Goal: Task Accomplishment & Management: Manage account settings

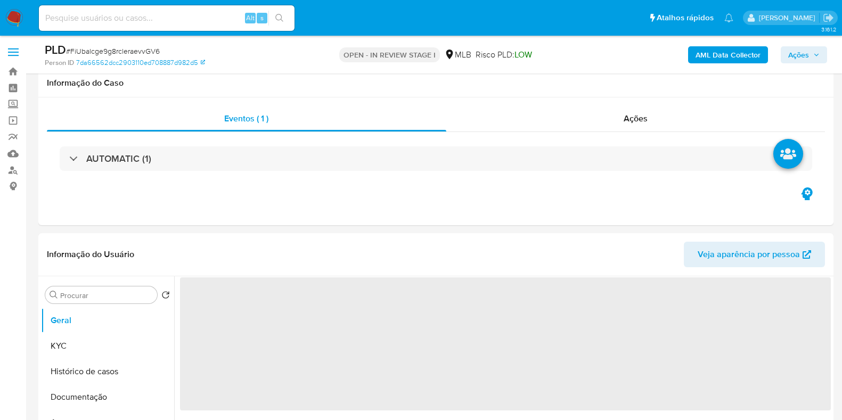
select select "10"
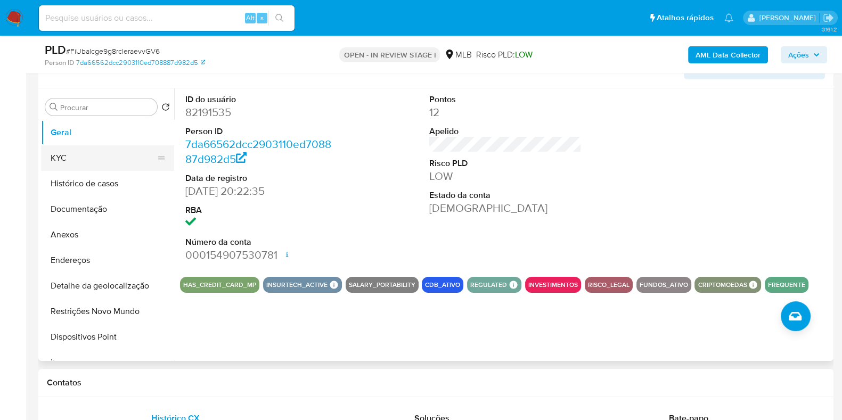
click at [116, 157] on button "KYC" at bounding box center [103, 158] width 125 height 26
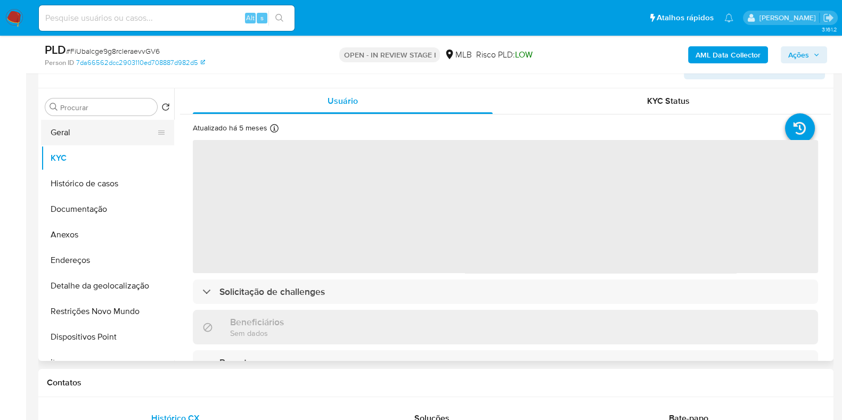
click at [107, 129] on button "Geral" at bounding box center [103, 133] width 125 height 26
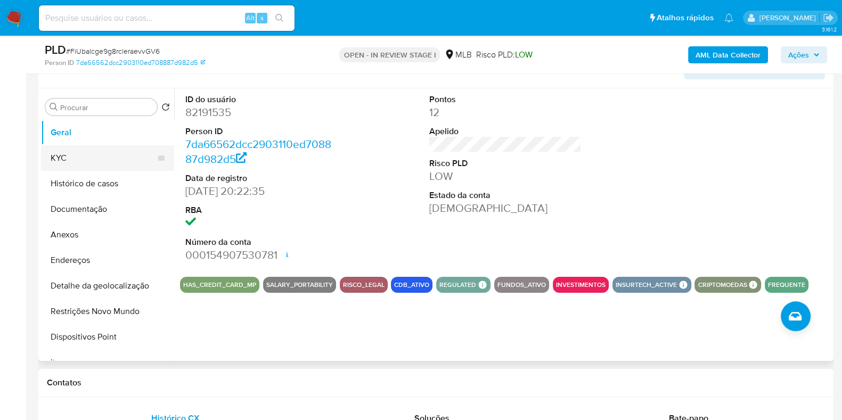
click at [84, 156] on button "KYC" at bounding box center [103, 158] width 125 height 26
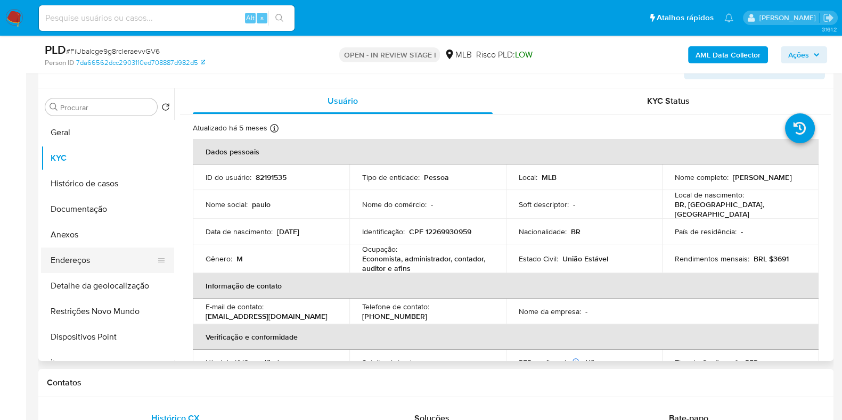
click at [96, 257] on button "Endereços" at bounding box center [103, 261] width 125 height 26
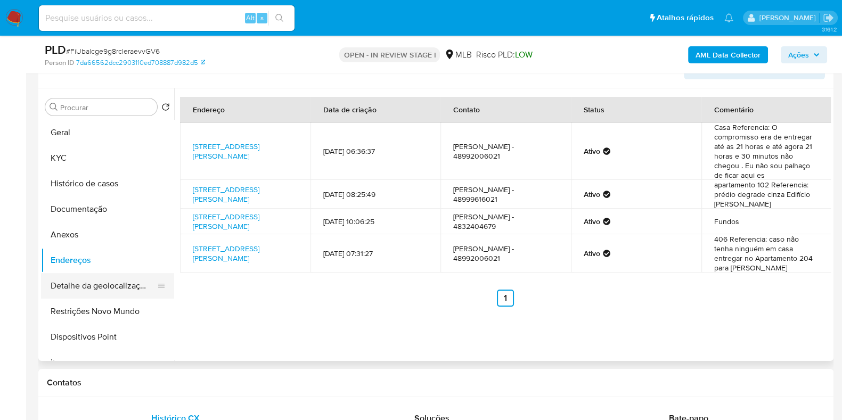
click at [97, 282] on button "Detalhe da geolocalização" at bounding box center [103, 286] width 125 height 26
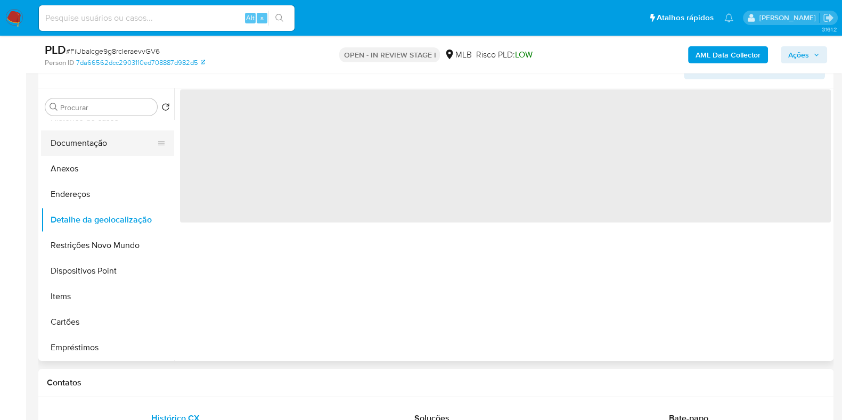
scroll to position [133, 0]
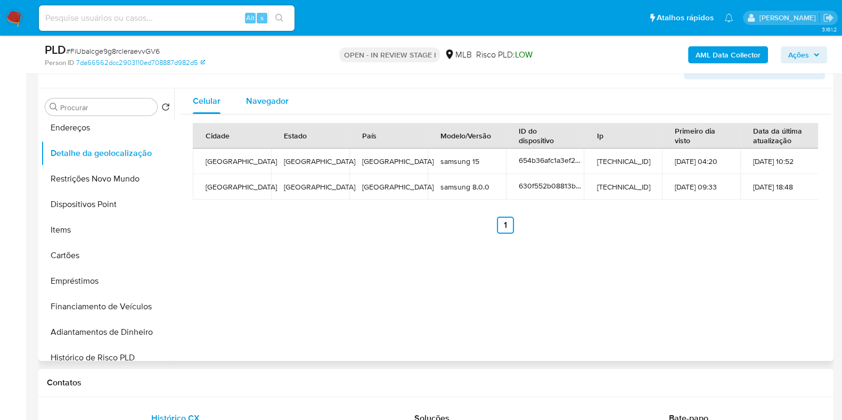
click at [265, 105] on span "Navegador" at bounding box center [267, 101] width 43 height 12
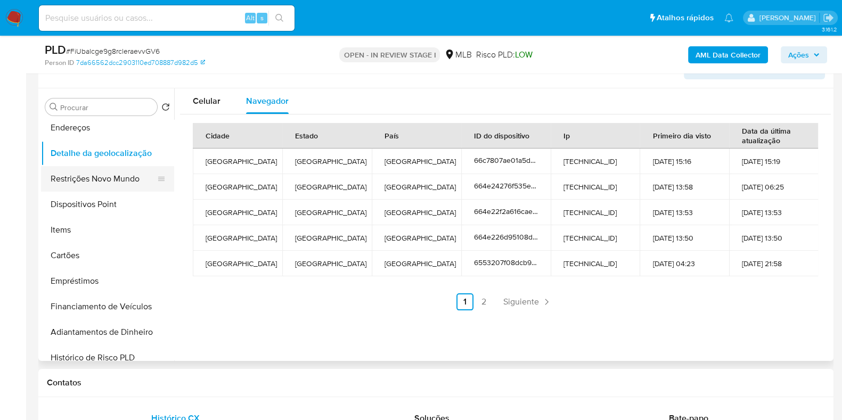
click at [109, 180] on button "Restrições Novo Mundo" at bounding box center [103, 179] width 125 height 26
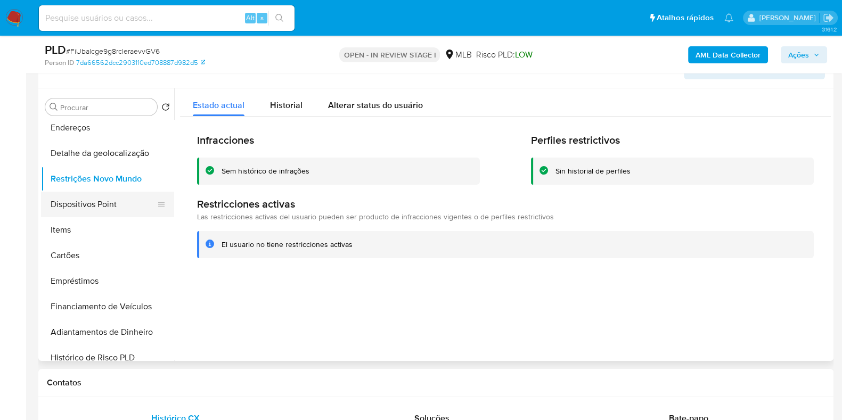
click at [77, 204] on button "Dispositivos Point" at bounding box center [103, 205] width 125 height 26
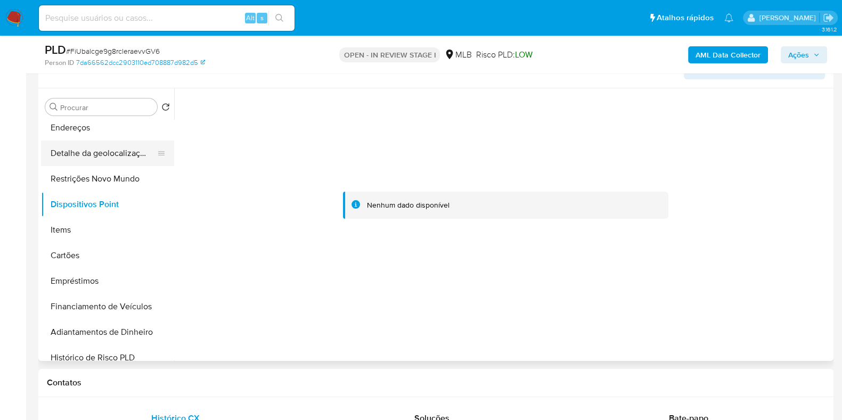
scroll to position [0, 0]
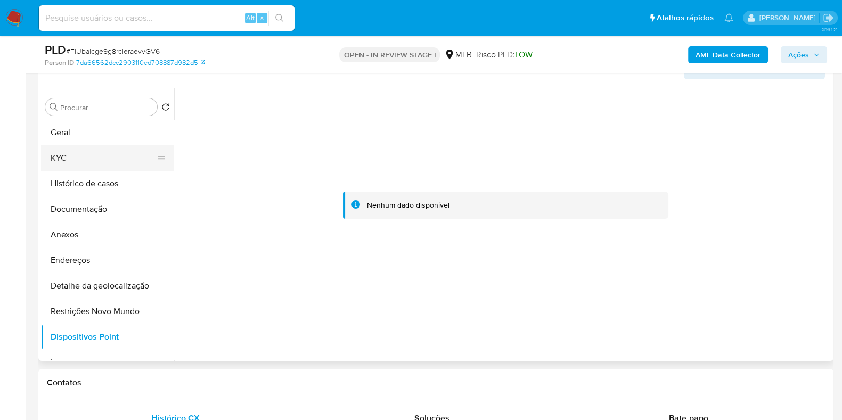
click at [95, 160] on button "KYC" at bounding box center [103, 158] width 125 height 26
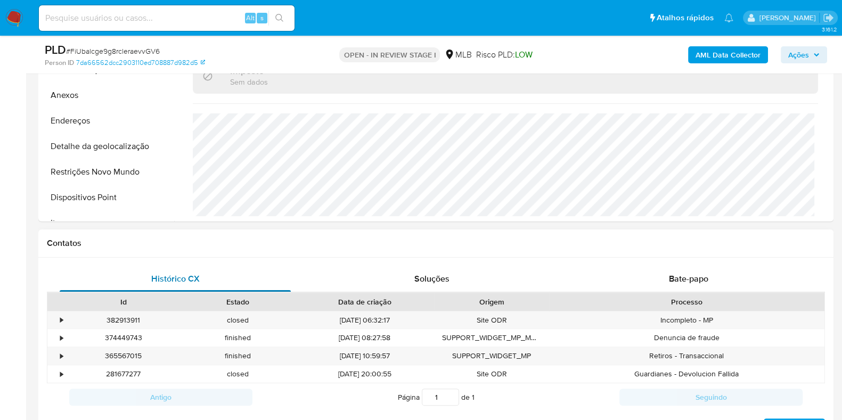
scroll to position [255, 0]
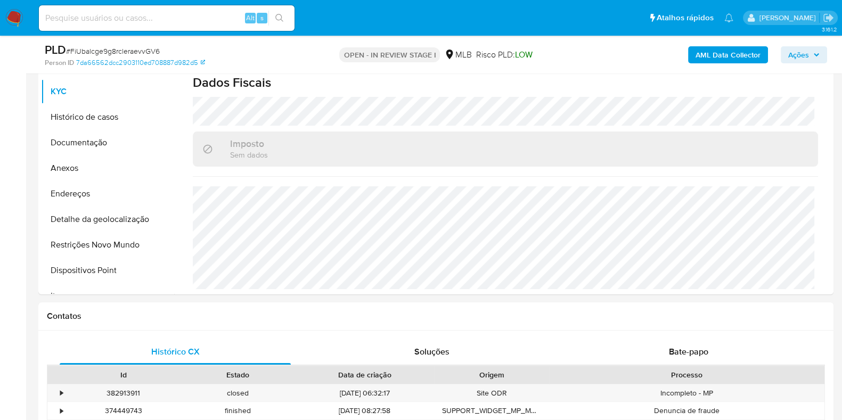
click at [712, 50] on b "AML Data Collector" at bounding box center [728, 54] width 65 height 17
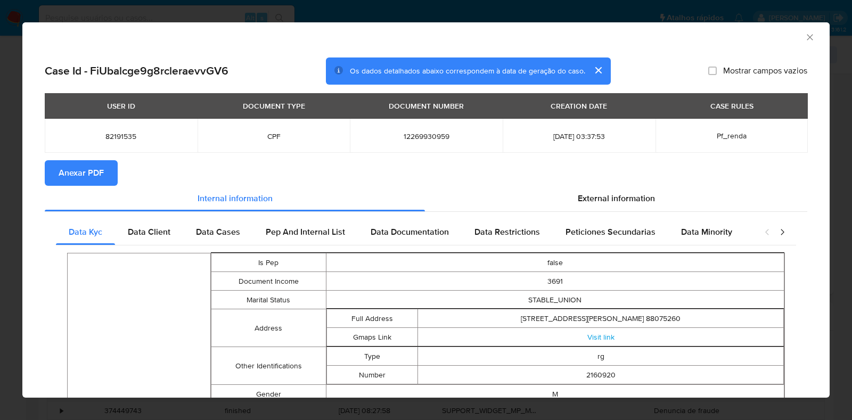
click at [94, 170] on span "Anexar PDF" at bounding box center [81, 172] width 45 height 23
click at [805, 39] on icon "Fechar a janela" at bounding box center [810, 37] width 11 height 11
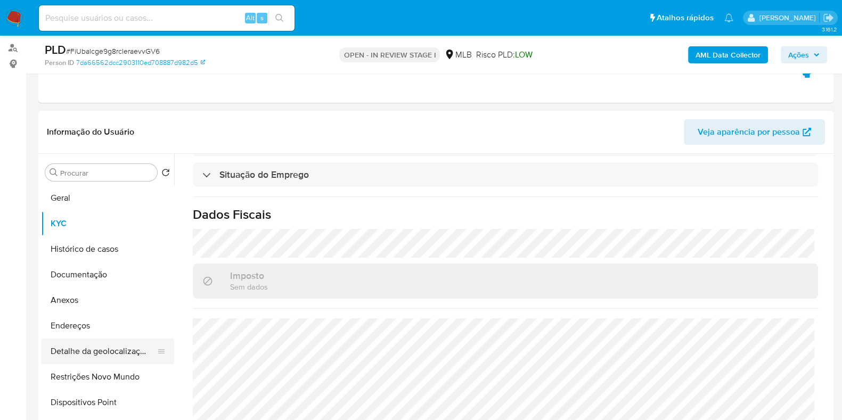
scroll to position [121, 0]
click at [71, 301] on button "Anexos" at bounding box center [103, 302] width 125 height 26
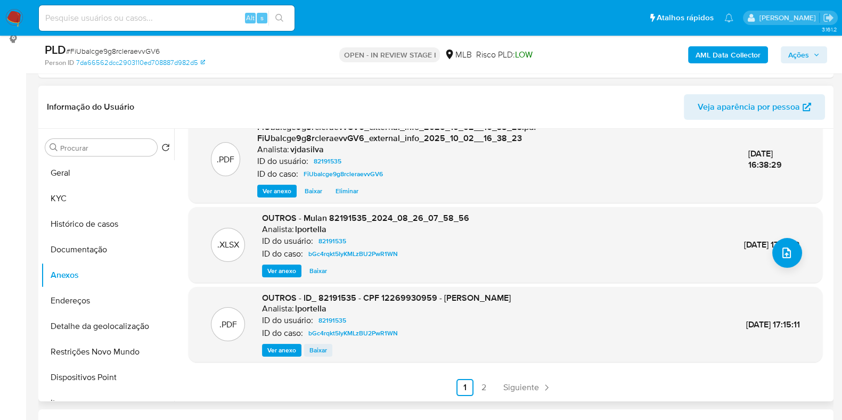
scroll to position [188, 0]
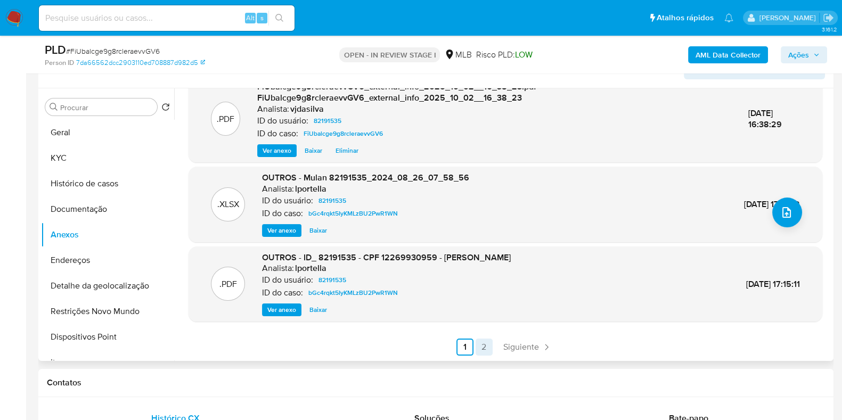
click at [485, 344] on link "2" at bounding box center [484, 347] width 17 height 17
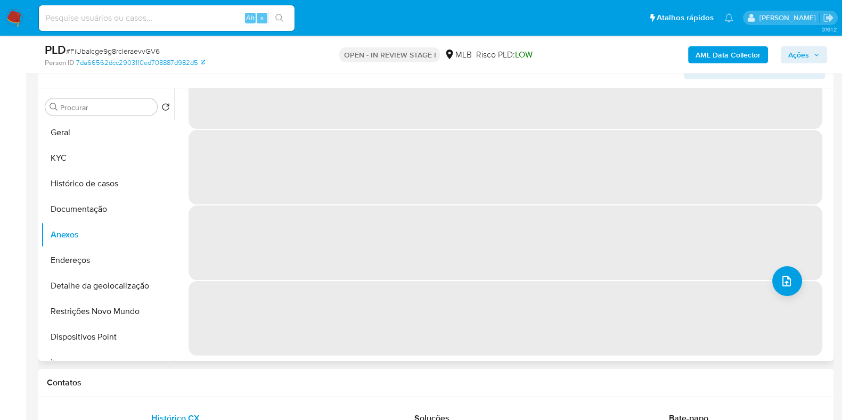
scroll to position [0, 0]
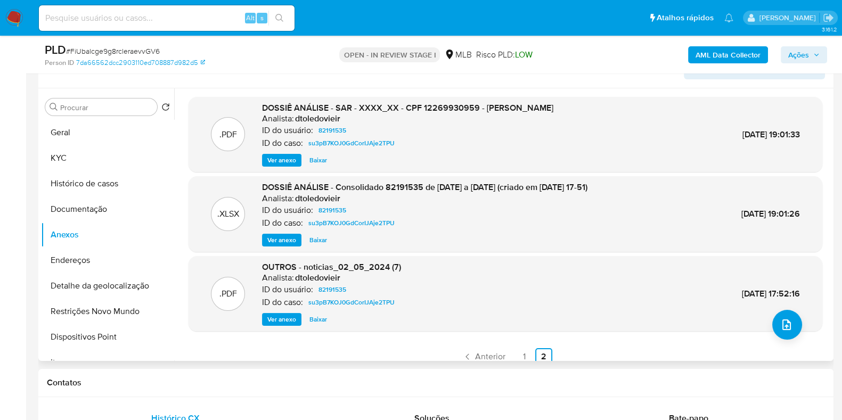
click at [274, 157] on span "Ver anexo" at bounding box center [281, 160] width 29 height 11
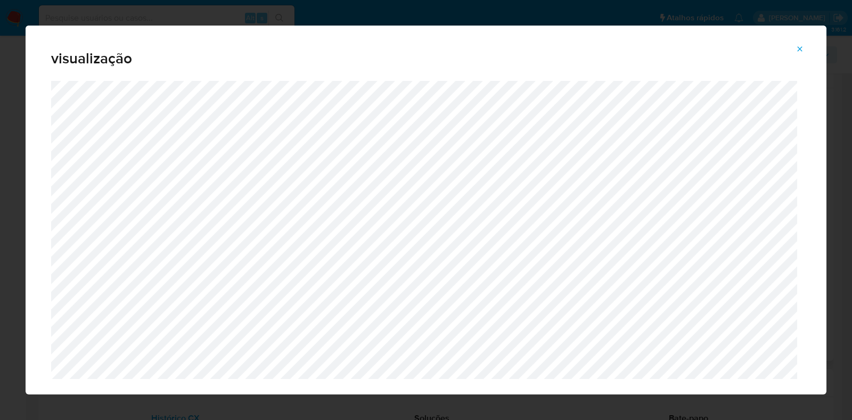
click at [802, 50] on icon "Attachment preview" at bounding box center [800, 49] width 9 height 9
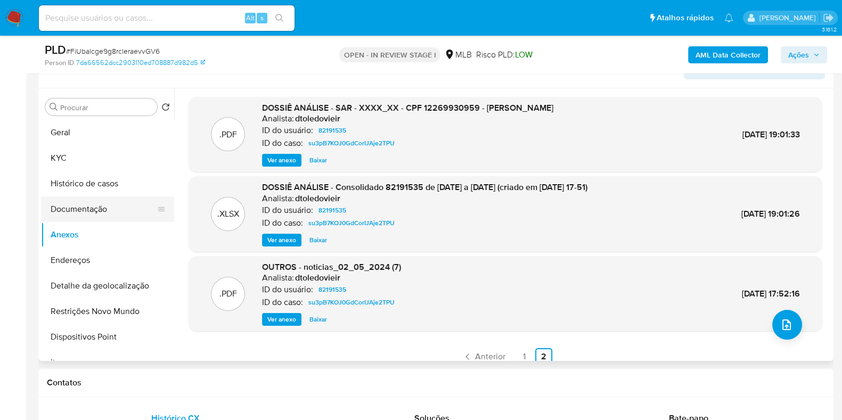
click at [107, 213] on button "Documentação" at bounding box center [103, 210] width 125 height 26
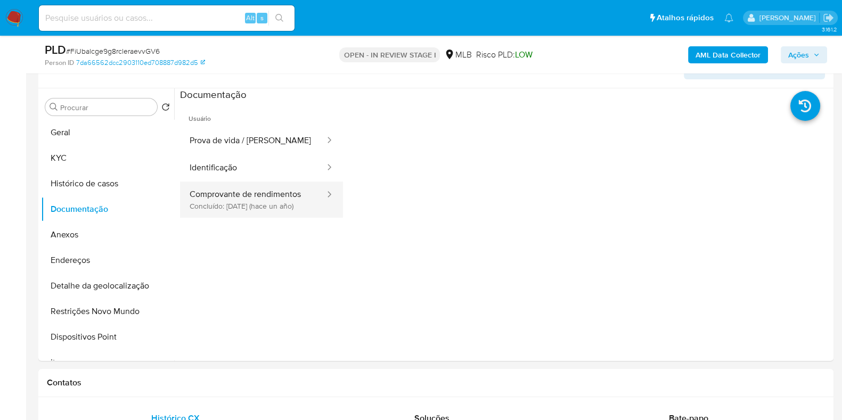
click at [266, 193] on button "Comprovante de rendimentos Concluído: 05/06/2024 (hace un año)" at bounding box center [253, 200] width 146 height 36
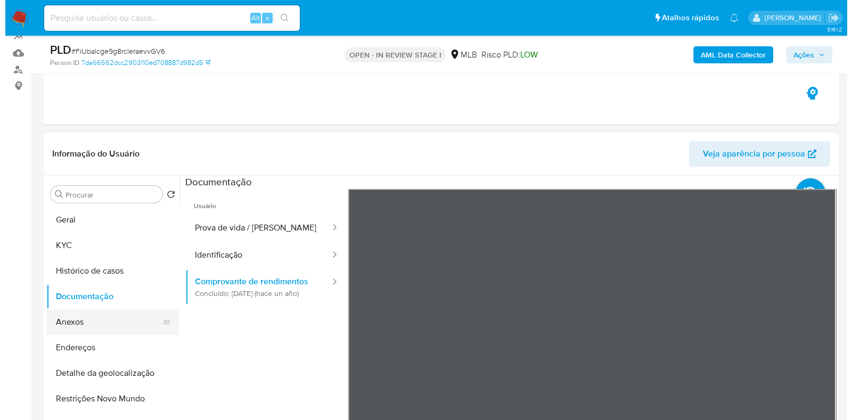
scroll to position [188, 0]
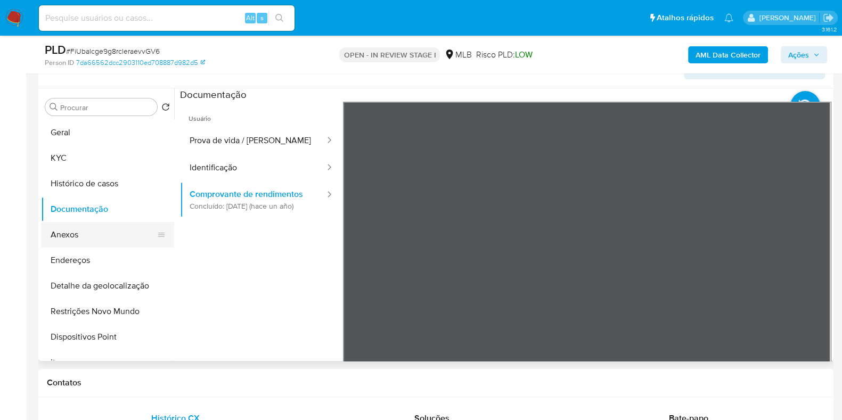
click at [80, 231] on button "Anexos" at bounding box center [103, 235] width 125 height 26
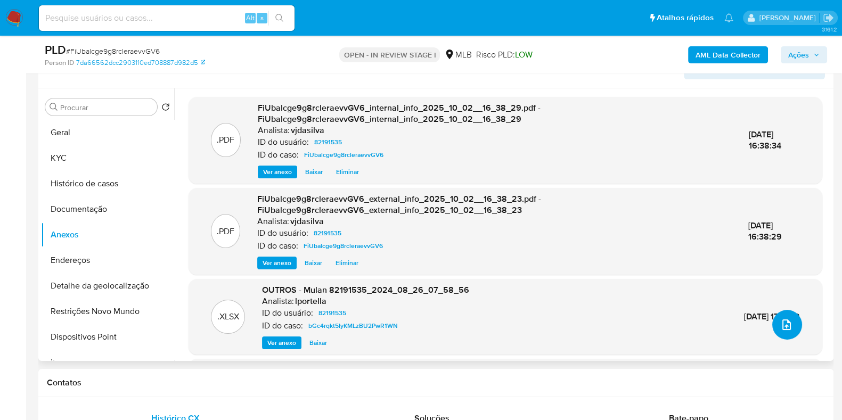
click at [789, 329] on button "upload-file" at bounding box center [787, 325] width 30 height 30
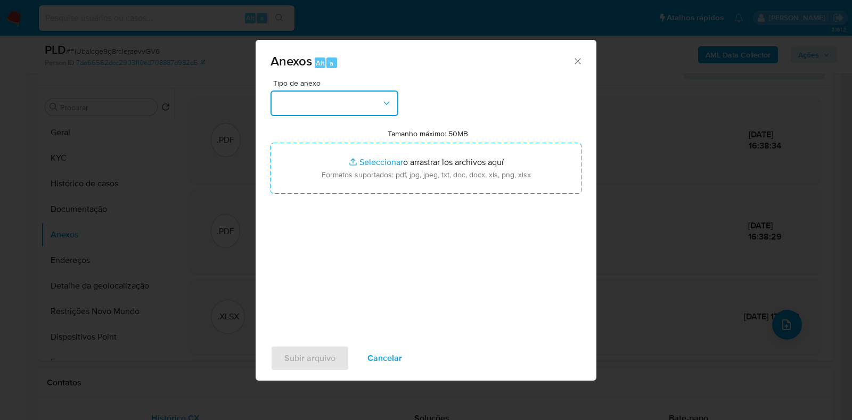
click at [382, 105] on icon "button" at bounding box center [386, 103] width 11 height 11
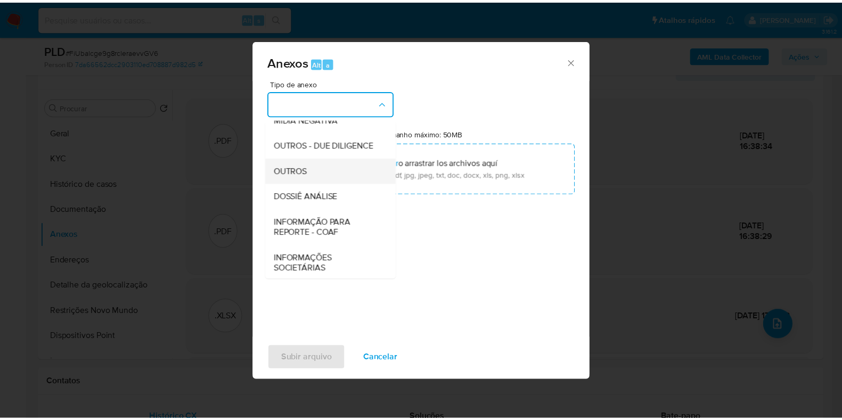
scroll to position [164, 0]
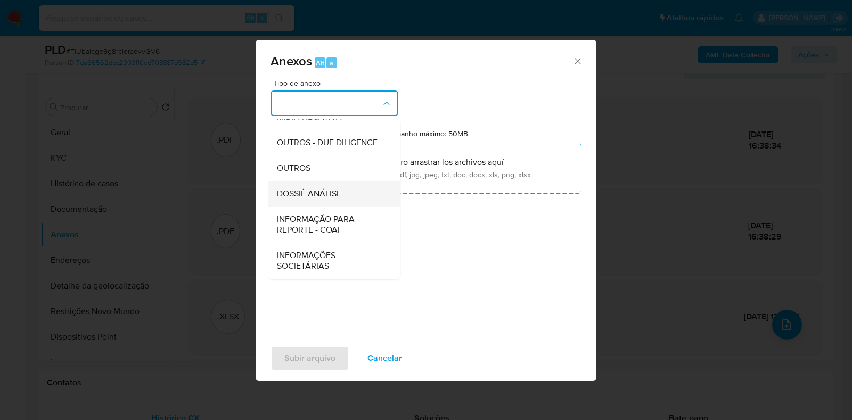
click at [347, 197] on div "DOSSIÊ ANÁLISE" at bounding box center [331, 194] width 109 height 26
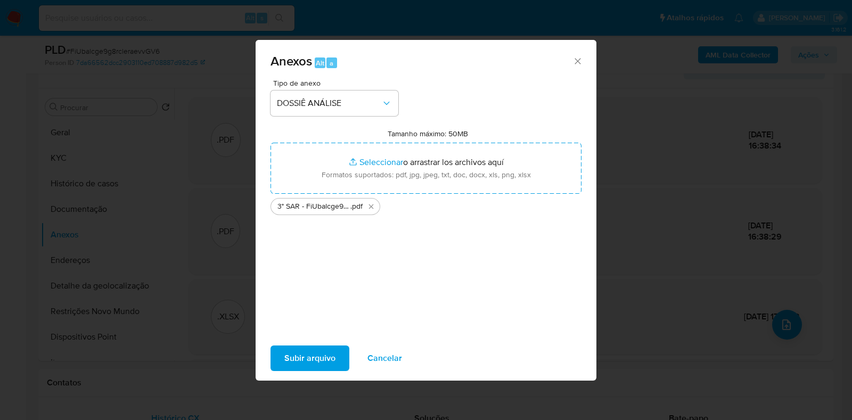
click at [325, 363] on span "Subir arquivo" at bounding box center [309, 358] width 51 height 23
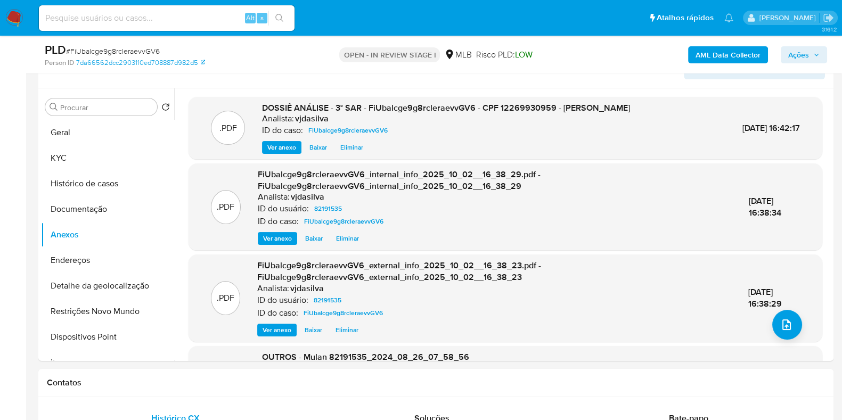
click at [799, 46] on span "Ações" at bounding box center [798, 54] width 21 height 17
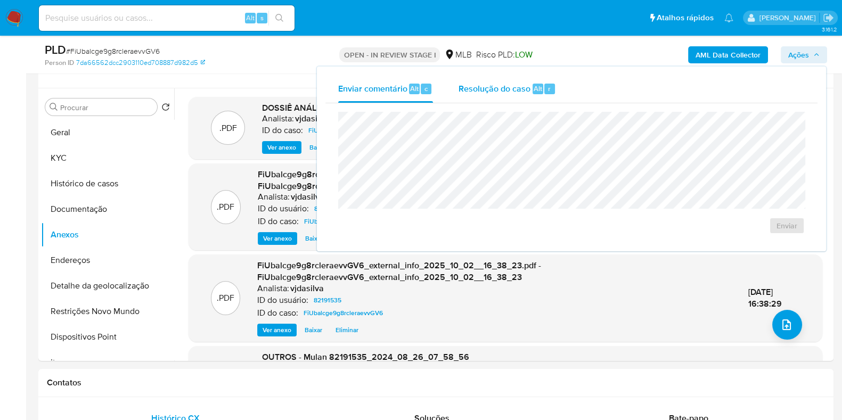
click at [490, 87] on span "Resolução do caso" at bounding box center [495, 88] width 72 height 12
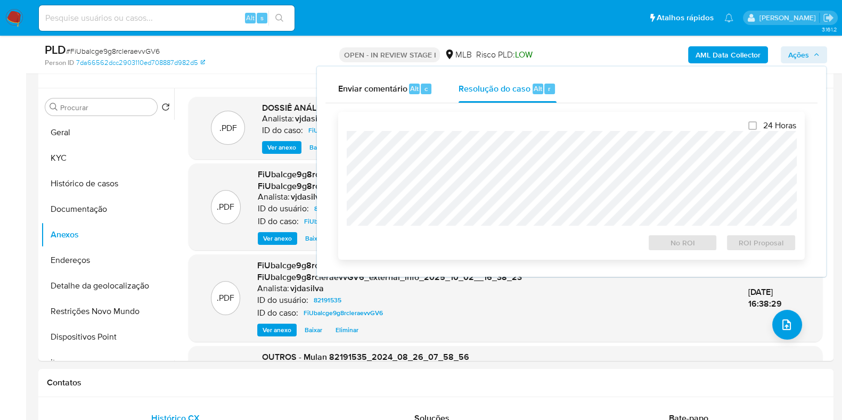
click at [476, 132] on div at bounding box center [572, 178] width 450 height 95
click at [772, 247] on span "ROI Proposal" at bounding box center [761, 242] width 55 height 15
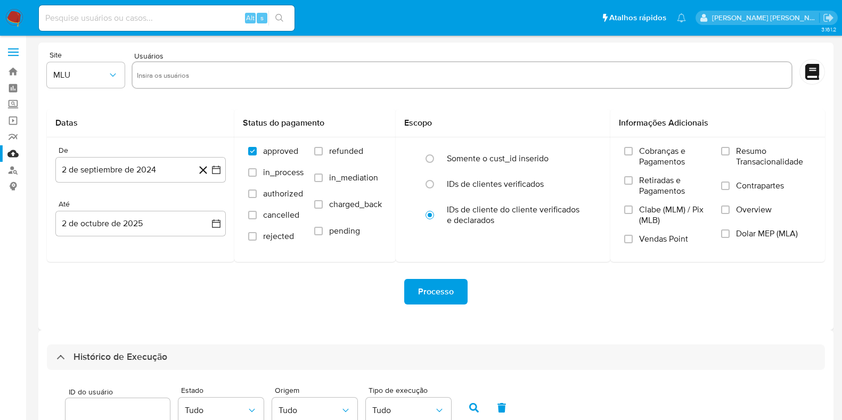
select select "10"
click at [16, 172] on link "Localizador de pessoas" at bounding box center [63, 170] width 127 height 17
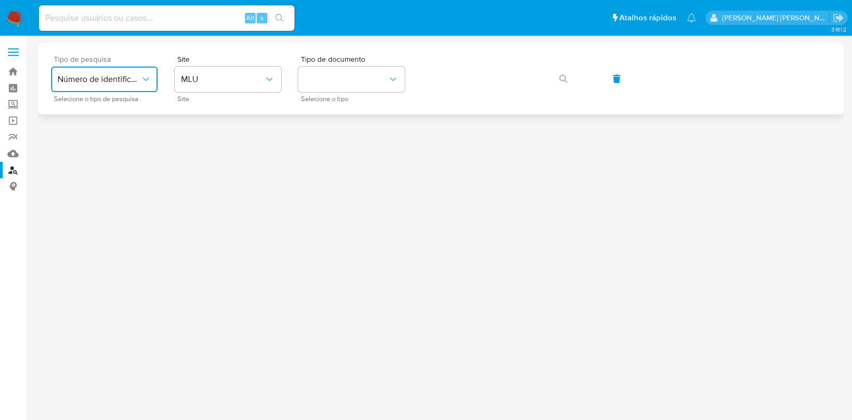
click at [120, 84] on span "Número de identificação" at bounding box center [99, 79] width 83 height 11
click at [208, 70] on button "MLU" at bounding box center [228, 80] width 107 height 26
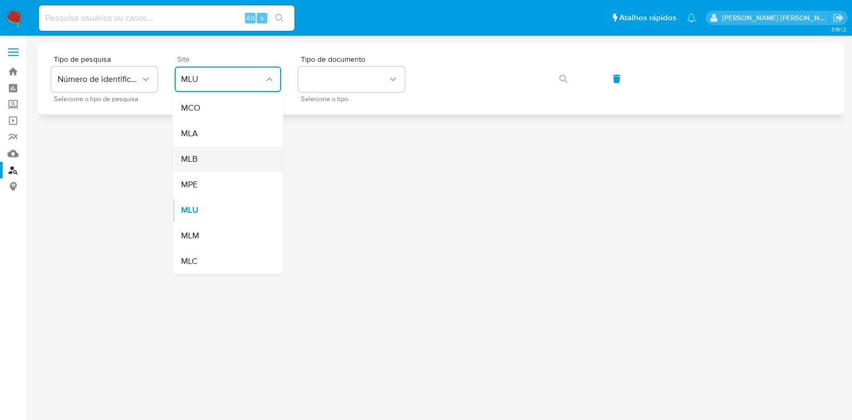
click at [211, 160] on div "MLB" at bounding box center [224, 159] width 87 height 26
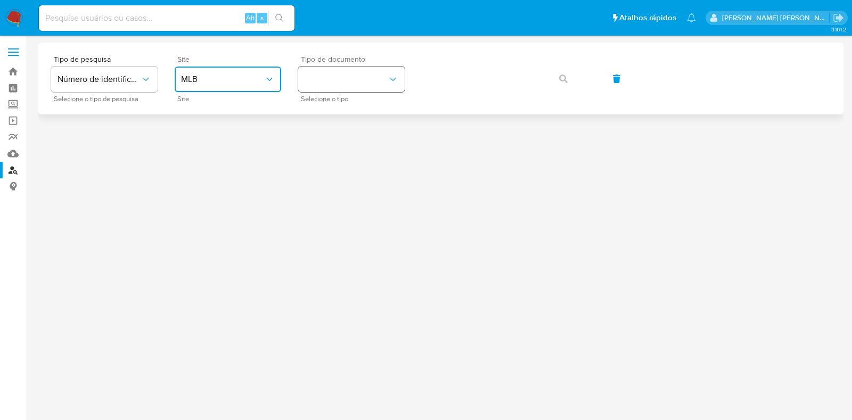
click at [317, 91] on button "identificationType" at bounding box center [351, 80] width 107 height 26
click at [327, 143] on div "CPF CPF" at bounding box center [348, 150] width 87 height 36
click at [343, 75] on span "CPF" at bounding box center [346, 79] width 83 height 11
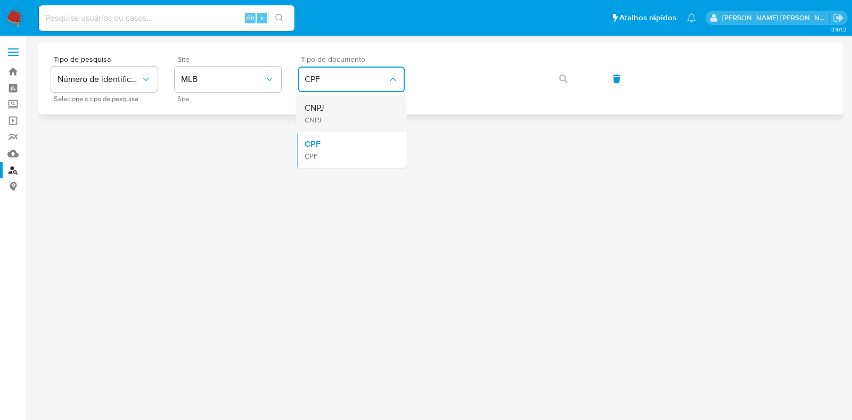
click at [332, 111] on div "CNPJ CNPJ" at bounding box center [348, 113] width 87 height 36
click at [563, 83] on span "button" at bounding box center [563, 78] width 9 height 23
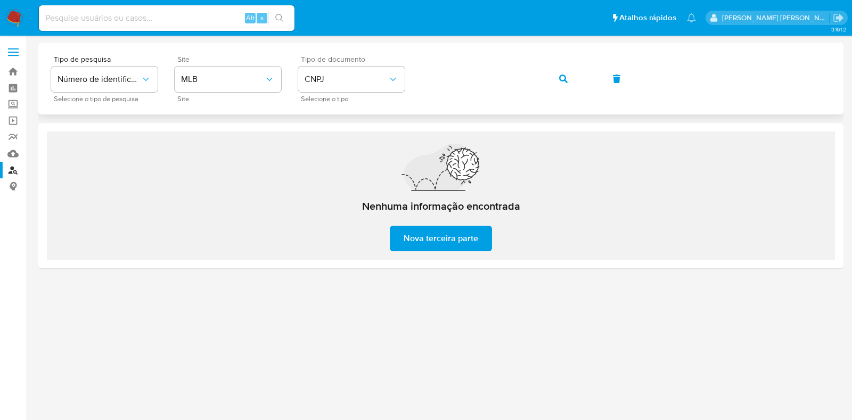
click at [469, 61] on div "Tipo de pesquisa Número de identificação Selecione o tipo de pesquisa Site MLB …" at bounding box center [441, 78] width 780 height 46
click at [552, 76] on button "button" at bounding box center [564, 79] width 36 height 26
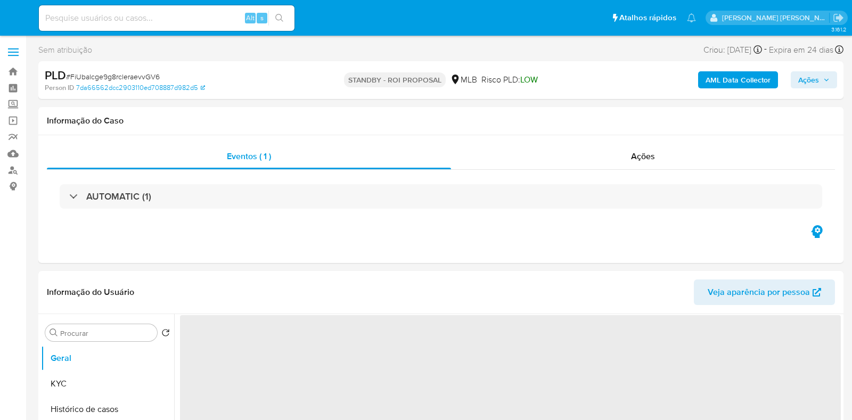
select select "10"
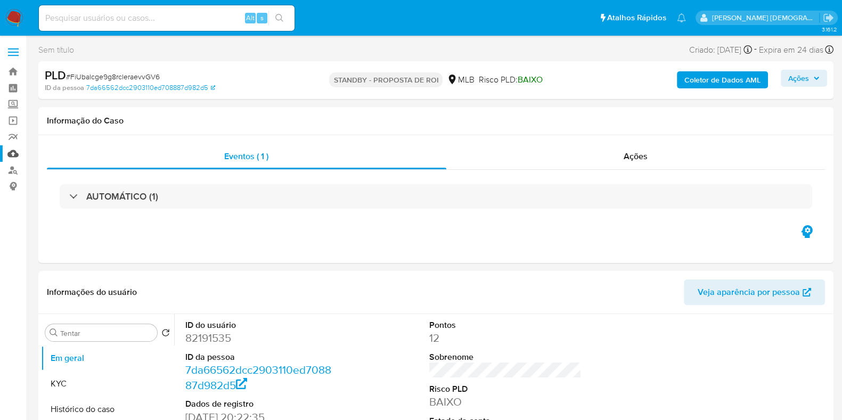
click at [18, 151] on link "Mulan" at bounding box center [63, 153] width 127 height 17
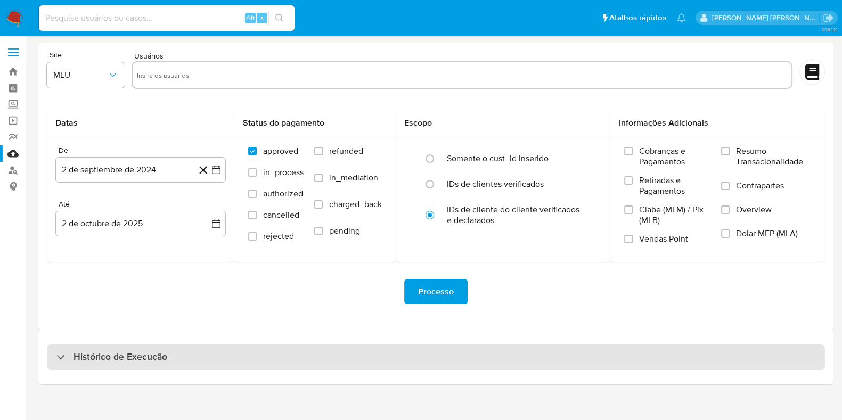
click at [160, 355] on h3 "Histórico de Execução" at bounding box center [121, 357] width 94 height 13
select select "10"
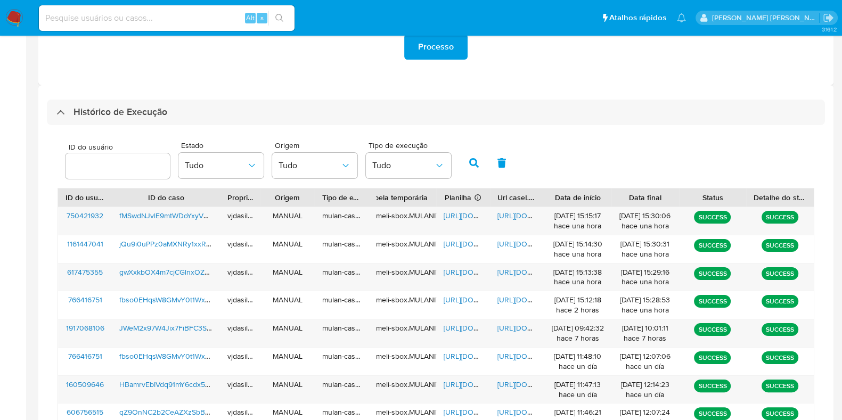
scroll to position [266, 0]
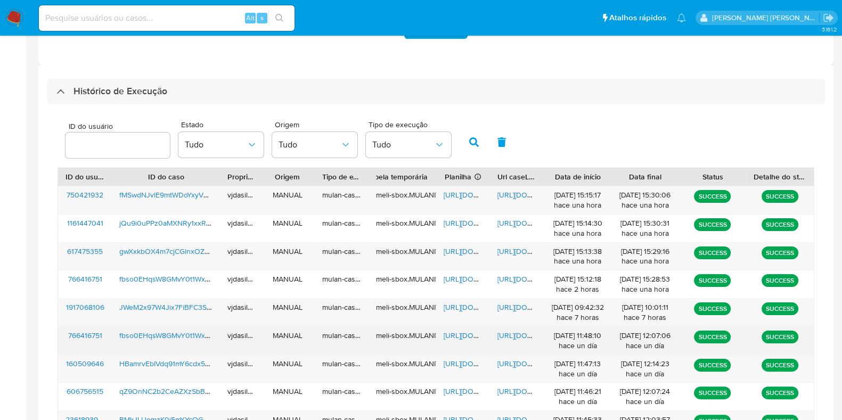
click at [511, 334] on span "https://docs.google.com/document/d/140mPSF7PgYy-M-tyDjU7G7qX8jLZc-D1uIOrwZsv37U…" at bounding box center [535, 335] width 74 height 11
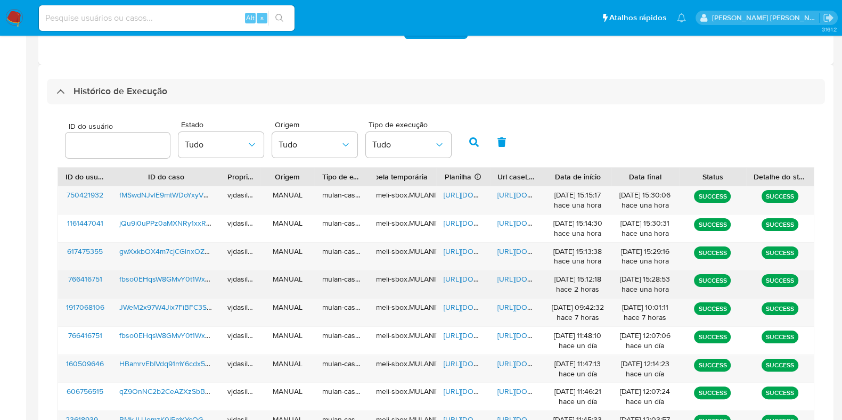
click at [510, 275] on span "https://docs.google.com/document/d/1G-fjCbaJqcbSck9swEKSJujMg2ggscKdwwTH7MT9WXQ…" at bounding box center [535, 279] width 74 height 11
click at [452, 274] on span "https://docs.google.com/spreadsheets/d/1r0mAEX_tKftyIGF7bgxLbzX8rdgO5CRp5QB9rcG…" at bounding box center [481, 279] width 74 height 11
click at [172, 275] on span "fbso0EHqsW8GMvY0t1WxM6i6" at bounding box center [170, 279] width 102 height 11
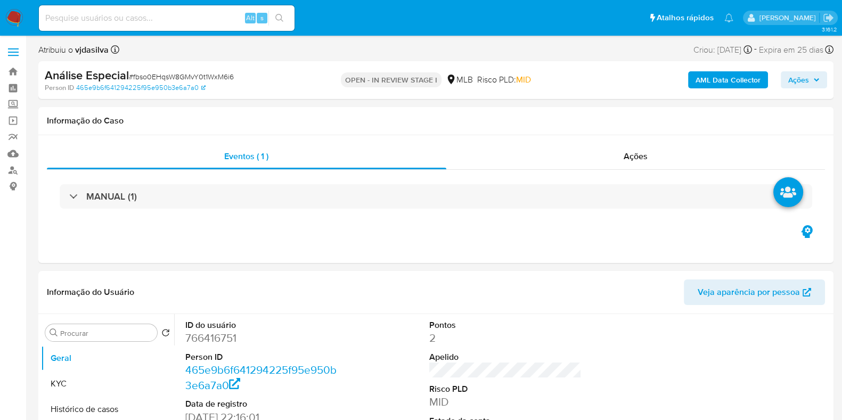
select select "10"
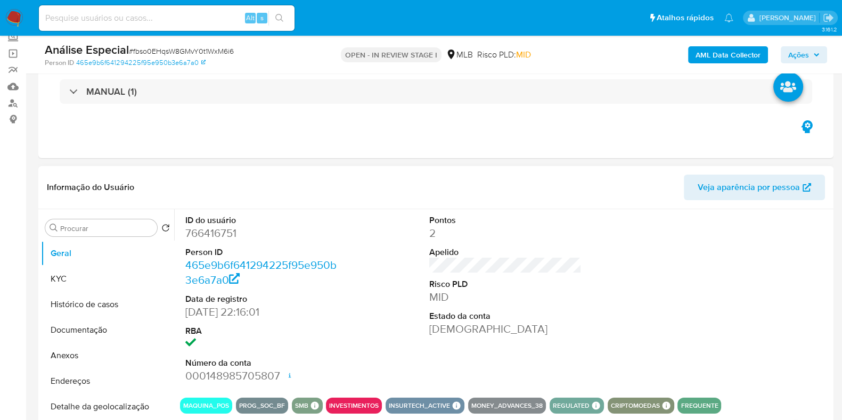
scroll to position [133, 0]
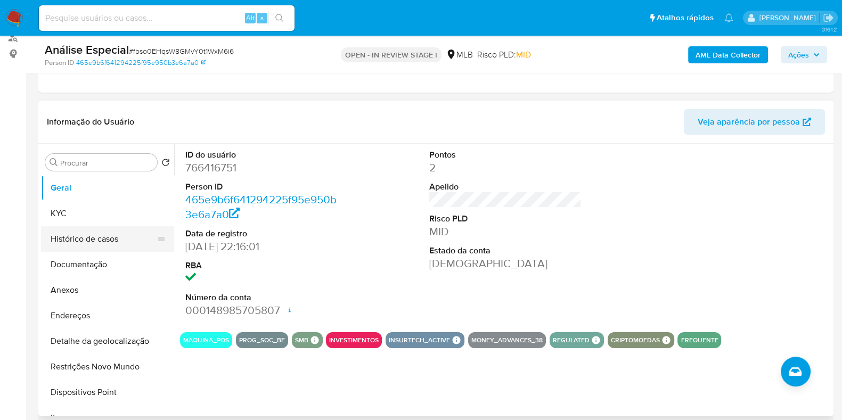
click at [95, 240] on button "Histórico de casos" at bounding box center [103, 239] width 125 height 26
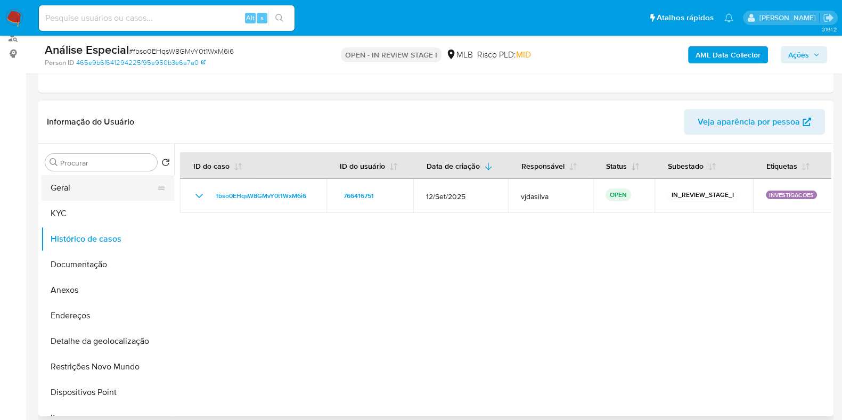
click at [101, 196] on button "Geral" at bounding box center [103, 188] width 125 height 26
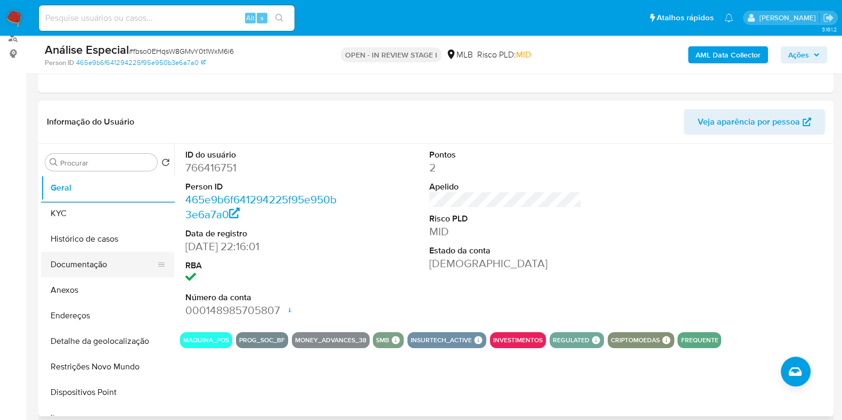
click at [67, 262] on button "Documentação" at bounding box center [103, 265] width 125 height 26
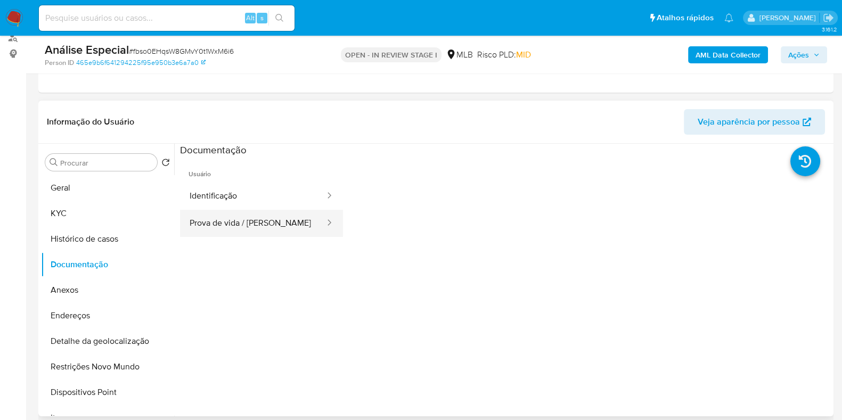
click at [238, 221] on button "Prova de vida / Selfie" at bounding box center [253, 223] width 146 height 27
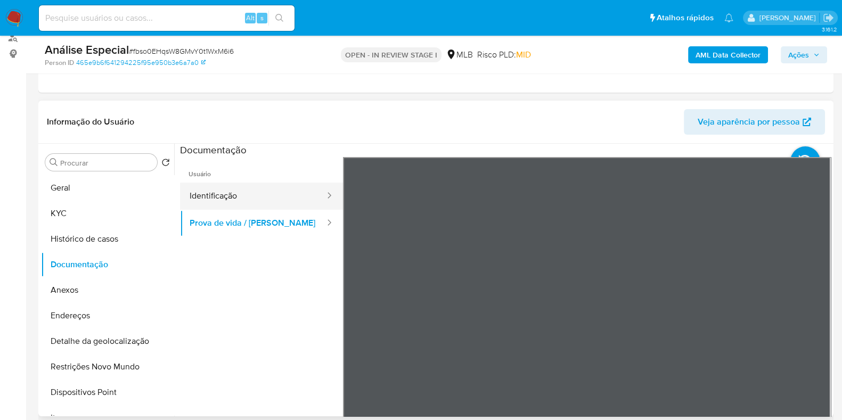
click at [273, 194] on button "Identificação" at bounding box center [253, 196] width 146 height 27
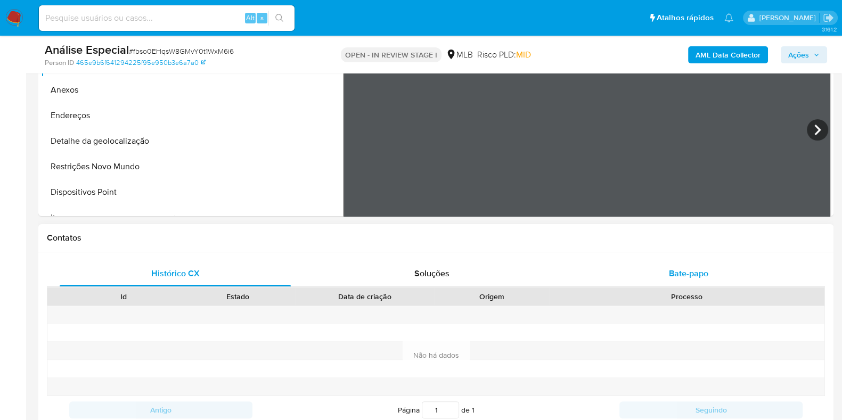
click at [687, 269] on span "Bate-papo" at bounding box center [688, 273] width 39 height 12
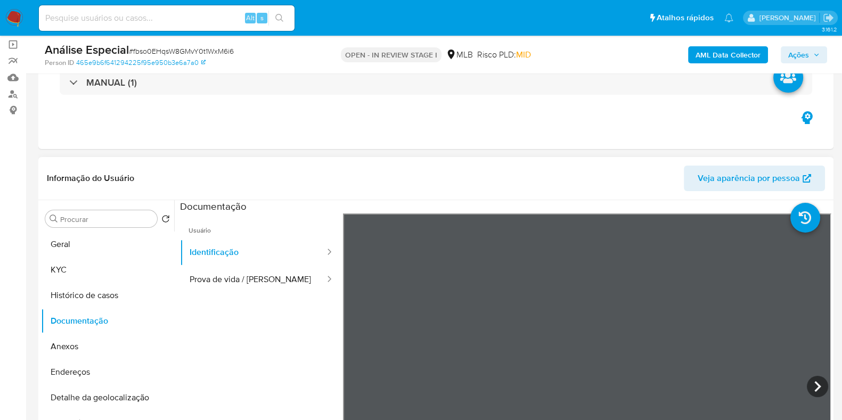
scroll to position [66, 0]
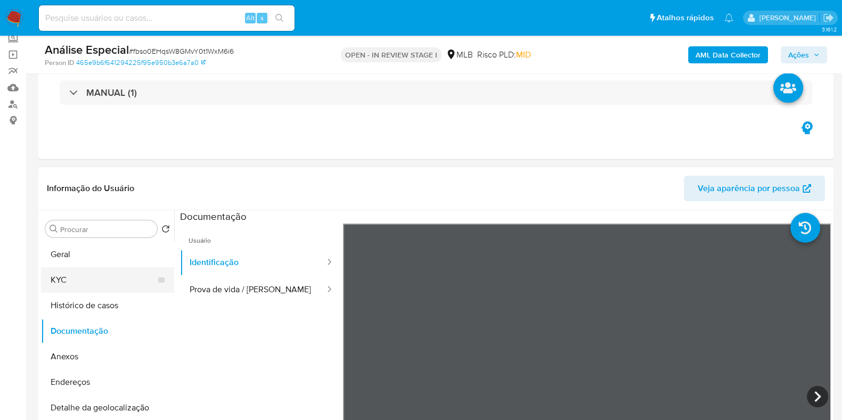
click at [93, 278] on button "KYC" at bounding box center [103, 280] width 125 height 26
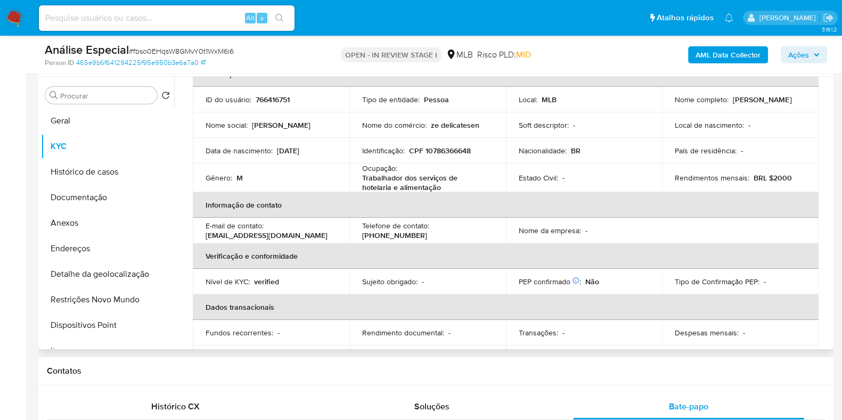
click at [408, 181] on p "Trabalhador dos serviços de hotelaria e alimentação" at bounding box center [425, 182] width 127 height 19
copy div "Ocupação : Trabalhador dos serviços de hotelaria e alimentação"
click at [81, 119] on button "Geral" at bounding box center [103, 121] width 125 height 26
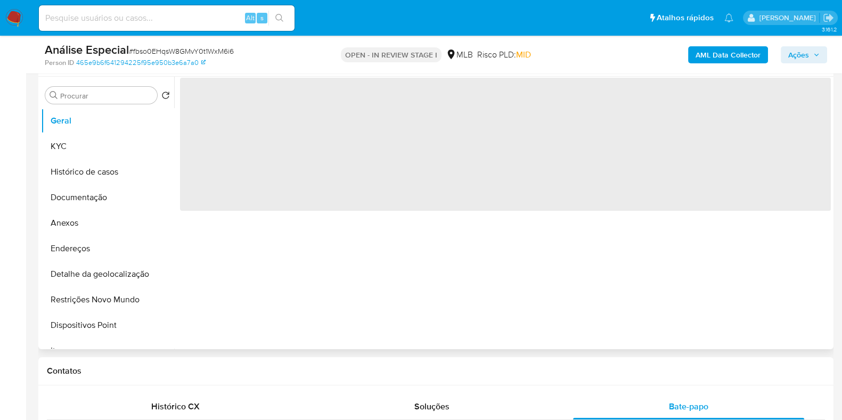
scroll to position [0, 0]
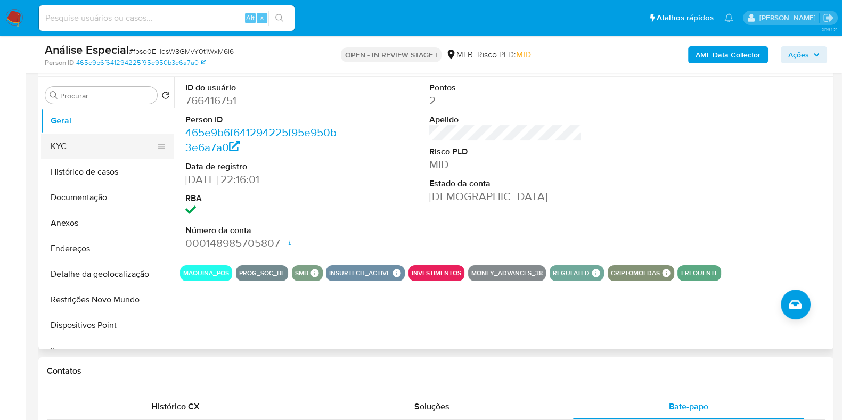
click at [102, 142] on button "KYC" at bounding box center [103, 147] width 125 height 26
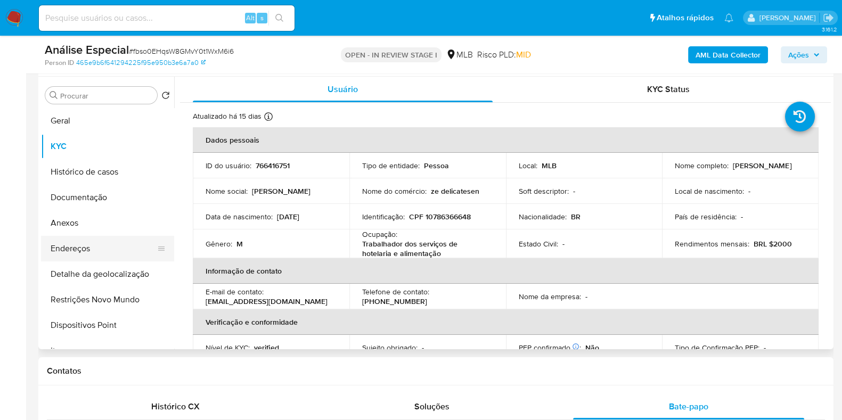
click at [59, 244] on button "Endereços" at bounding box center [103, 249] width 125 height 26
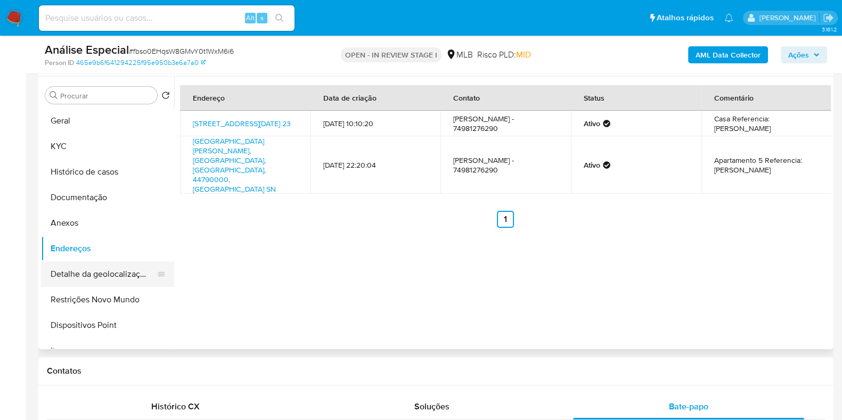
click at [100, 276] on button "Detalhe da geolocalização" at bounding box center [103, 275] width 125 height 26
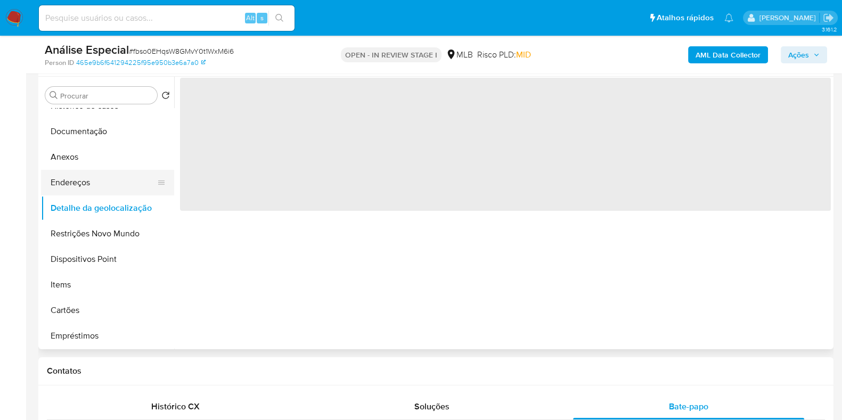
scroll to position [133, 0]
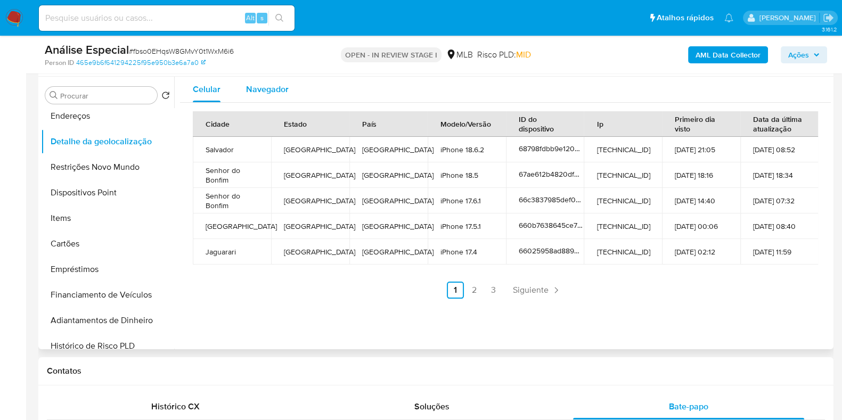
click at [279, 87] on span "Navegador" at bounding box center [267, 89] width 43 height 12
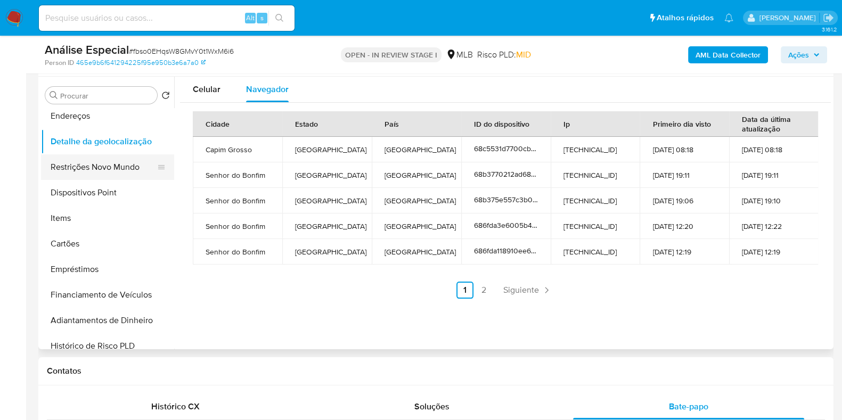
click at [103, 169] on button "Restrições Novo Mundo" at bounding box center [103, 167] width 125 height 26
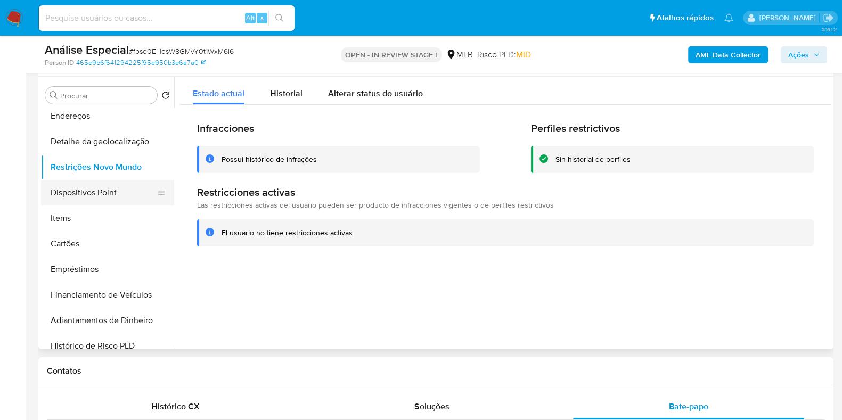
click at [87, 191] on button "Dispositivos Point" at bounding box center [103, 193] width 125 height 26
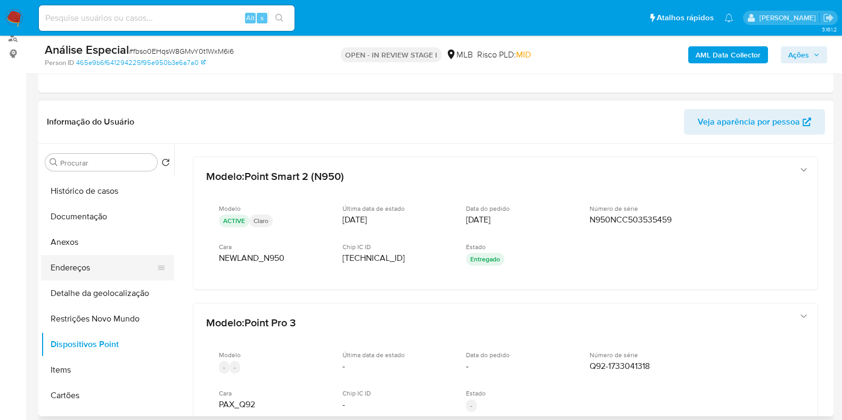
scroll to position [0, 0]
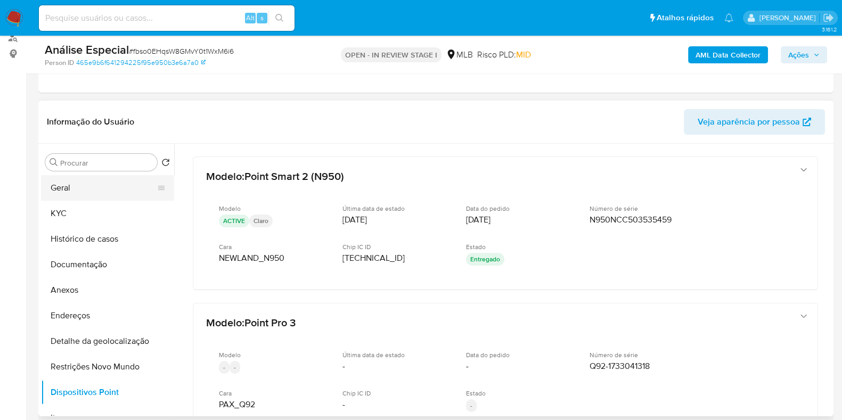
click at [71, 190] on button "Geral" at bounding box center [103, 188] width 125 height 26
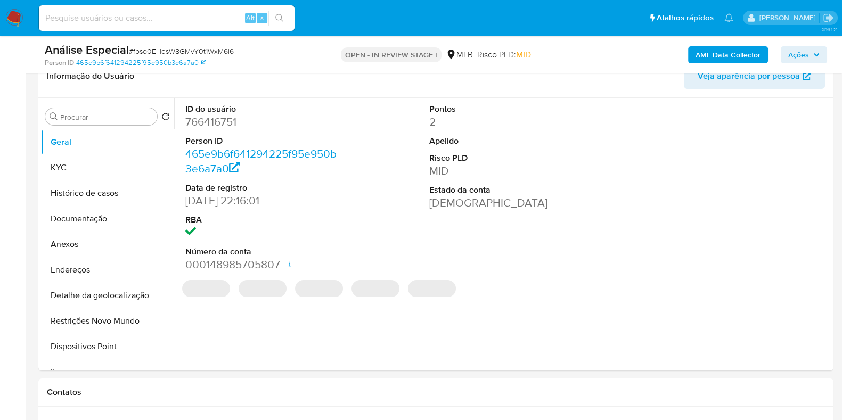
scroll to position [200, 0]
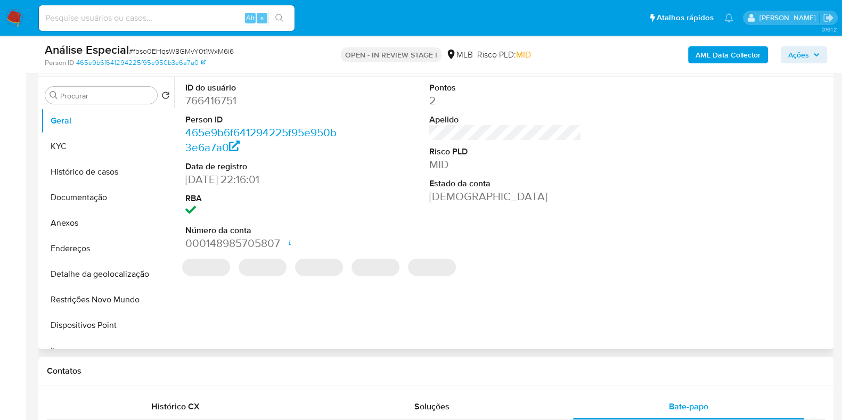
click at [229, 103] on dd "766416751" at bounding box center [261, 100] width 152 height 15
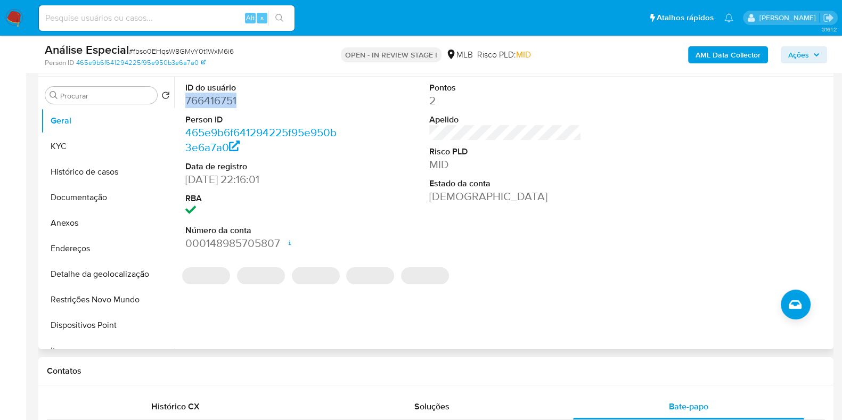
click at [229, 103] on dd "766416751" at bounding box center [261, 100] width 152 height 15
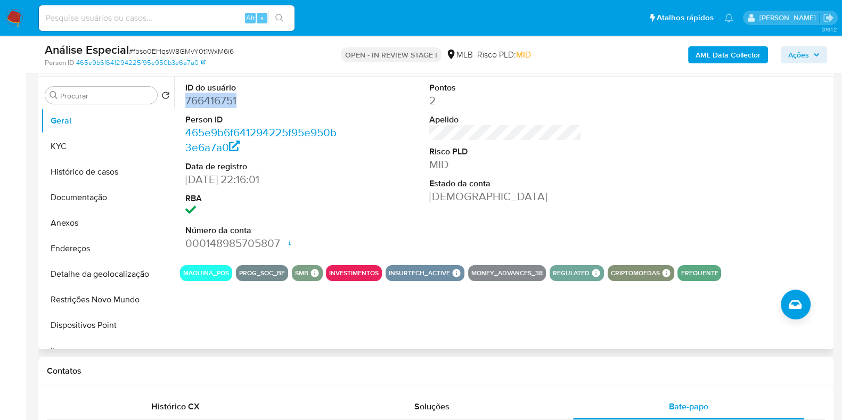
copy dd "766416751"
click at [94, 136] on button "KYC" at bounding box center [103, 147] width 125 height 26
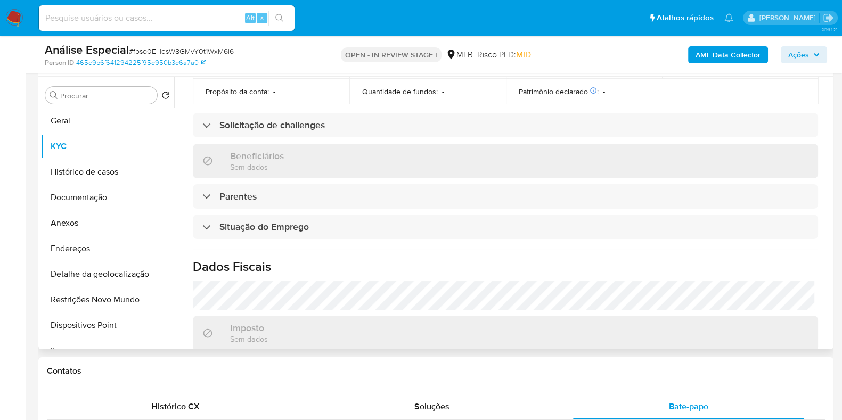
scroll to position [466, 0]
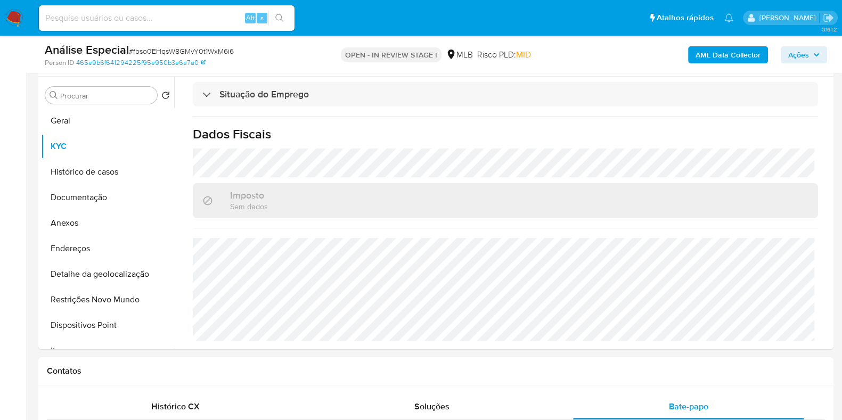
click at [702, 58] on b "AML Data Collector" at bounding box center [728, 54] width 65 height 17
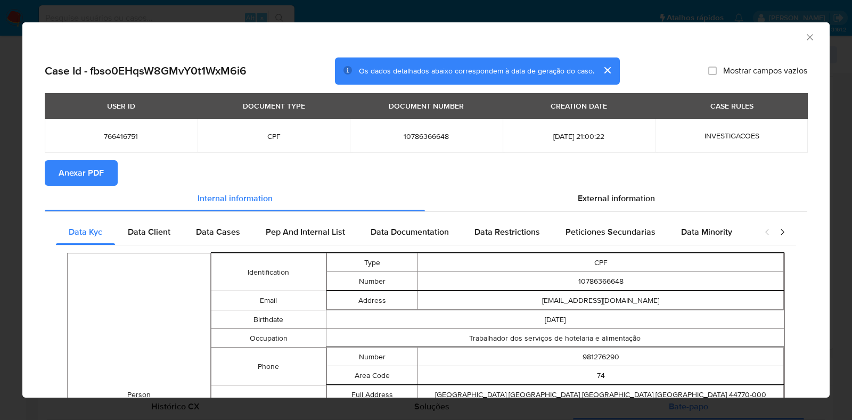
click at [67, 166] on span "Anexar PDF" at bounding box center [81, 172] width 45 height 23
click at [805, 34] on icon "Fechar a janela" at bounding box center [810, 37] width 11 height 11
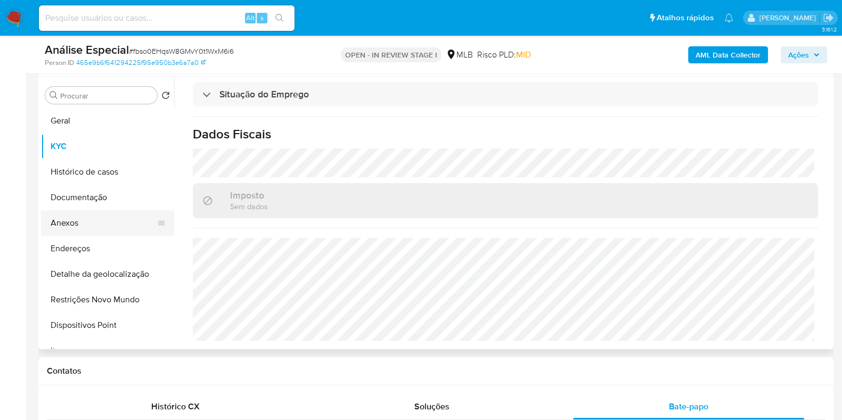
click at [89, 222] on button "Anexos" at bounding box center [103, 223] width 125 height 26
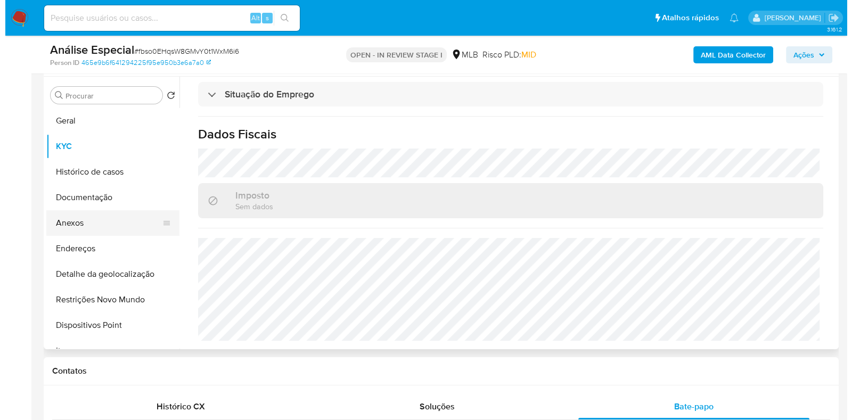
scroll to position [0, 0]
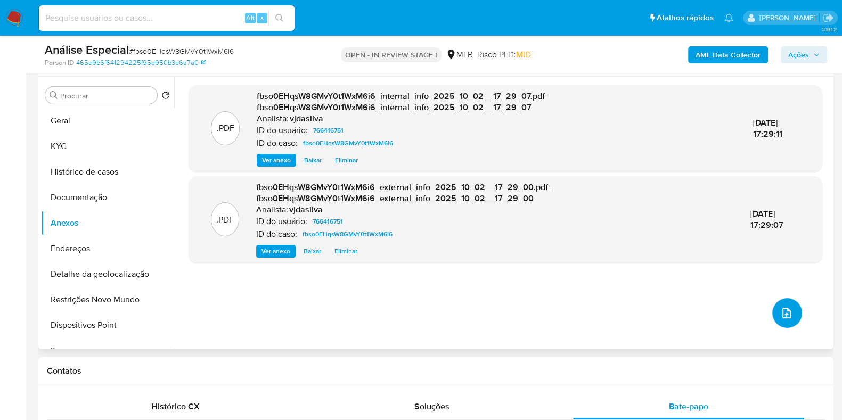
click at [788, 305] on button "upload-file" at bounding box center [787, 313] width 30 height 30
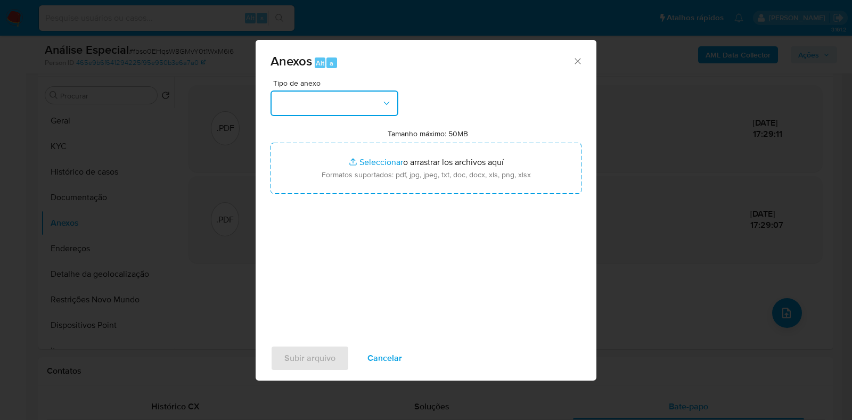
click at [384, 100] on icon "button" at bounding box center [386, 103] width 11 height 11
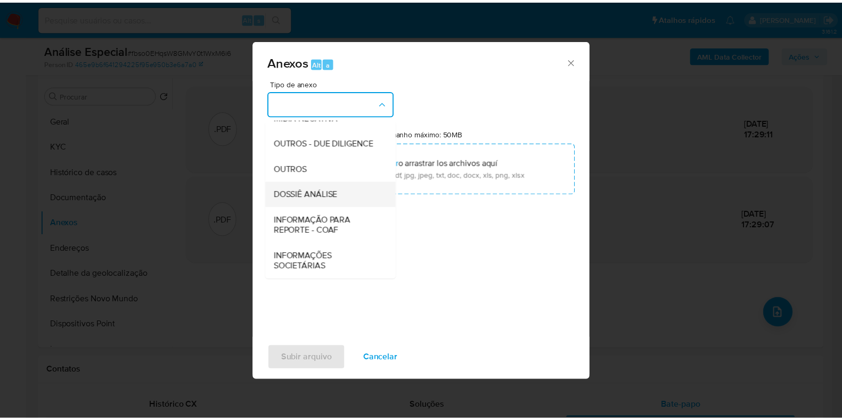
scroll to position [164, 0]
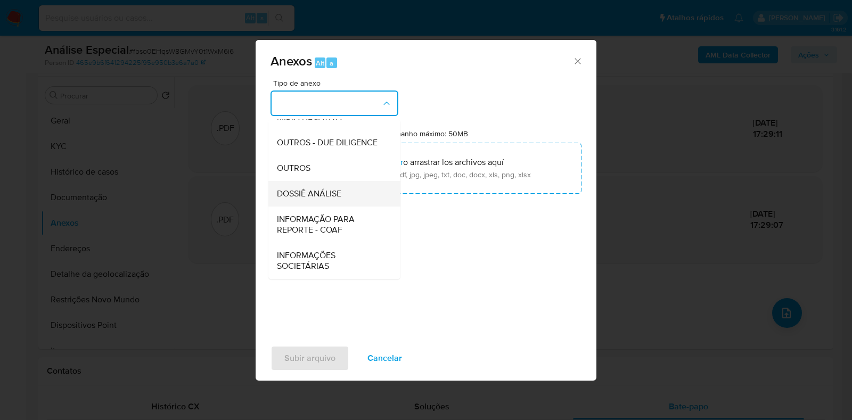
click at [348, 196] on div "DOSSIÊ ANÁLISE" at bounding box center [331, 194] width 109 height 26
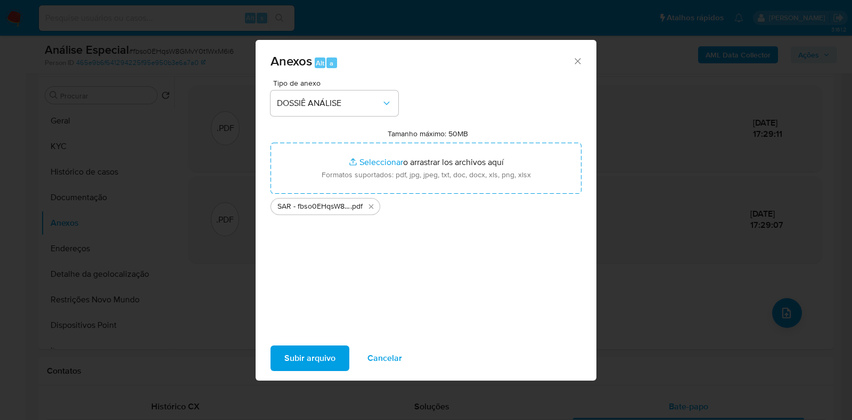
click at [315, 347] on span "Subir arquivo" at bounding box center [309, 358] width 51 height 23
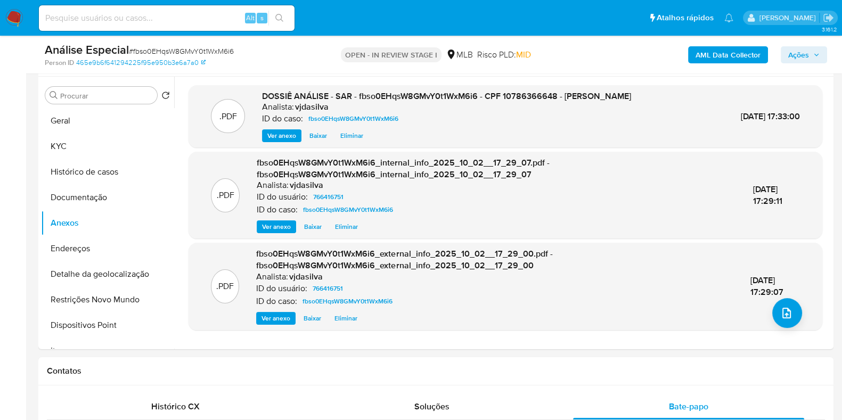
click at [789, 49] on span "Ações" at bounding box center [798, 54] width 21 height 17
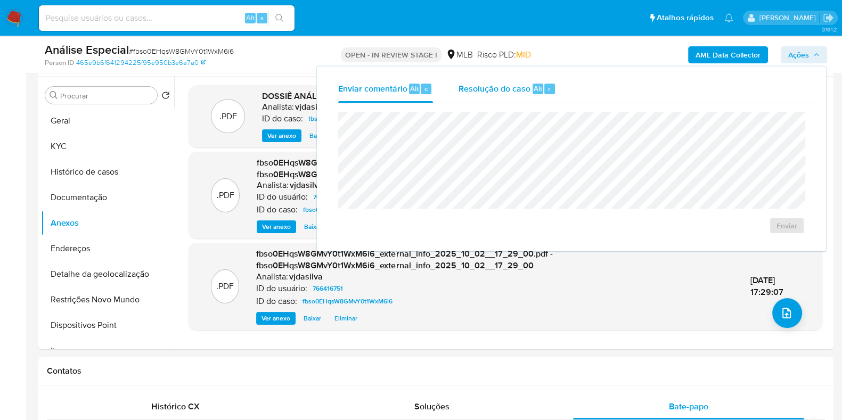
click at [505, 102] on div "Resolução do caso Alt r" at bounding box center [507, 89] width 97 height 28
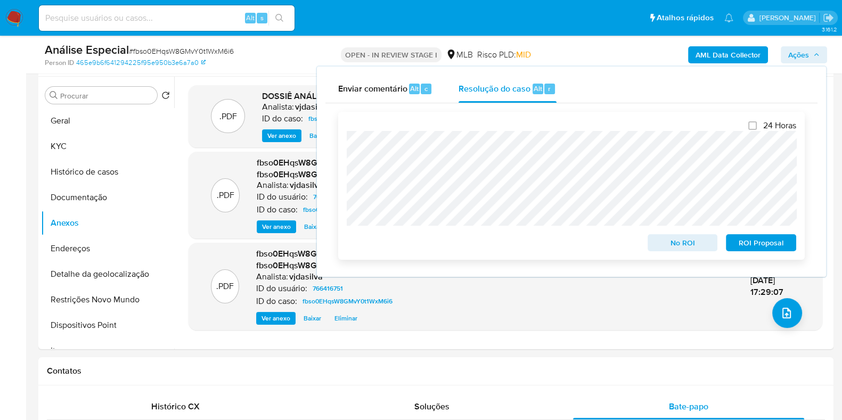
click at [752, 238] on span "ROI Proposal" at bounding box center [761, 242] width 55 height 15
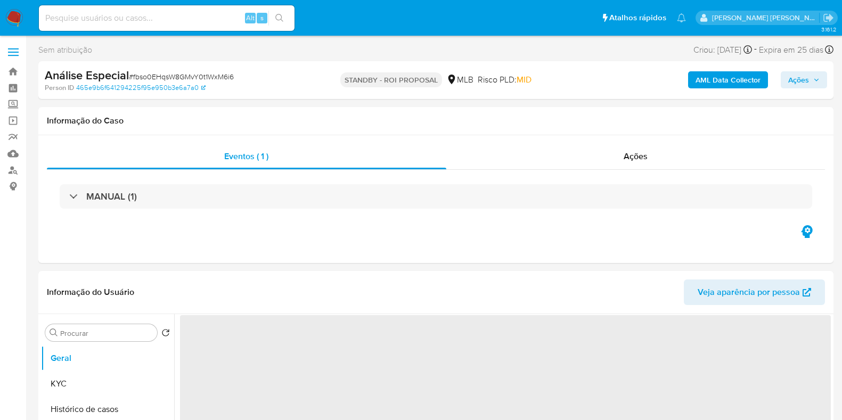
select select "10"
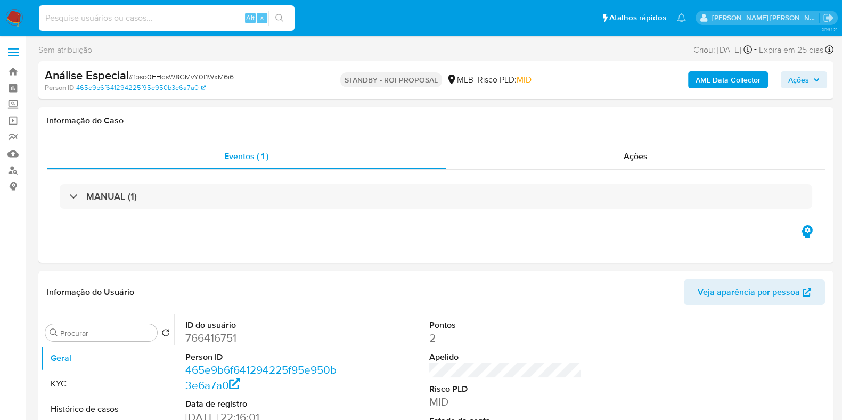
click at [111, 25] on input at bounding box center [167, 18] width 256 height 14
paste input "160509646"
type input "160509646"
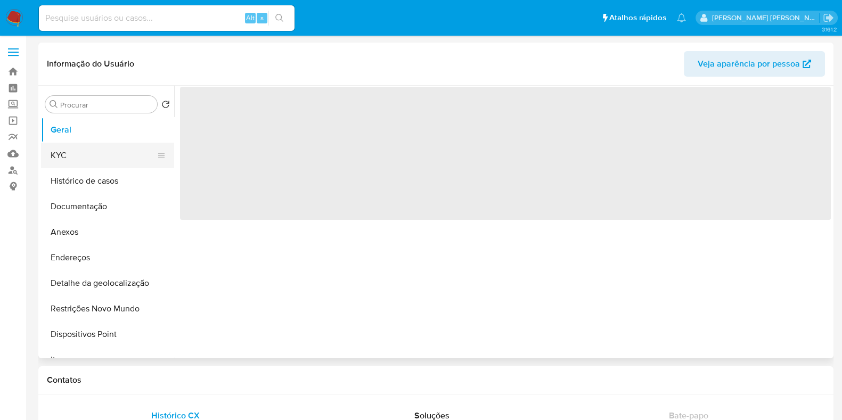
select select "10"
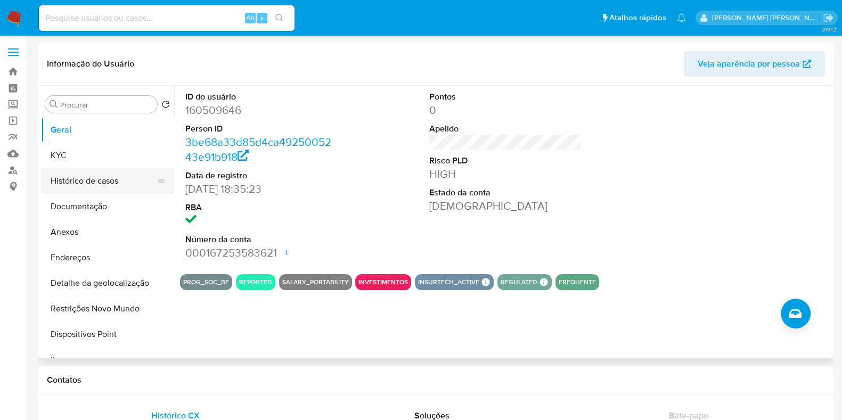
click at [120, 178] on button "Histórico de casos" at bounding box center [103, 181] width 125 height 26
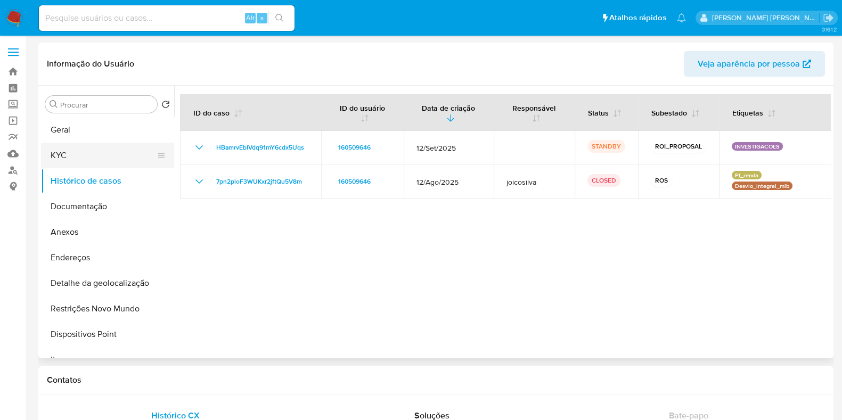
click at [127, 153] on button "KYC" at bounding box center [103, 156] width 125 height 26
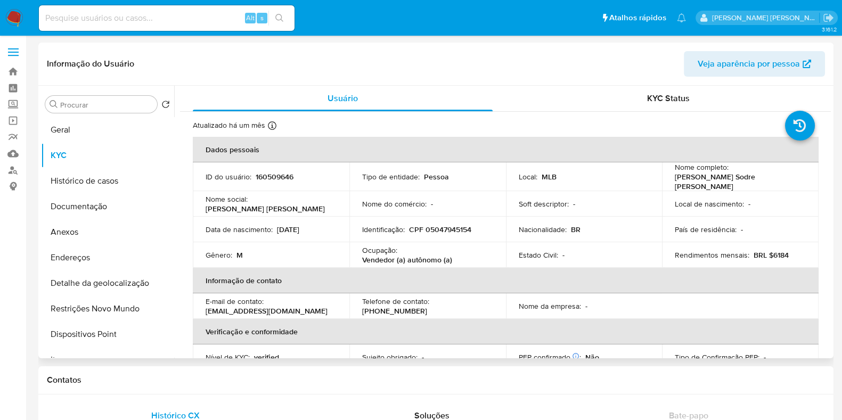
click at [675, 181] on p "Arthur Moraes Sodre de Bessa" at bounding box center [738, 181] width 127 height 19
click at [722, 179] on p "Arthur Moraes Sodre de Bessa" at bounding box center [738, 181] width 127 height 19
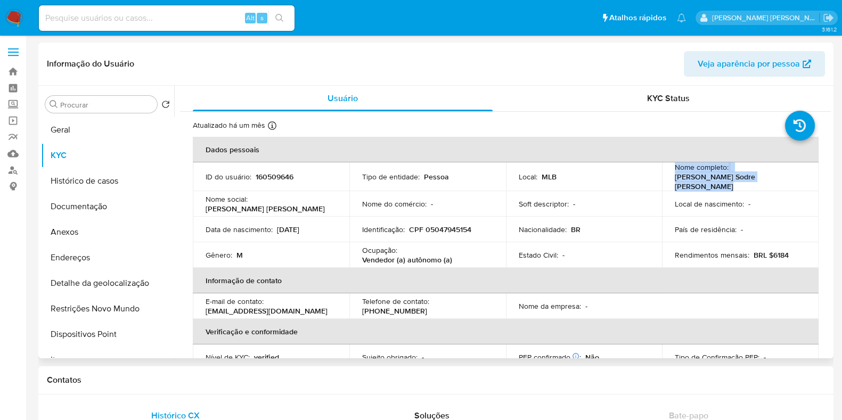
click at [739, 182] on p "Arthur Moraes Sodre de Bessa" at bounding box center [738, 181] width 127 height 19
drag, startPoint x: 780, startPoint y: 178, endPoint x: 671, endPoint y: 182, distance: 109.8
click at [671, 182] on td "Nome completo : Arthur Moraes Sodre de Bessa" at bounding box center [740, 176] width 157 height 29
copy p "Arthur Moraes Sodre de Bessa"
click at [82, 13] on input at bounding box center [167, 18] width 256 height 14
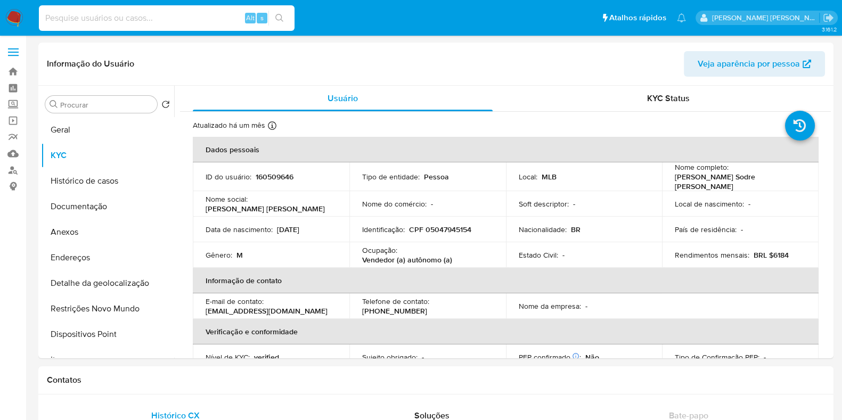
paste input "617475355"
type input "617475355"
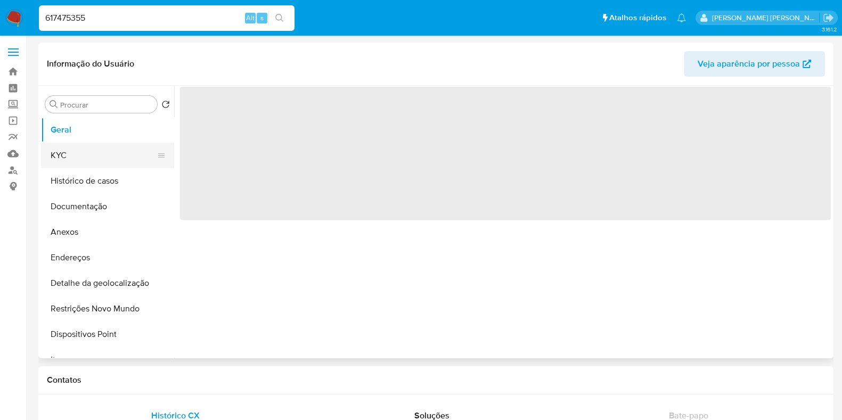
select select "10"
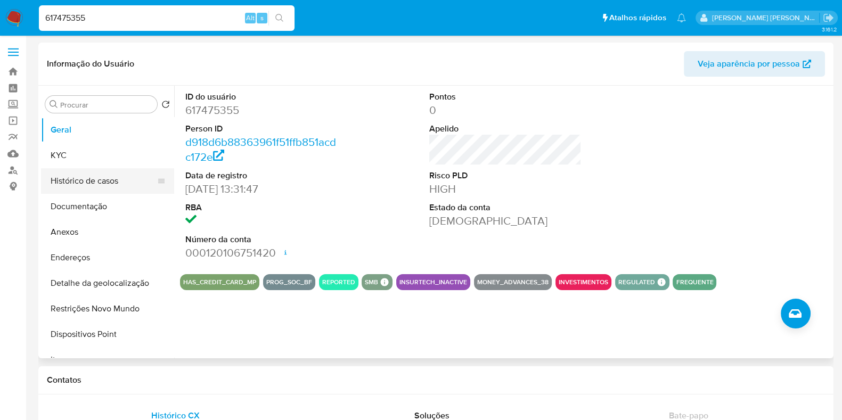
click at [102, 185] on button "Histórico de casos" at bounding box center [103, 181] width 125 height 26
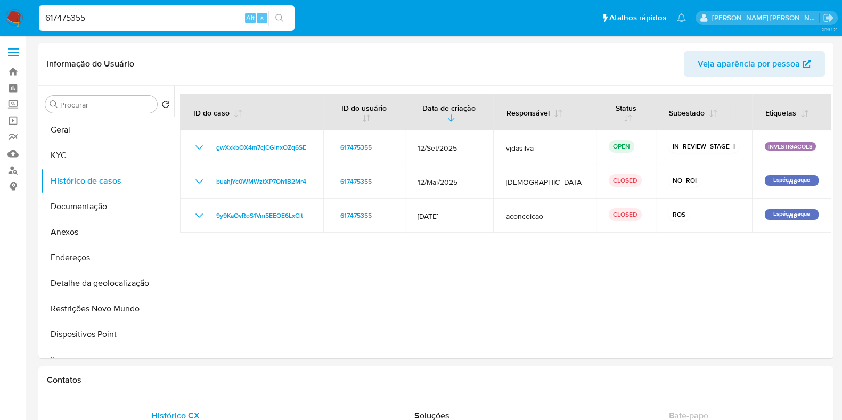
click at [172, 23] on input "617475355" at bounding box center [167, 18] width 256 height 14
paste input "766416751"
type input "766416751"
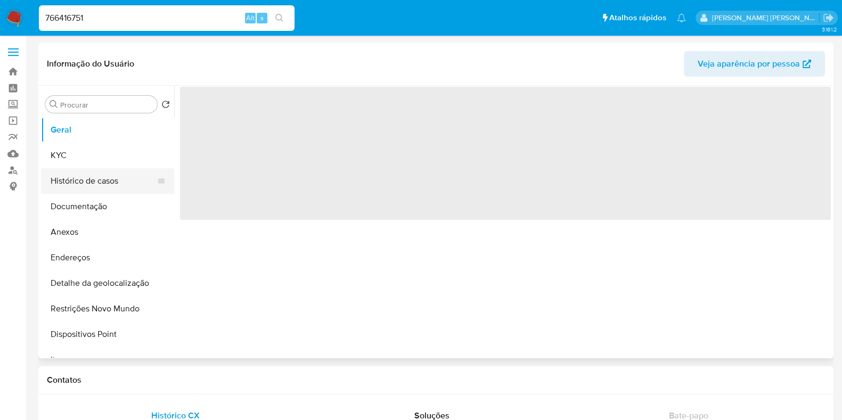
click at [100, 184] on button "Histórico de casos" at bounding box center [103, 181] width 125 height 26
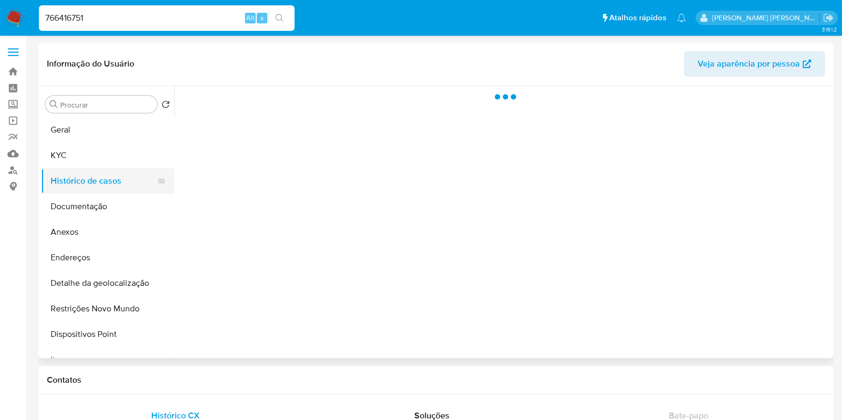
select select "10"
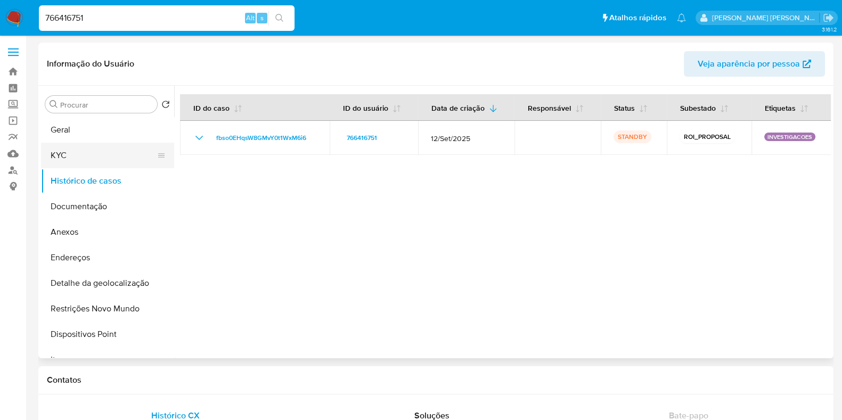
click at [100, 156] on button "KYC" at bounding box center [103, 156] width 125 height 26
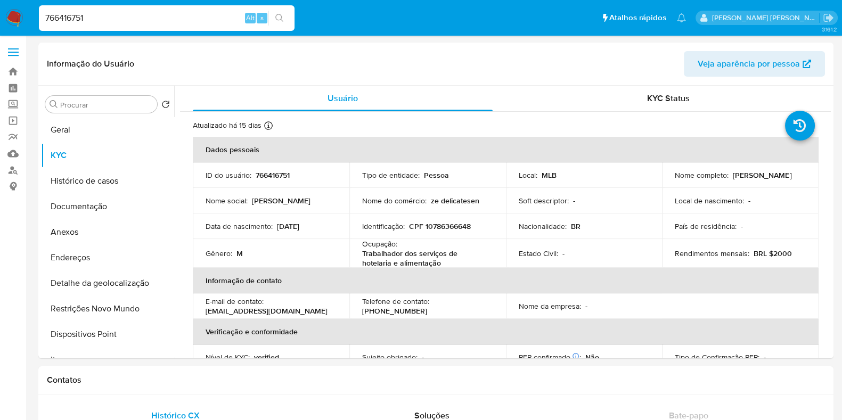
click at [148, 11] on input "766416751" at bounding box center [167, 18] width 256 height 14
click at [143, 18] on input "766416751" at bounding box center [167, 18] width 256 height 14
paste input "606756515"
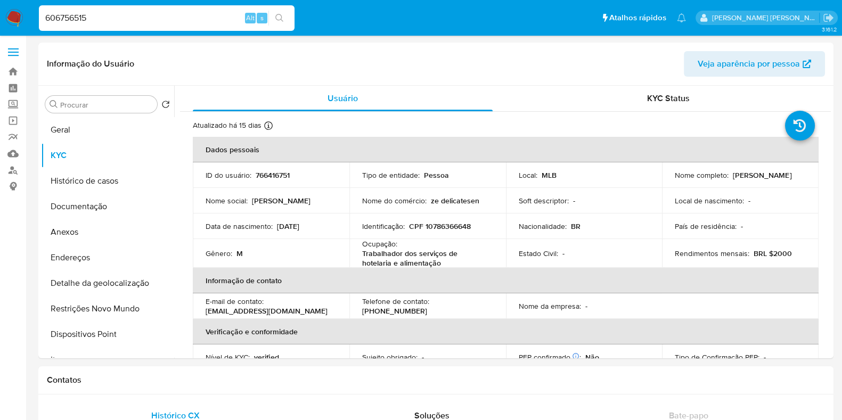
type input "606756515"
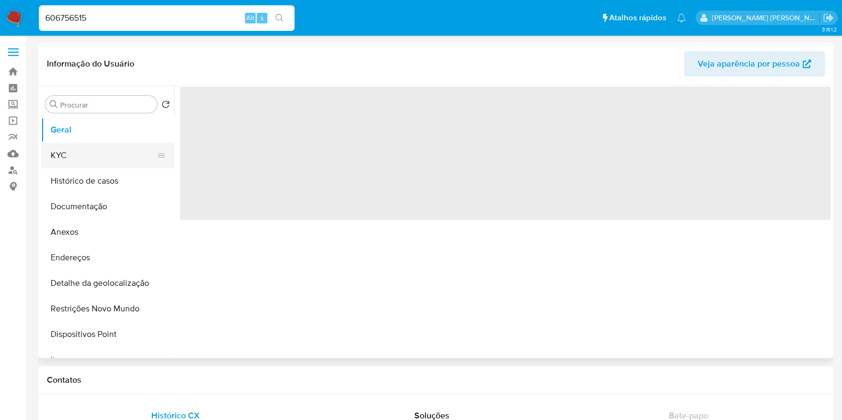
select select "10"
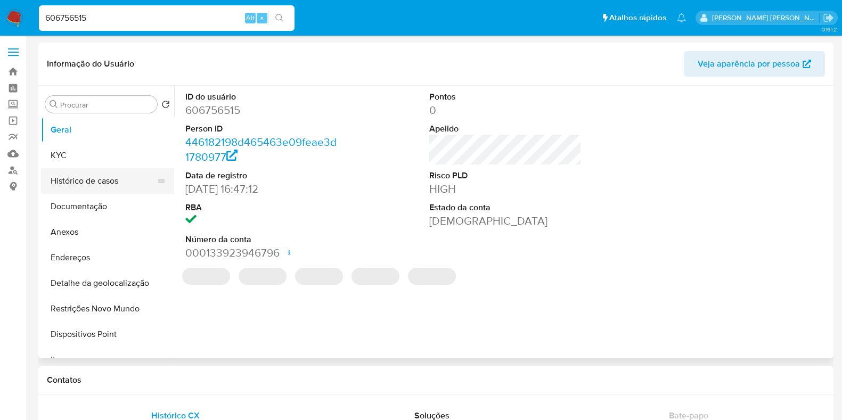
click at [115, 181] on button "Histórico de casos" at bounding box center [103, 181] width 125 height 26
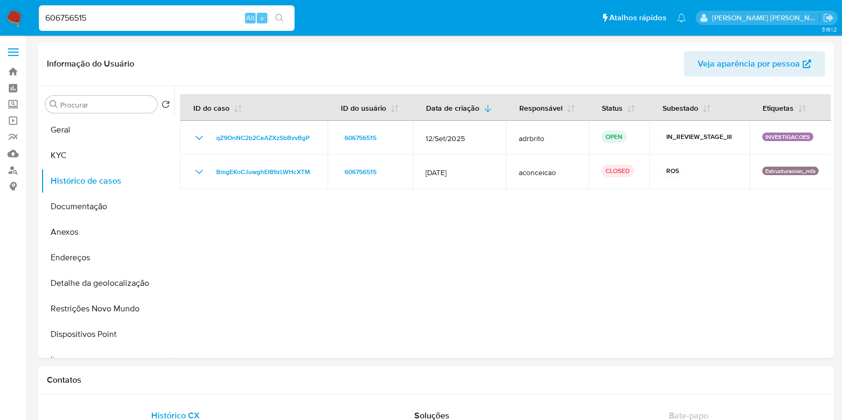
click at [178, 15] on input "606756515" at bounding box center [167, 18] width 256 height 14
paste input "1747535"
type input "617475355"
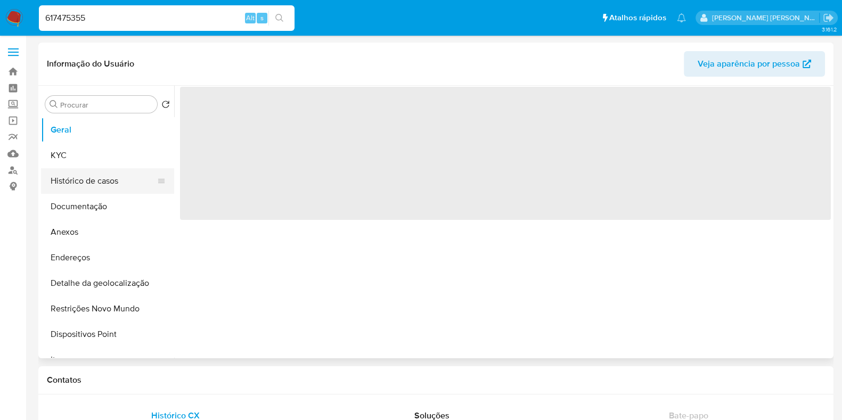
select select "10"
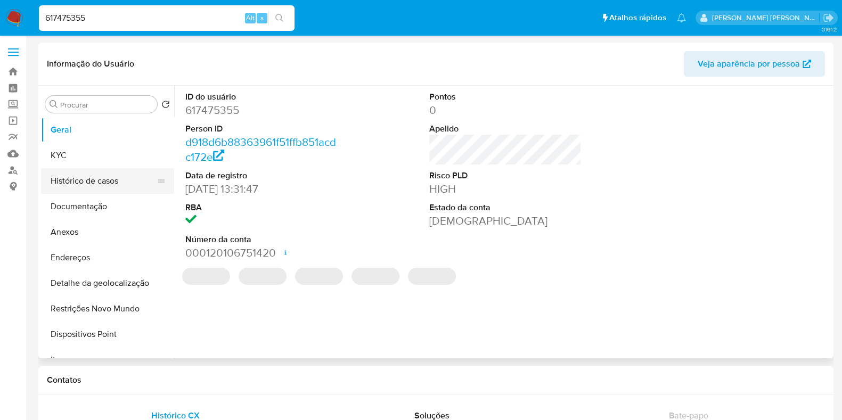
click at [71, 178] on button "Histórico de casos" at bounding box center [103, 181] width 125 height 26
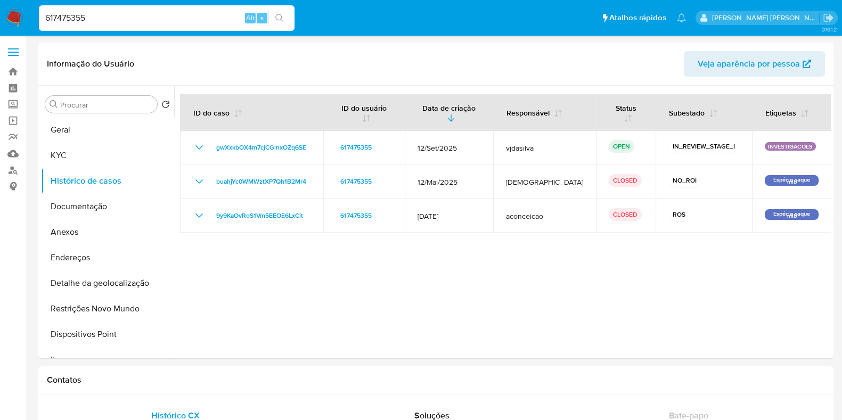
click at [148, 14] on input "617475355" at bounding box center [167, 18] width 256 height 14
paste input "1161447041"
type input "1161447041"
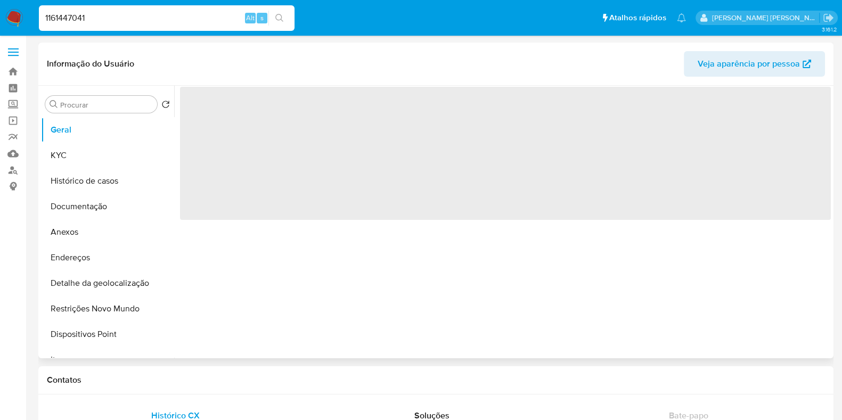
select select "10"
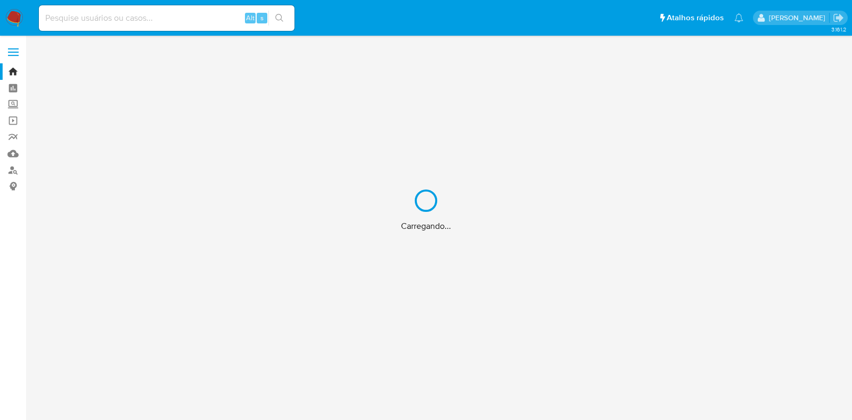
click at [90, 18] on div "Carregando..." at bounding box center [426, 210] width 852 height 420
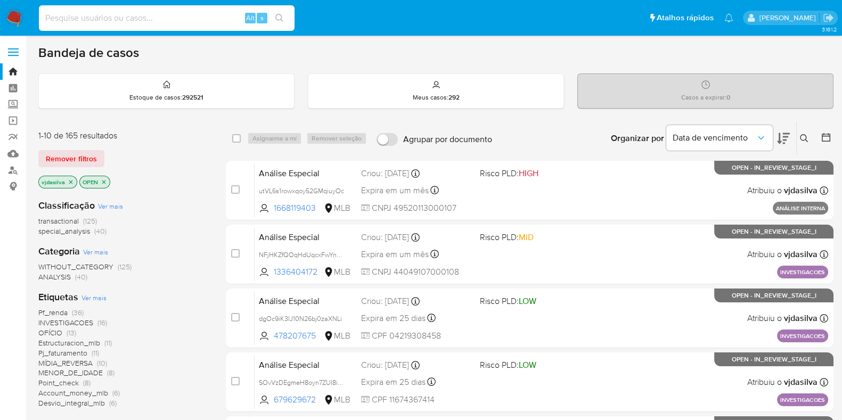
click at [90, 18] on input at bounding box center [167, 18] width 256 height 14
paste input "2361893969"
type input "2361893969"
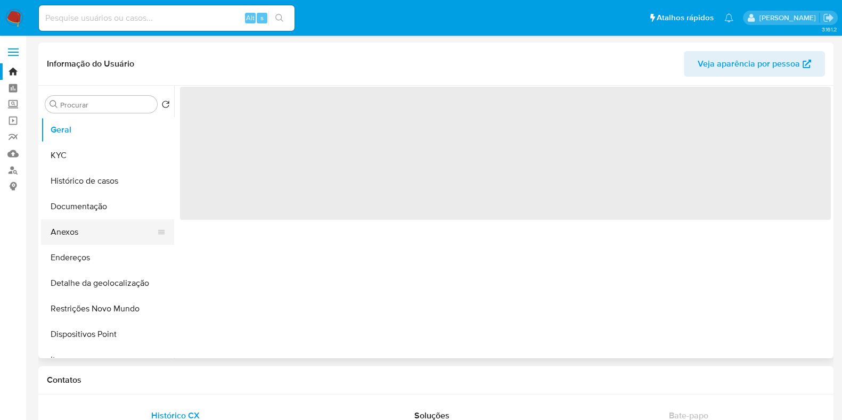
select select "10"
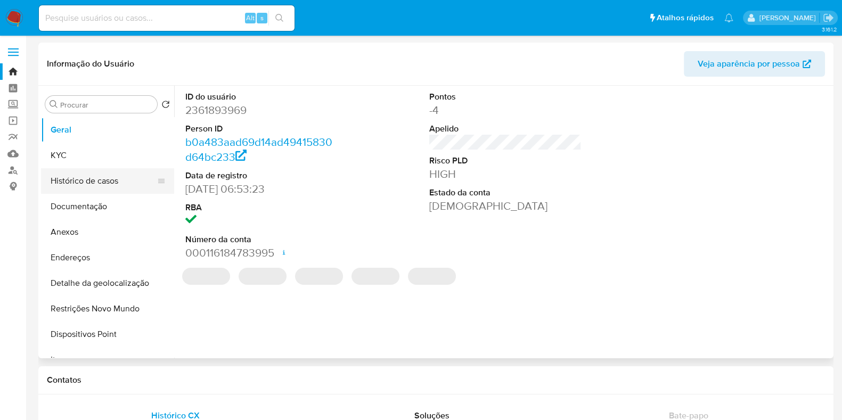
click at [110, 179] on button "Histórico de casos" at bounding box center [103, 181] width 125 height 26
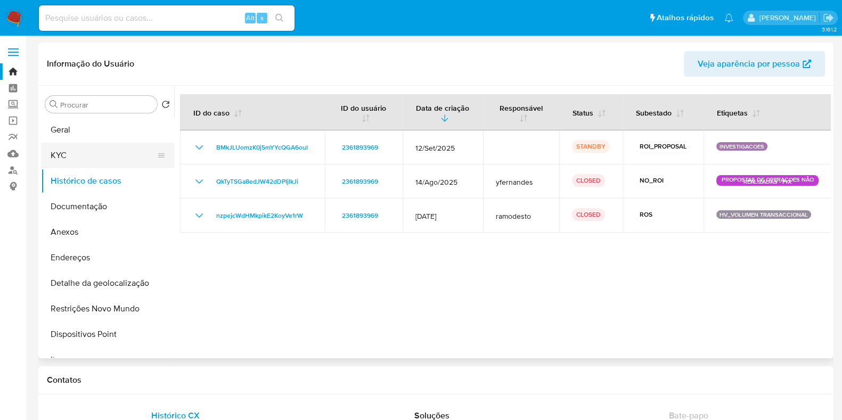
click at [92, 146] on button "KYC" at bounding box center [103, 156] width 125 height 26
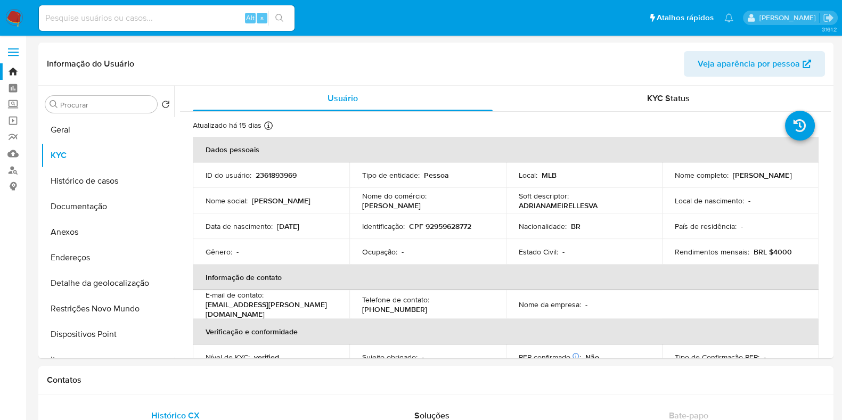
click at [117, 22] on input at bounding box center [167, 18] width 256 height 14
paste input "606756515"
type input "606756515"
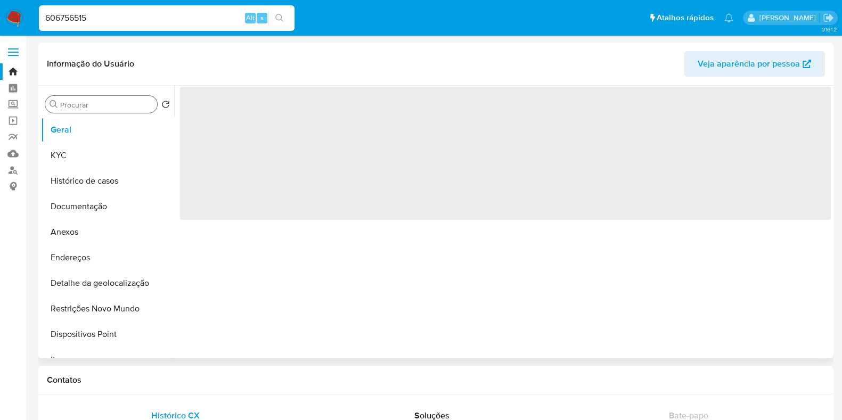
select select "10"
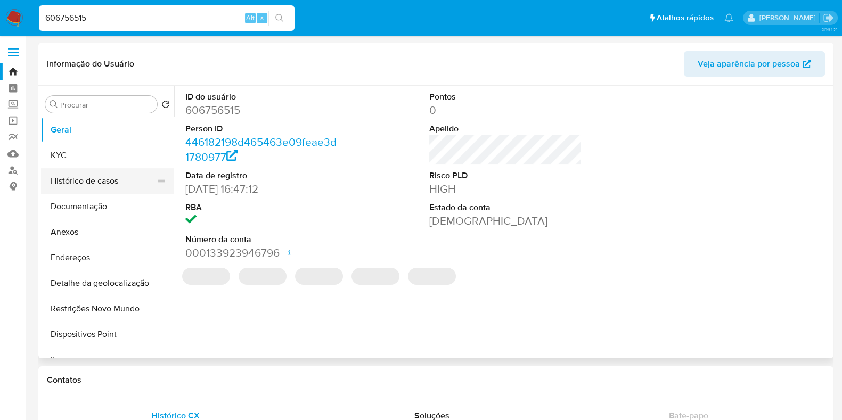
click at [93, 186] on button "Histórico de casos" at bounding box center [103, 181] width 125 height 26
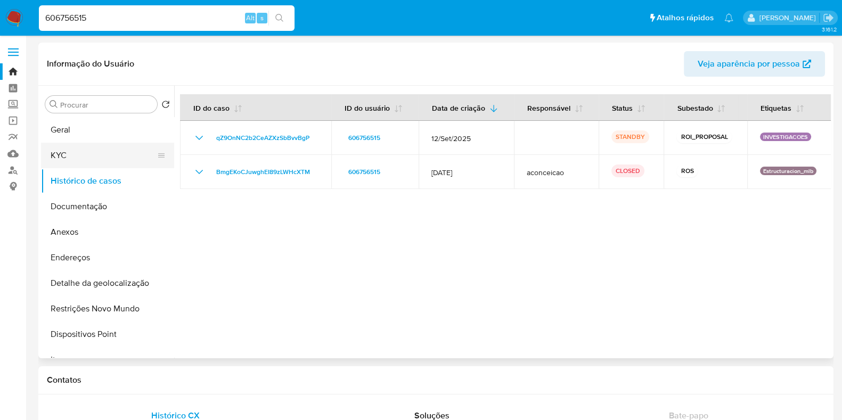
click at [95, 158] on button "KYC" at bounding box center [103, 156] width 125 height 26
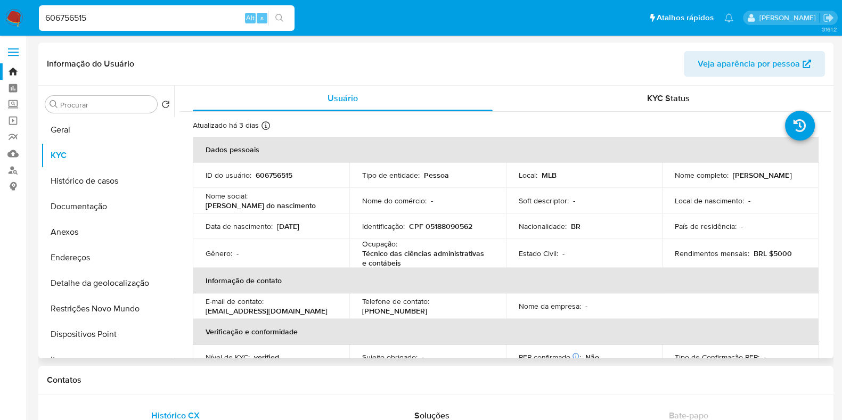
click at [733, 178] on p "[PERSON_NAME]" at bounding box center [762, 175] width 59 height 10
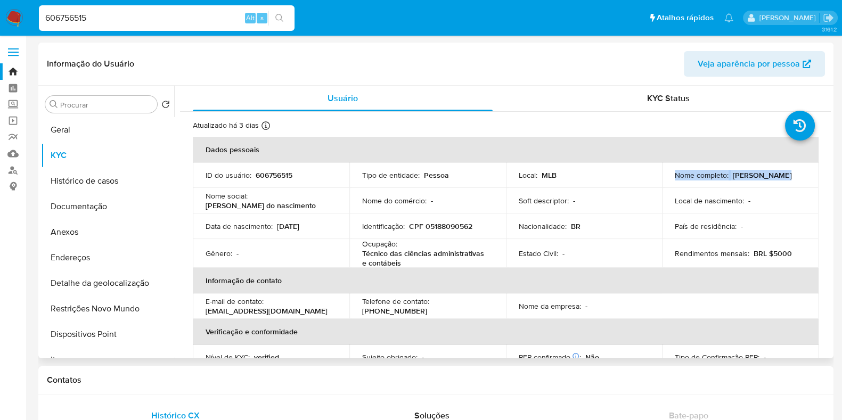
click at [733, 178] on p "[PERSON_NAME]" at bounding box center [762, 175] width 59 height 10
click at [749, 180] on p "[PERSON_NAME]" at bounding box center [762, 175] width 59 height 10
drag, startPoint x: 768, startPoint y: 180, endPoint x: 669, endPoint y: 182, distance: 99.1
click at [669, 182] on td "Nome completo : [PERSON_NAME]" at bounding box center [740, 175] width 157 height 26
copy p "[PERSON_NAME]"
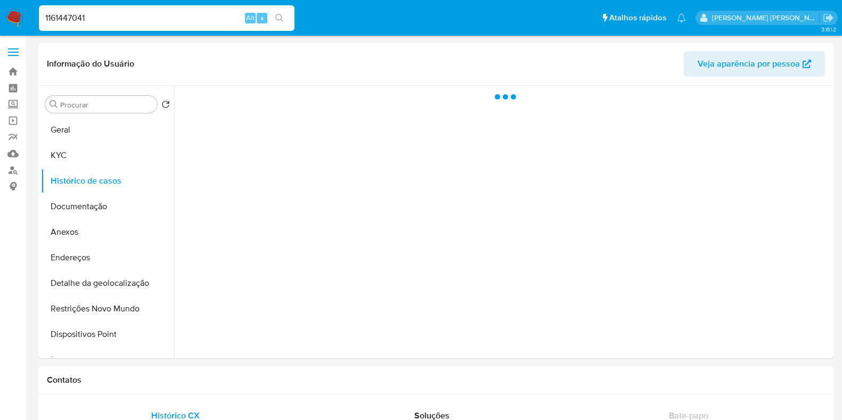
select select "10"
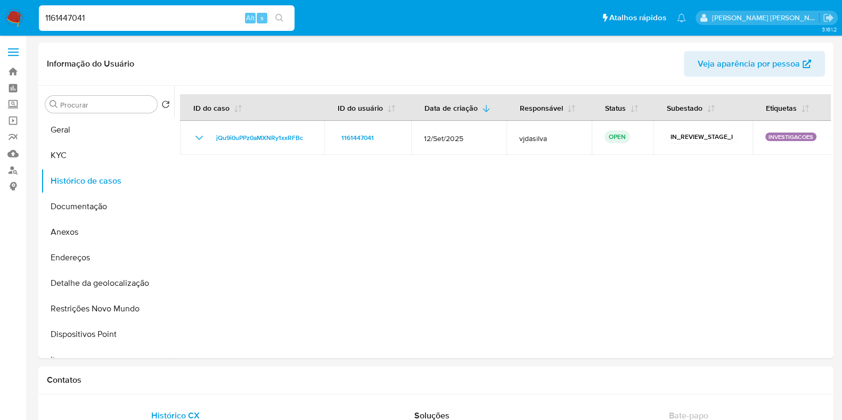
click at [109, 20] on input "1161447041" at bounding box center [167, 18] width 256 height 14
paste input "750421932"
type input "750421932"
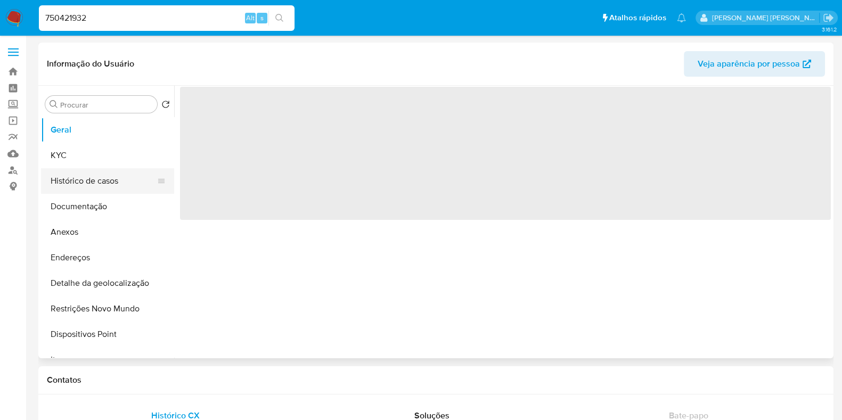
select select "10"
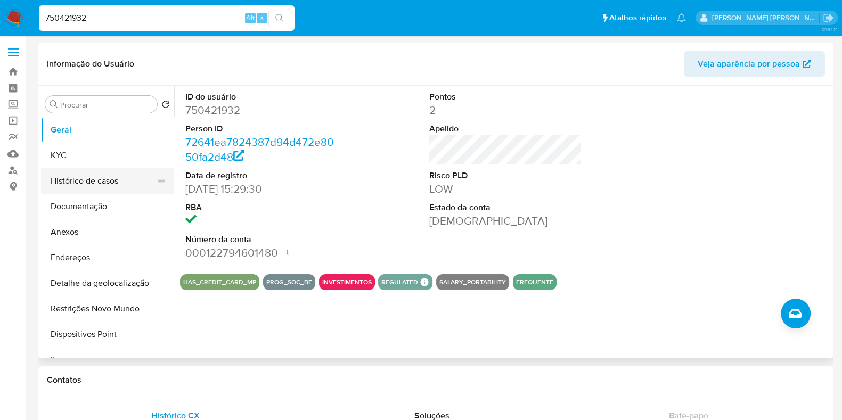
click at [101, 180] on button "Histórico de casos" at bounding box center [103, 181] width 125 height 26
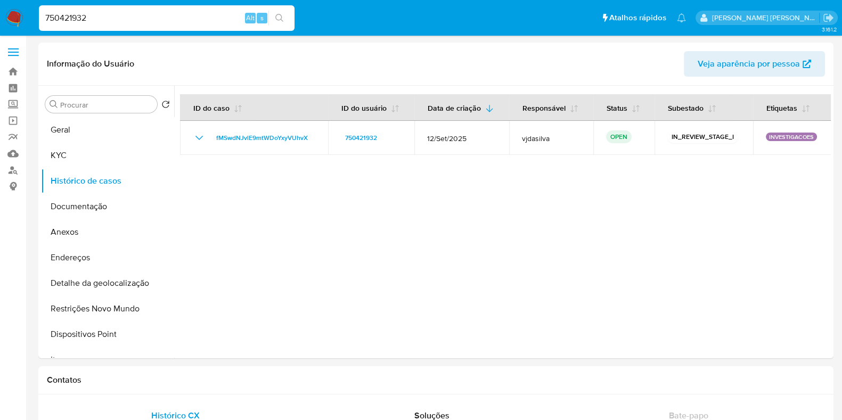
click at [202, 20] on input "750421932" at bounding box center [167, 18] width 256 height 14
paste input "2453627210"
type input "2453627210"
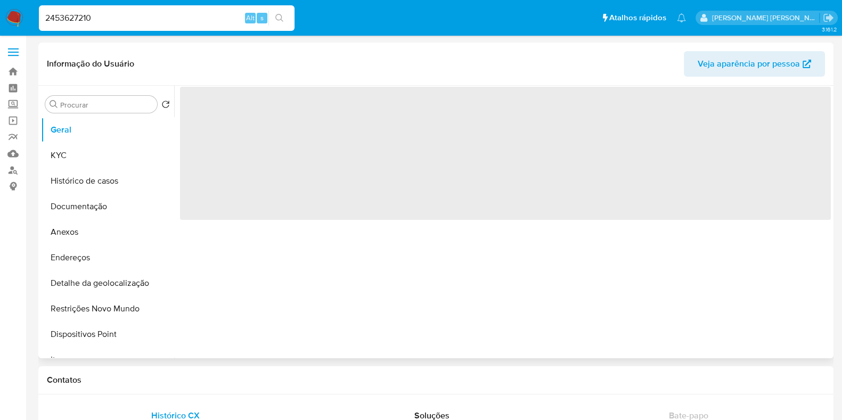
select select "10"
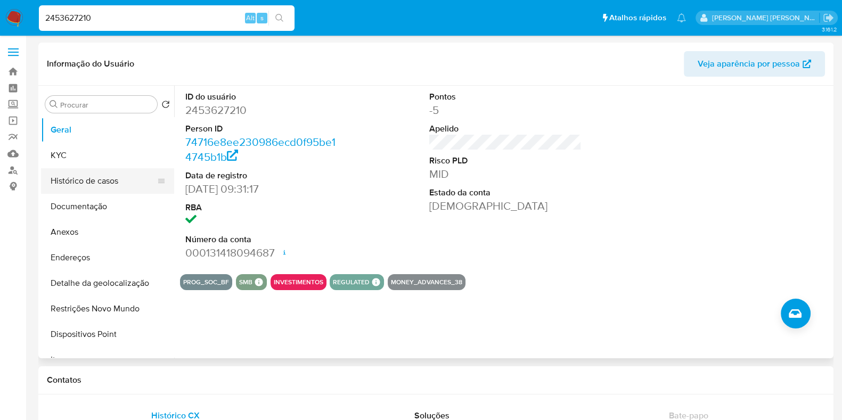
click at [83, 177] on button "Histórico de casos" at bounding box center [103, 181] width 125 height 26
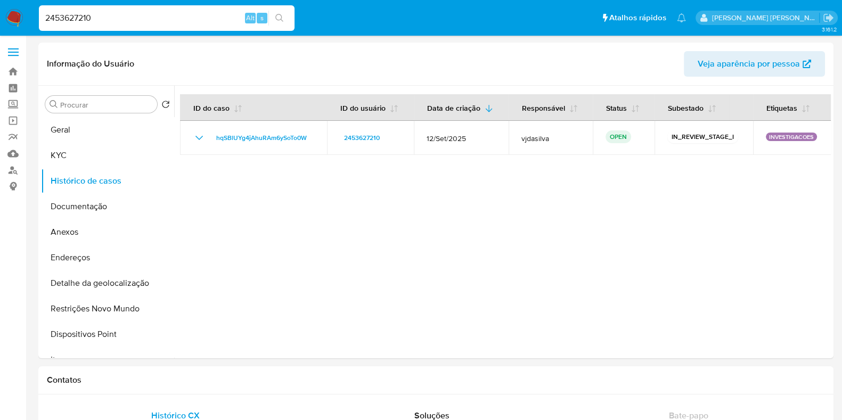
click at [152, 19] on input "2453627210" at bounding box center [167, 18] width 256 height 14
paste input "661889206"
type input "661889206"
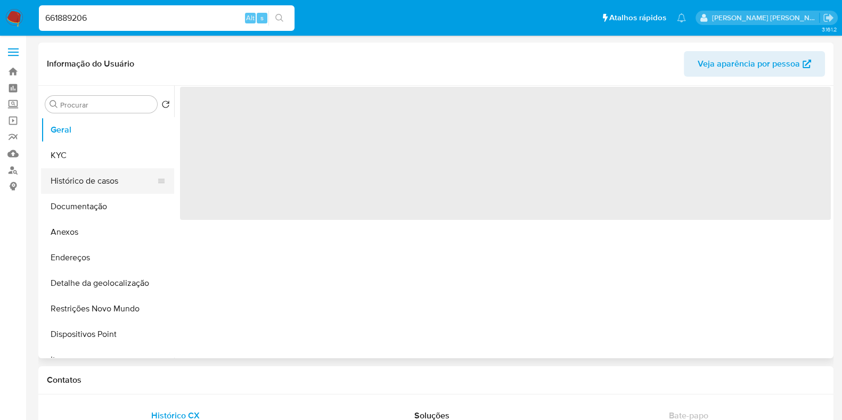
select select "10"
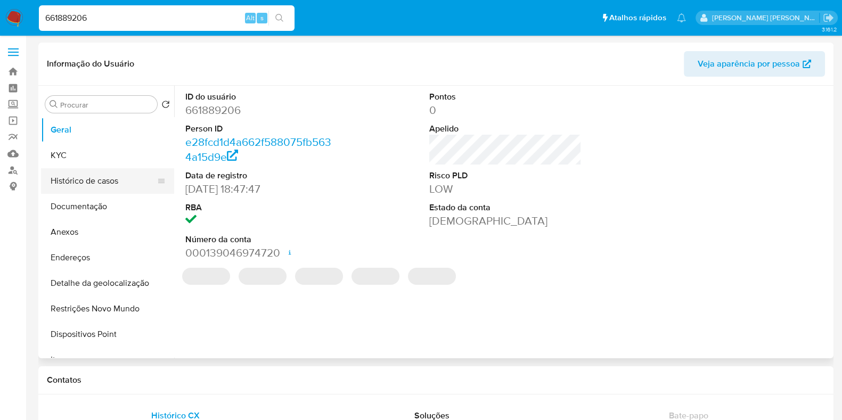
click at [107, 177] on button "Histórico de casos" at bounding box center [103, 181] width 125 height 26
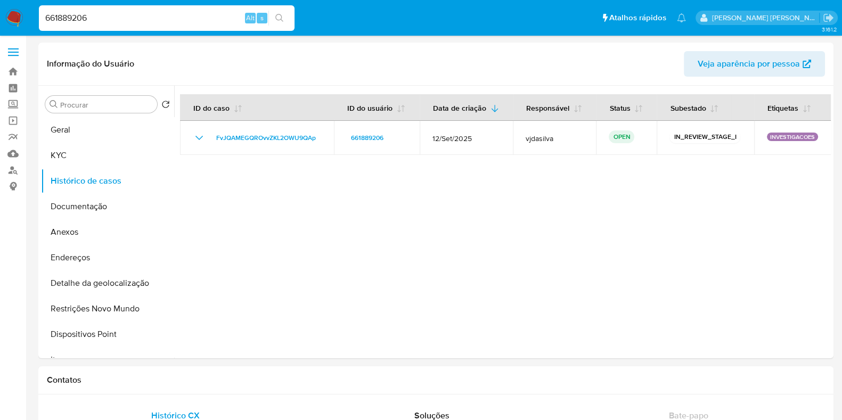
click at [229, 17] on input "661889206" at bounding box center [167, 18] width 256 height 14
paste input "5488288"
type input "654882886"
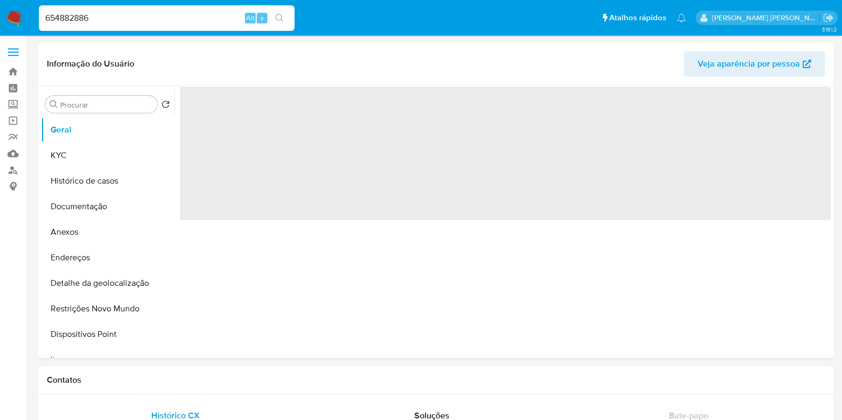
select select "10"
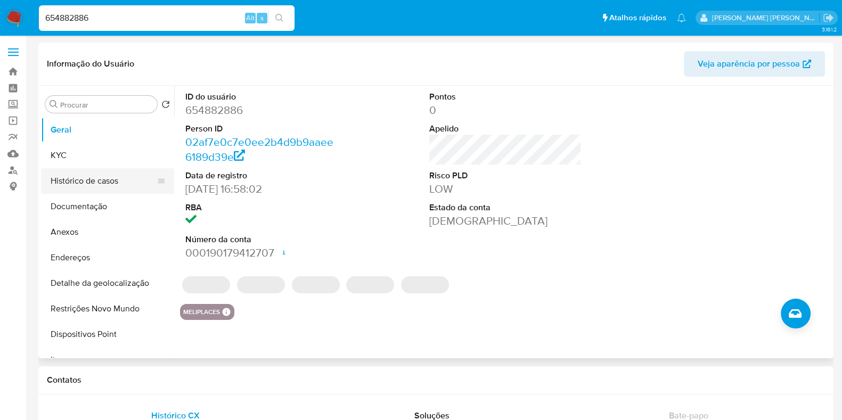
click at [86, 182] on button "Histórico de casos" at bounding box center [103, 181] width 125 height 26
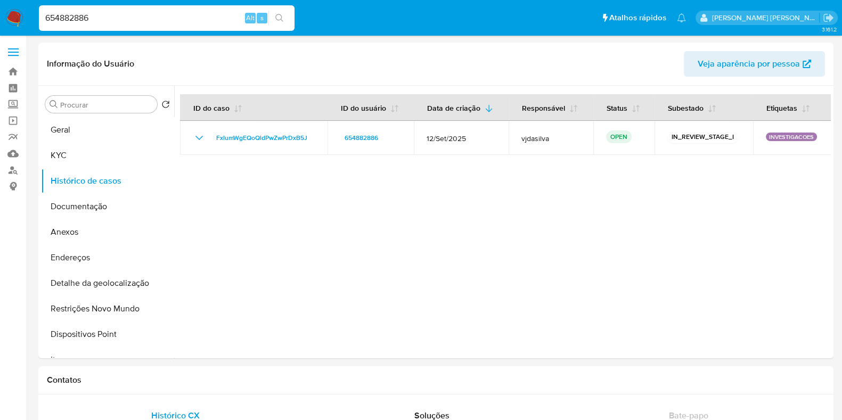
click at [162, 15] on input "654882886" at bounding box center [167, 18] width 256 height 14
paste input "738392935"
type input "738392935"
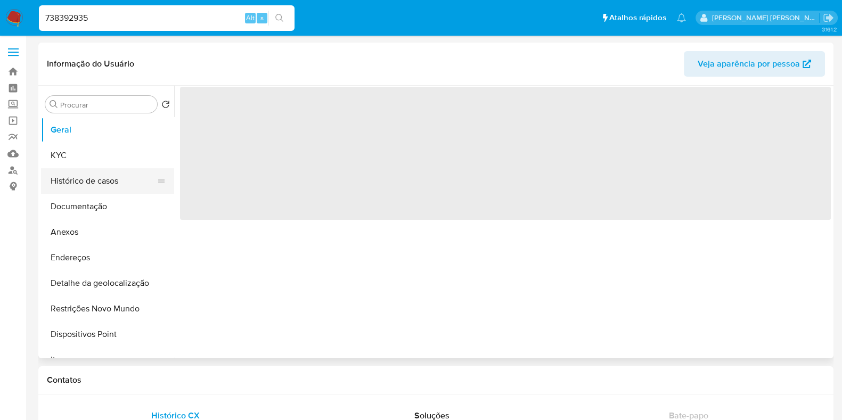
click at [131, 177] on button "Histórico de casos" at bounding box center [103, 181] width 125 height 26
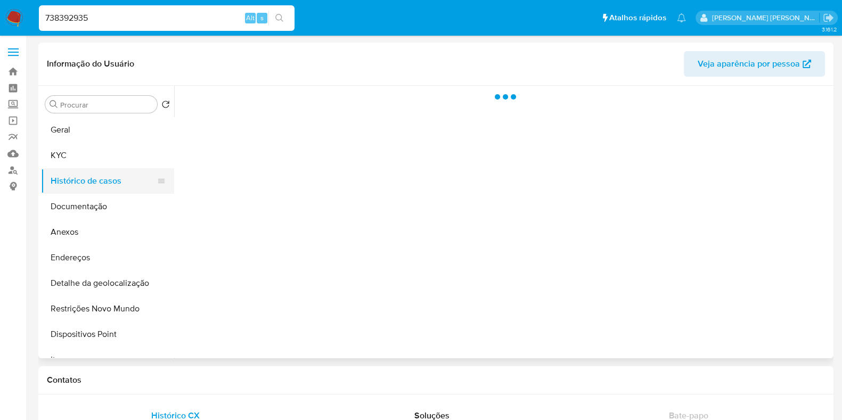
select select "10"
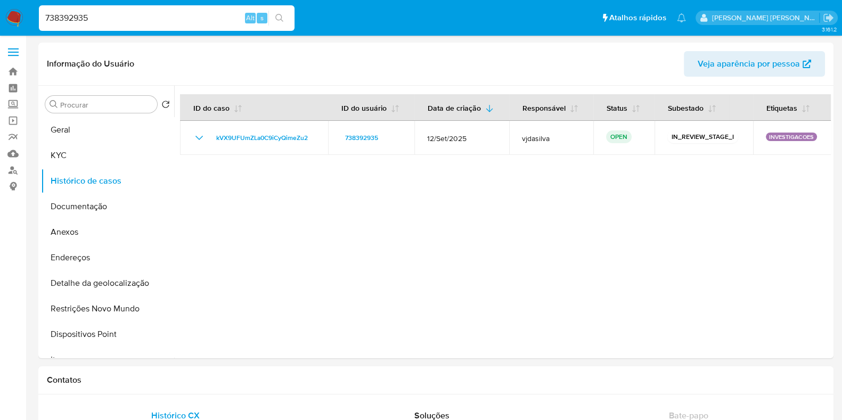
click at [157, 19] on input "738392935" at bounding box center [167, 18] width 256 height 14
paste input "08856073"
type input "708856073"
select select "10"
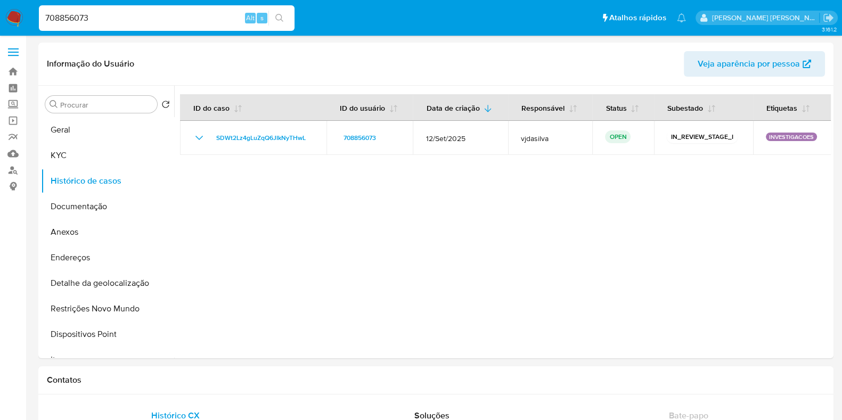
click at [159, 12] on input "708856073" at bounding box center [167, 18] width 256 height 14
paste input "485939486"
type input "485939486"
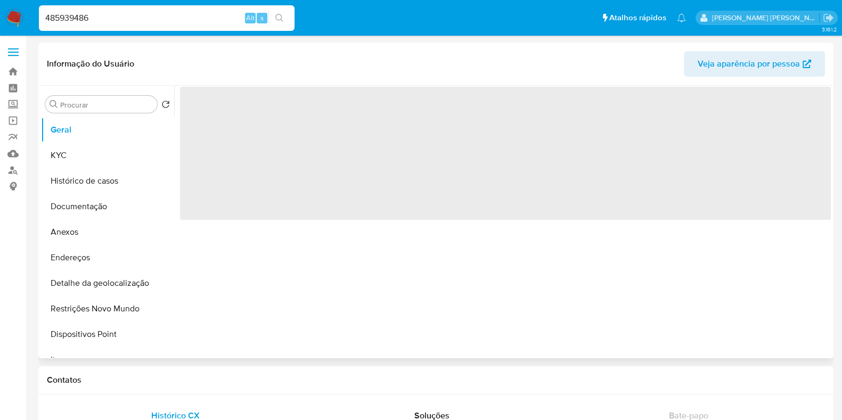
select select "10"
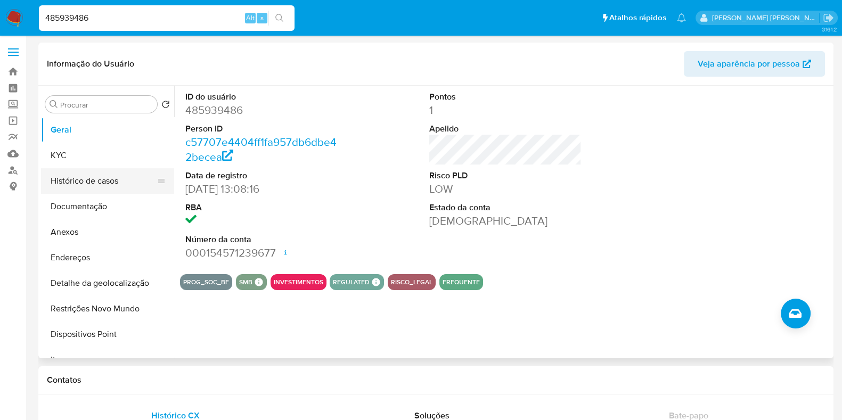
click at [112, 182] on button "Histórico de casos" at bounding box center [103, 181] width 125 height 26
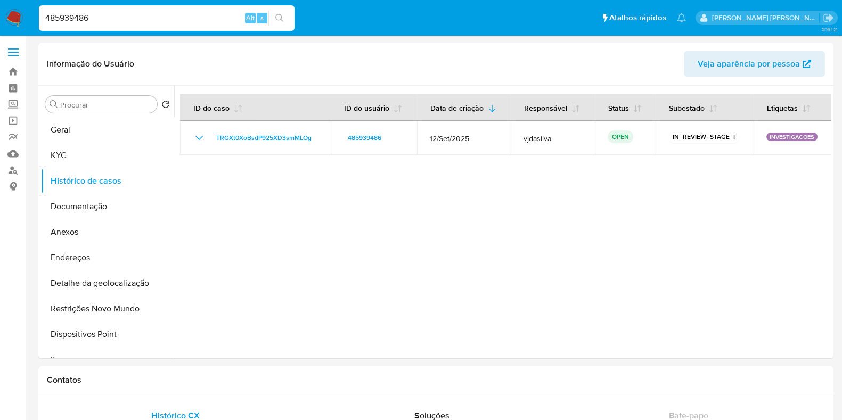
click at [150, 16] on input "485939486" at bounding box center [167, 18] width 256 height 14
paste input "1318066199"
type input "1318066199"
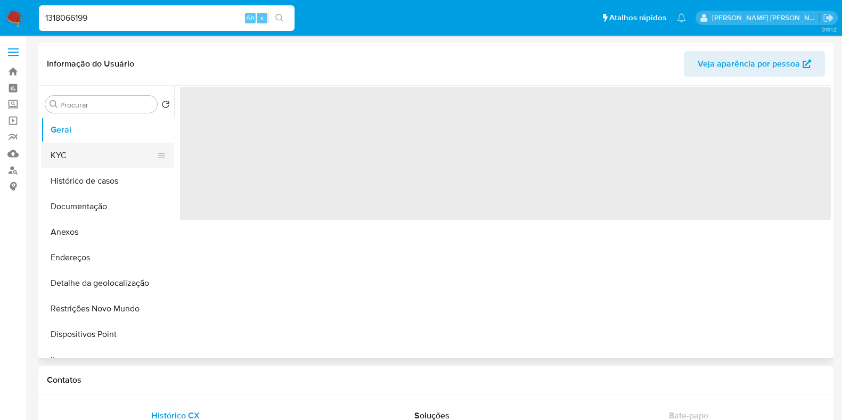
select select "10"
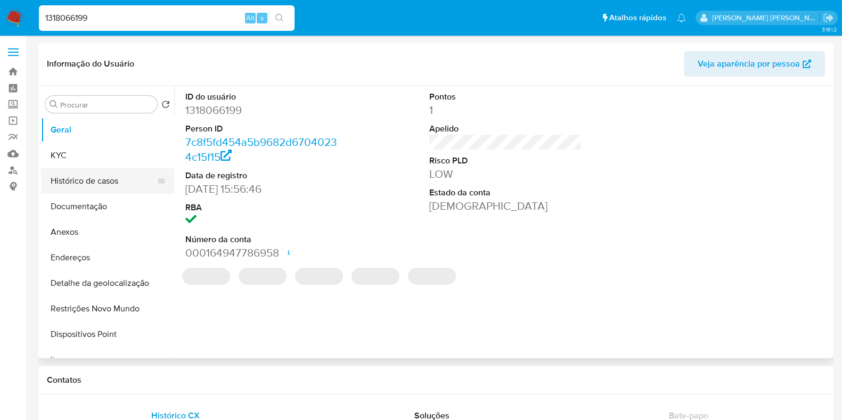
click at [115, 185] on button "Histórico de casos" at bounding box center [103, 181] width 125 height 26
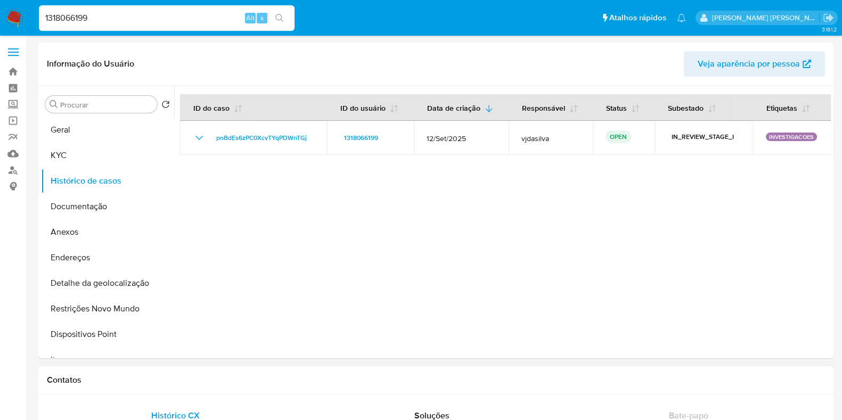
drag, startPoint x: 137, startPoint y: 17, endPoint x: 0, endPoint y: 11, distance: 137.1
click at [0, 11] on nav "Pausado Ver notificaciones 1318066199 Alt s Atalhos rápidos Presiona las siguie…" at bounding box center [421, 18] width 842 height 36
paste input "2455366576"
type input "2455366576"
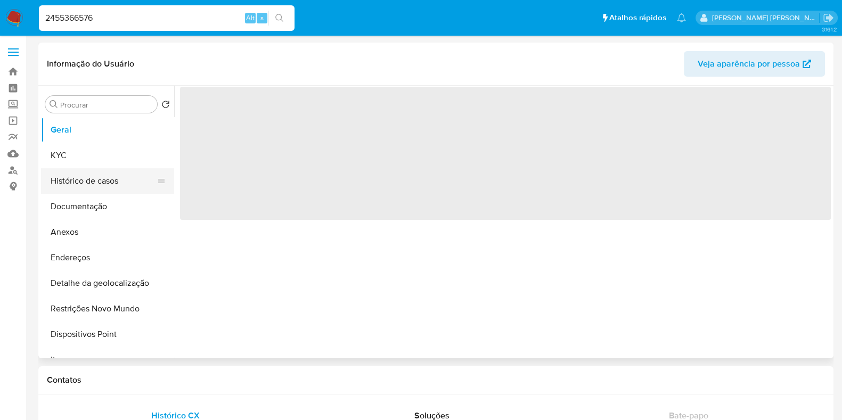
select select "10"
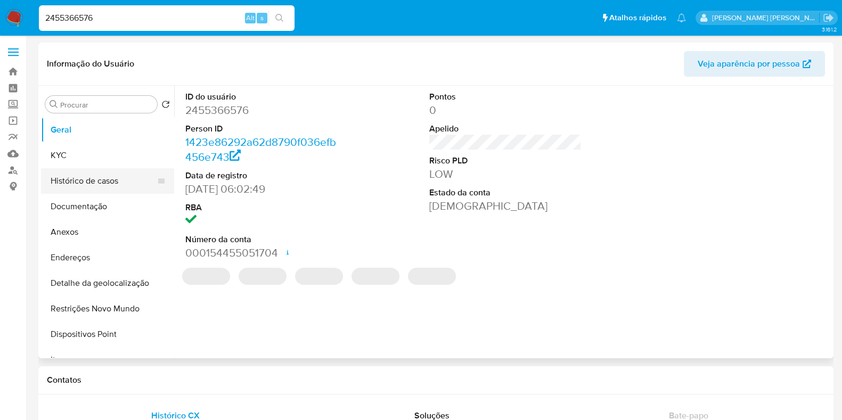
click at [118, 177] on button "Histórico de casos" at bounding box center [103, 181] width 125 height 26
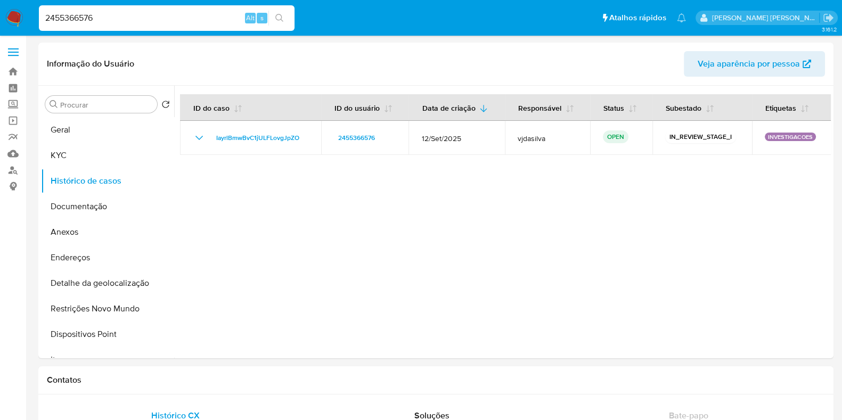
click at [176, 22] on input "2455366576" at bounding box center [167, 18] width 256 height 14
paste input "184678421"
type input "184678421"
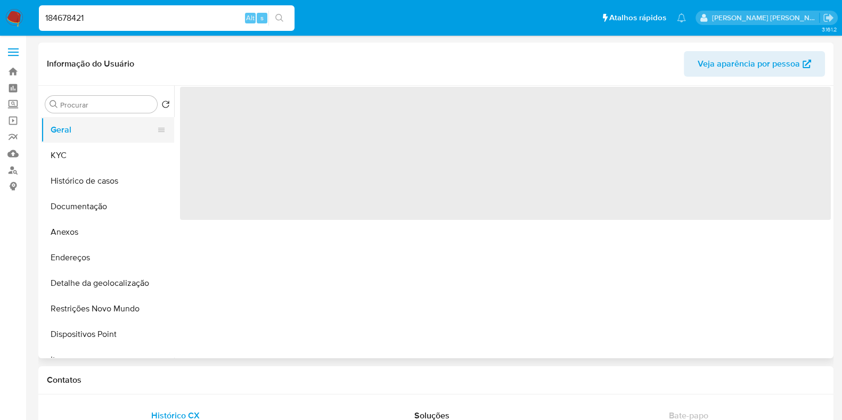
select select "10"
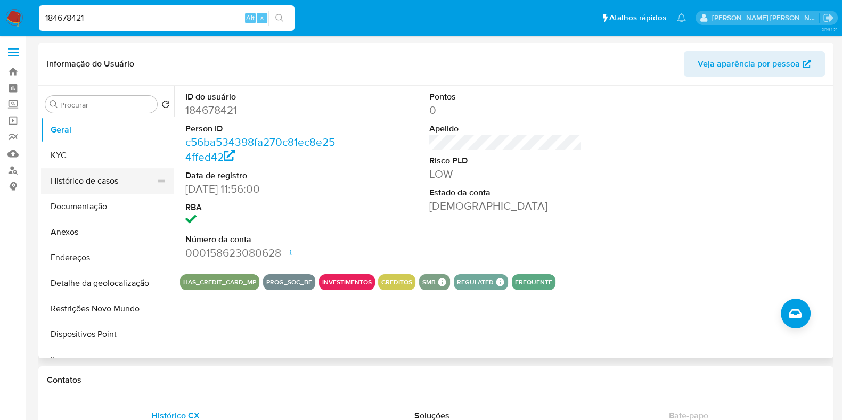
click at [87, 182] on button "Histórico de casos" at bounding box center [103, 181] width 125 height 26
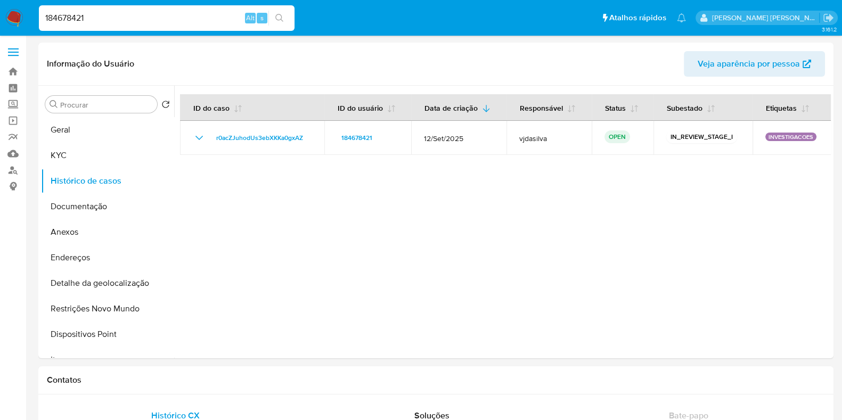
click at [201, 14] on input "184678421" at bounding box center [167, 18] width 256 height 14
paste input "082478798"
type input "1082478798"
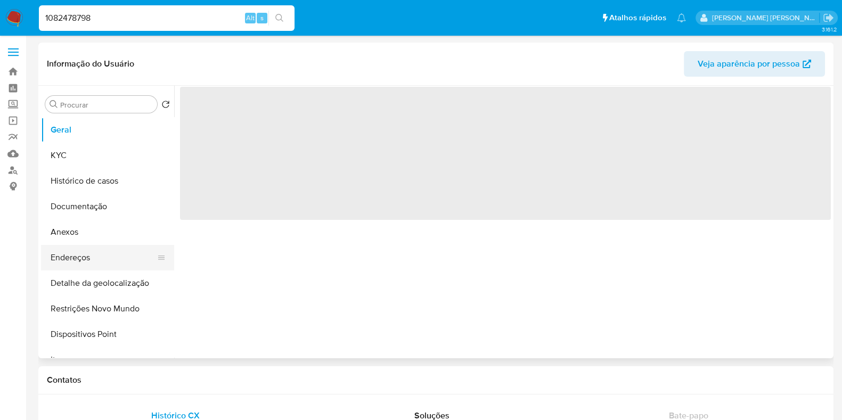
select select "10"
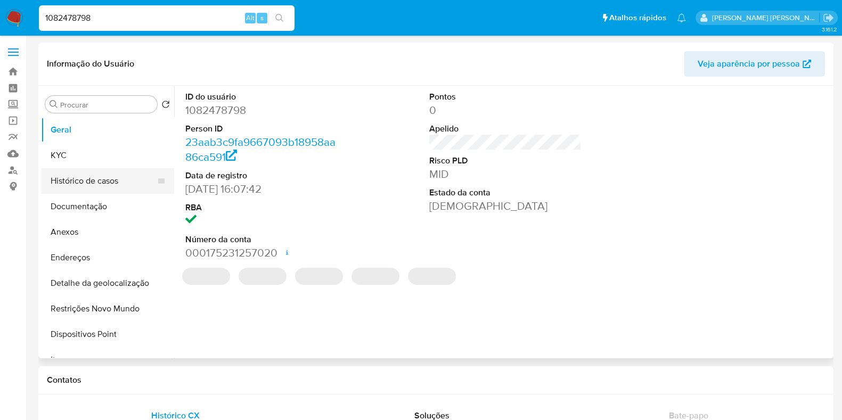
click at [107, 189] on button "Histórico de casos" at bounding box center [103, 181] width 125 height 26
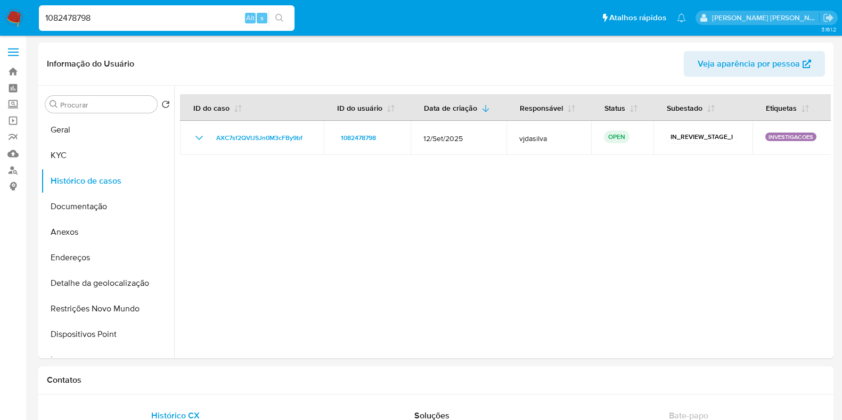
select select "10"
click at [214, 20] on input "1082478798" at bounding box center [167, 18] width 256 height 14
click at [213, 20] on input "1082478798" at bounding box center [167, 18] width 256 height 14
paste input "478207675"
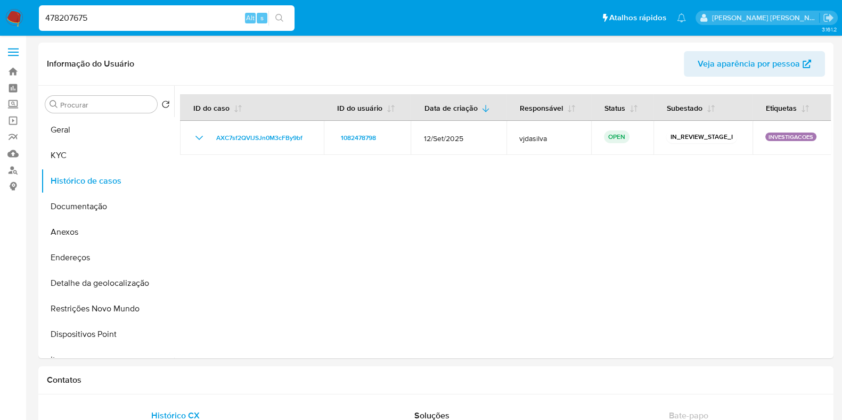
type input "478207675"
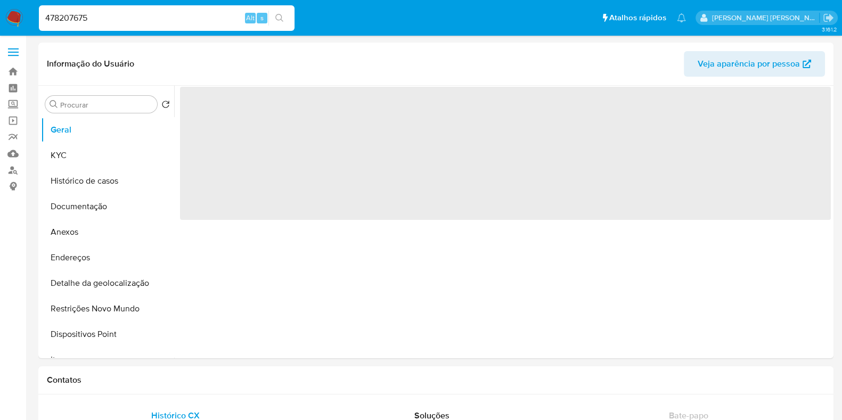
select select "10"
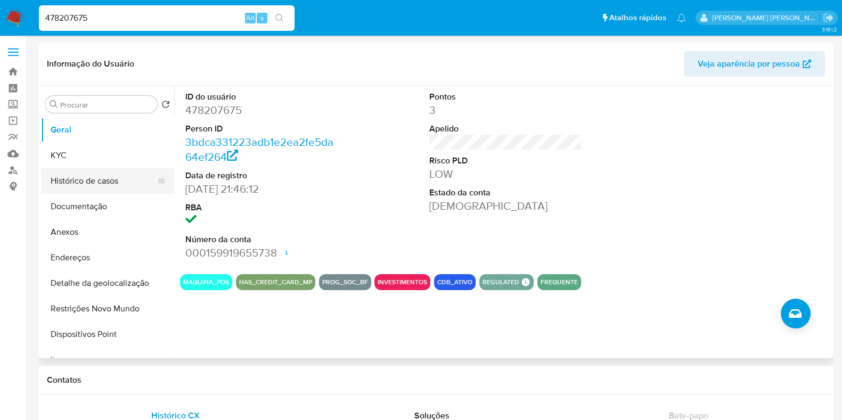
click at [86, 180] on button "Histórico de casos" at bounding box center [103, 181] width 125 height 26
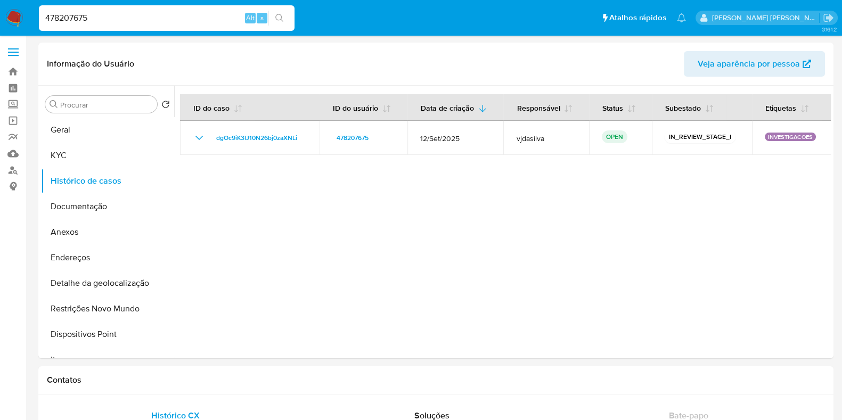
click at [175, 25] on div "478207675 Alt s" at bounding box center [167, 18] width 256 height 26
click at [175, 25] on input "478207675" at bounding box center [167, 18] width 256 height 14
paste input "679629672"
type input "679629672"
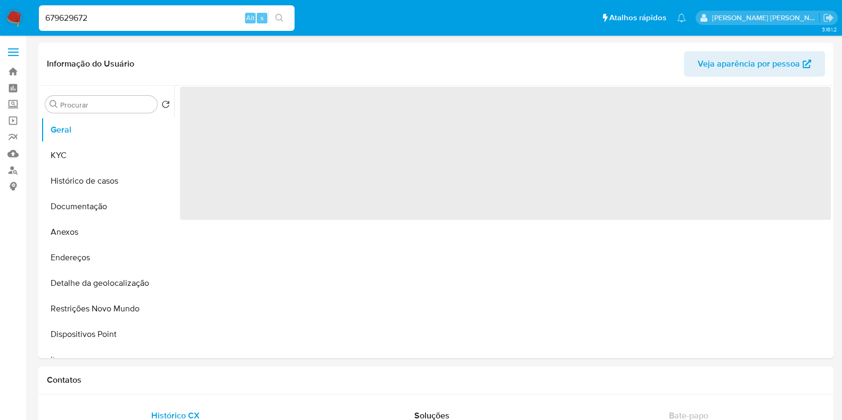
select select "10"
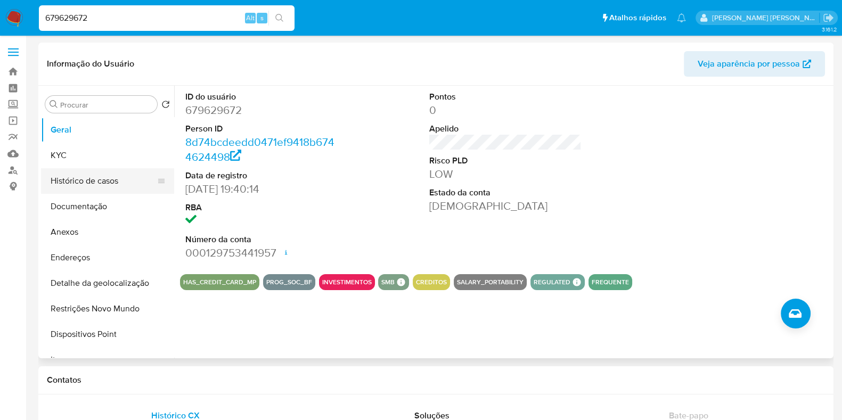
click at [107, 189] on button "Histórico de casos" at bounding box center [103, 181] width 125 height 26
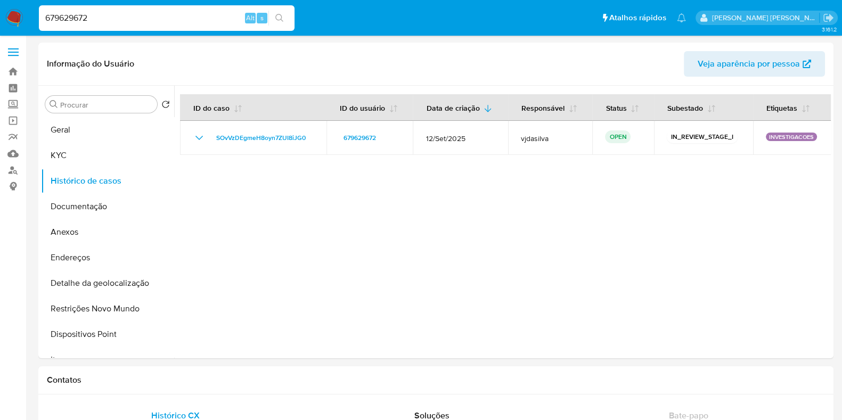
click at [143, 23] on input "679629672" at bounding box center [167, 18] width 256 height 14
paste input "06756515"
type input "606756515"
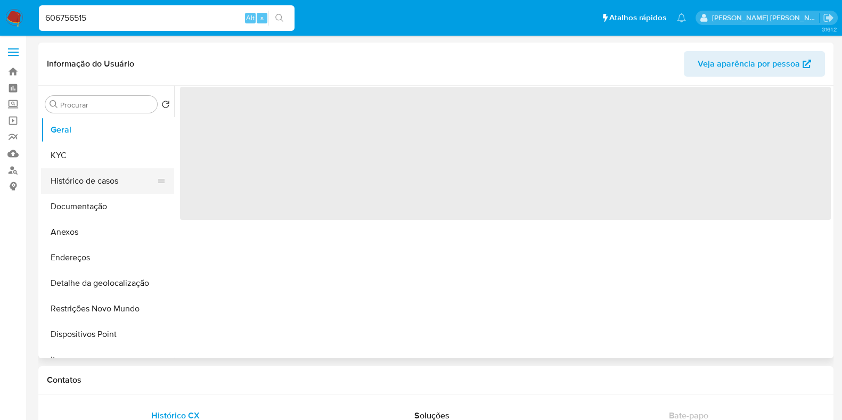
click at [89, 182] on button "Histórico de casos" at bounding box center [103, 181] width 125 height 26
select select "10"
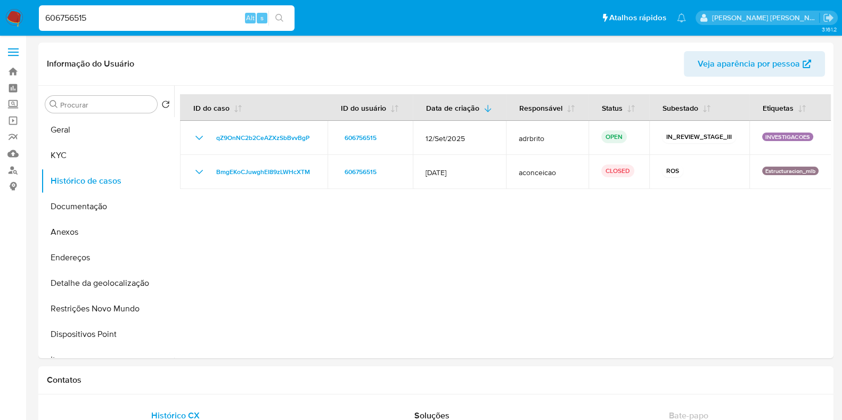
click at [111, 18] on input "606756515" at bounding box center [167, 18] width 256 height 14
click at [96, 152] on button "KYC" at bounding box center [103, 156] width 125 height 26
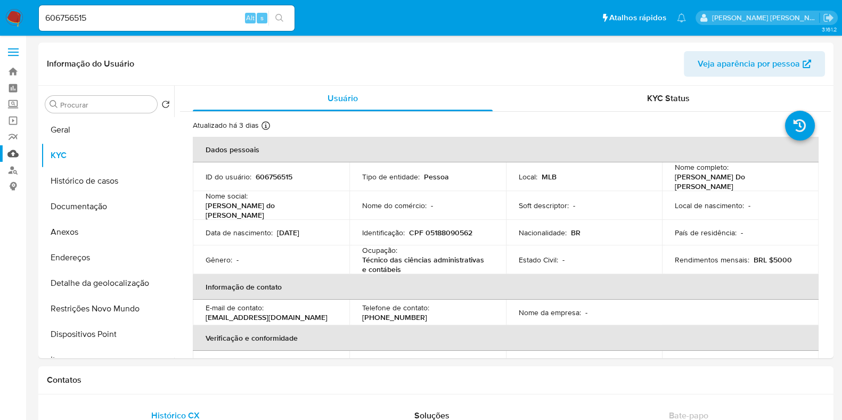
click at [13, 156] on link "Mulan" at bounding box center [63, 153] width 127 height 17
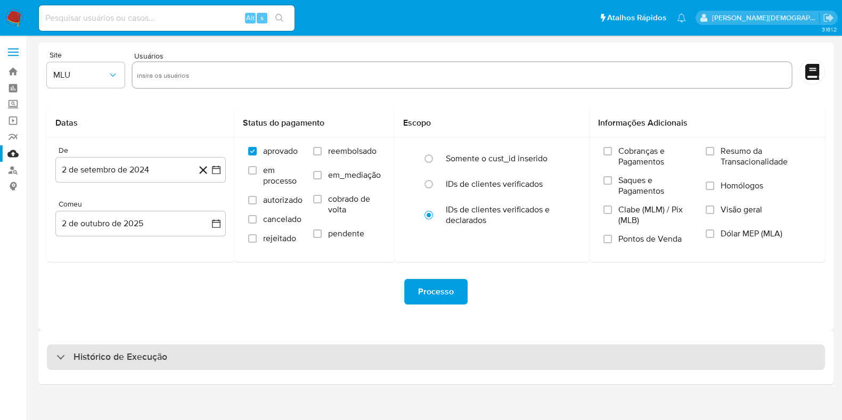
click at [176, 363] on div "Histórico de Execução" at bounding box center [436, 358] width 778 height 26
select select "10"
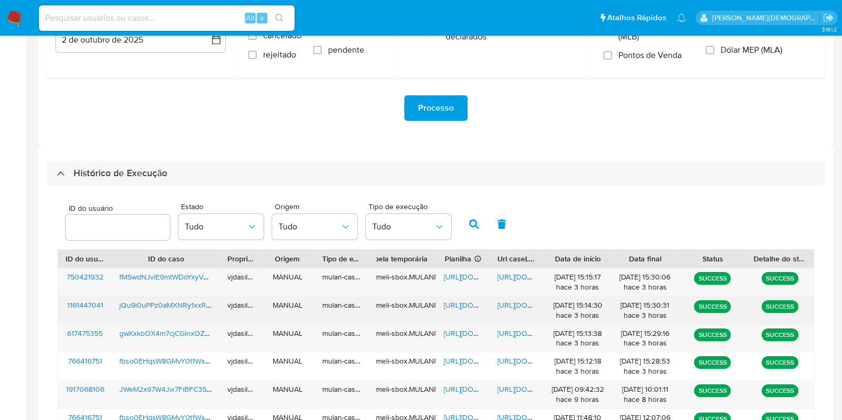
scroll to position [266, 0]
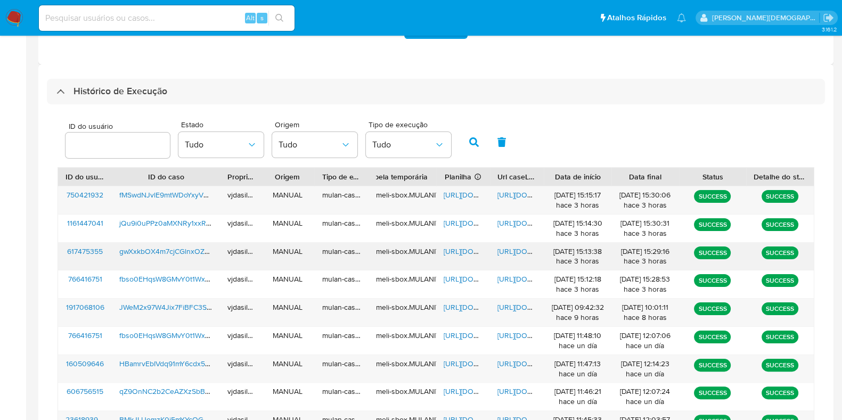
click at [506, 247] on span "[URL][DOMAIN_NAME]" at bounding box center [535, 251] width 74 height 11
click at [458, 249] on span "[URL][DOMAIN_NAME]" at bounding box center [481, 251] width 74 height 11
click at [181, 246] on span "gwXxkbOX4m7cjCGlnxOZq6SE" at bounding box center [170, 251] width 102 height 11
click at [115, 15] on input at bounding box center [167, 18] width 256 height 14
paste input "743409419"
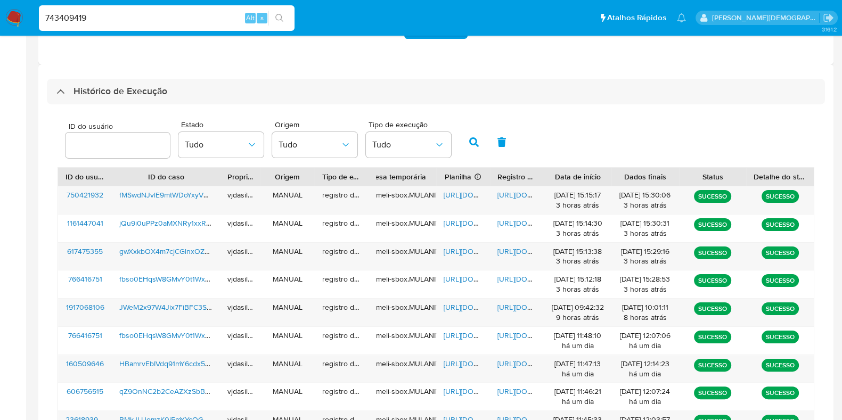
type input "743409419"
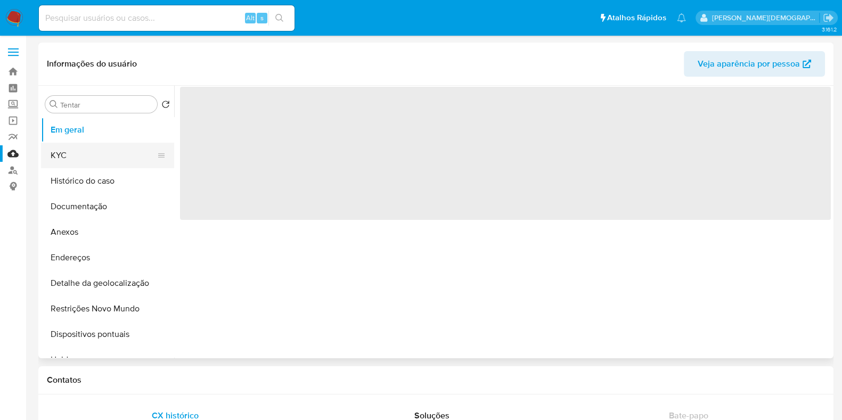
select select "10"
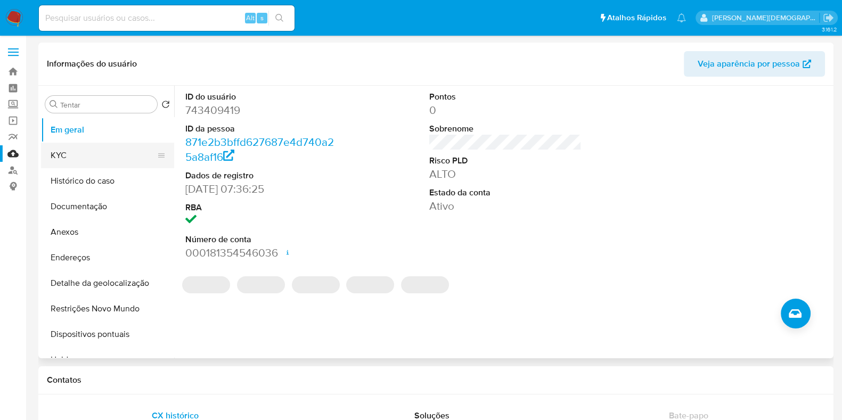
click at [130, 160] on button "KYC" at bounding box center [103, 156] width 125 height 26
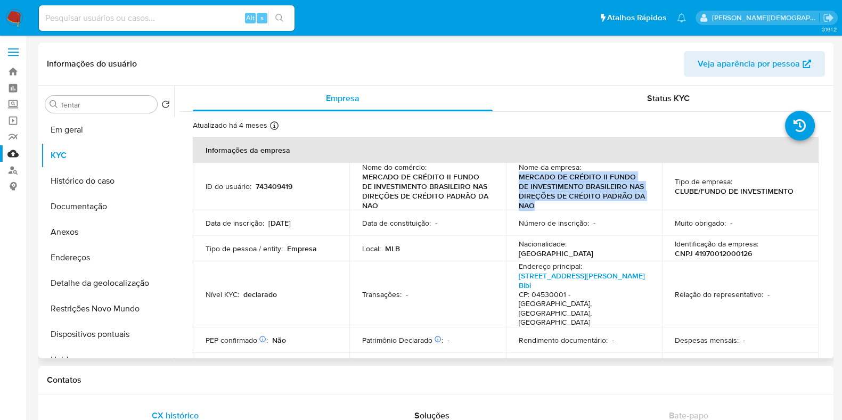
drag, startPoint x: 517, startPoint y: 178, endPoint x: 537, endPoint y: 205, distance: 33.9
click at [537, 205] on p "MERCADO DE CRÉDITO II FUNDO DE INVESTIMENTO BRASILEIRO NAS DIREÇÕES DE CRÉDITO …" at bounding box center [582, 191] width 127 height 38
copy font "MERCADO DE CRÉDITO II FUNDO DE INVESTIMENTO BRASILEIRO NAS DIREÇÕES DE CRÉDITO …"
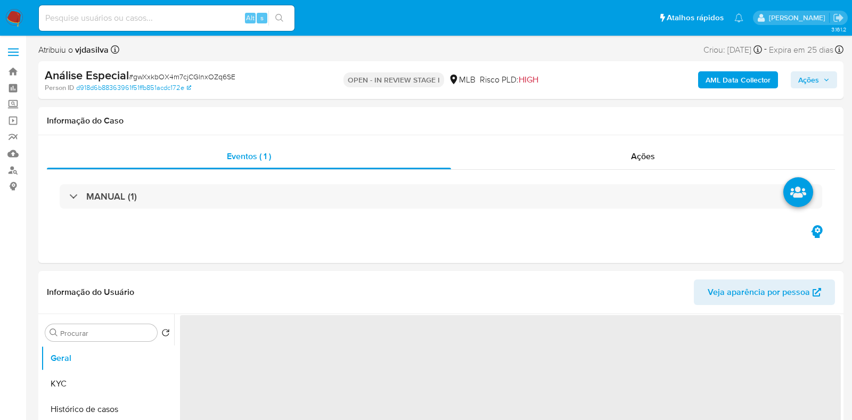
select select "10"
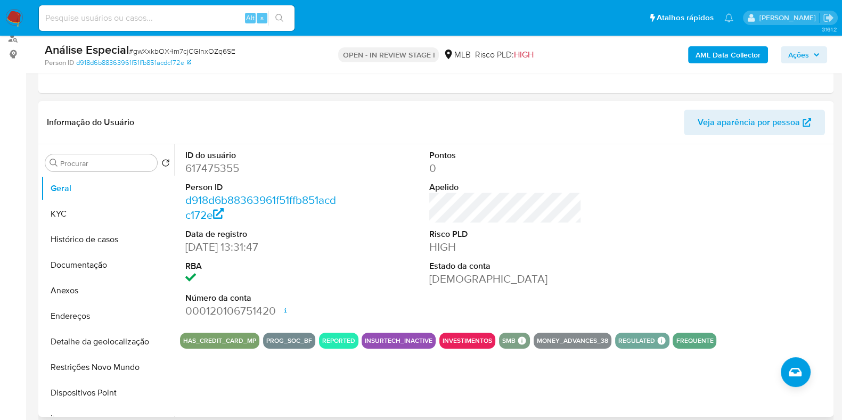
scroll to position [133, 0]
click at [88, 270] on button "Documentação" at bounding box center [103, 265] width 125 height 26
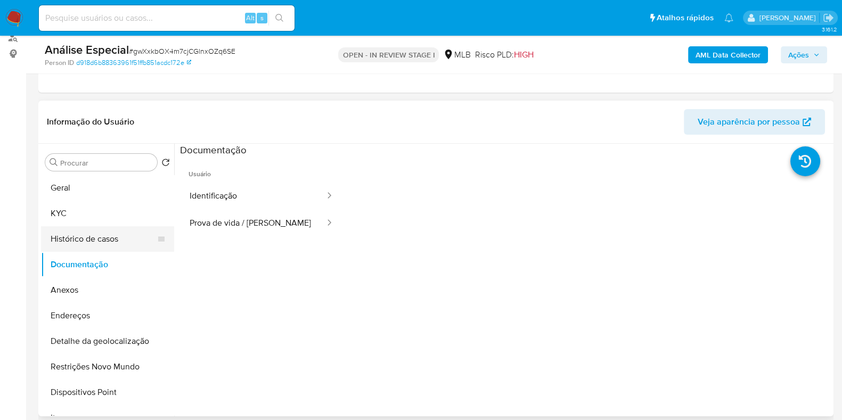
click at [86, 236] on button "Histórico de casos" at bounding box center [103, 239] width 125 height 26
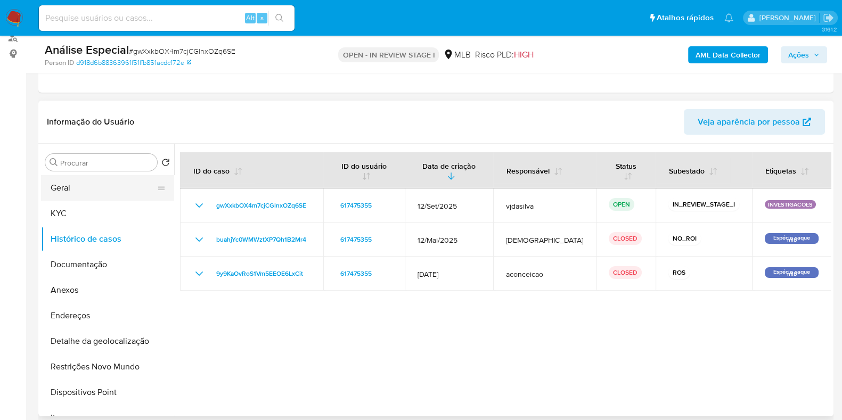
click at [88, 182] on button "Geral" at bounding box center [103, 188] width 125 height 26
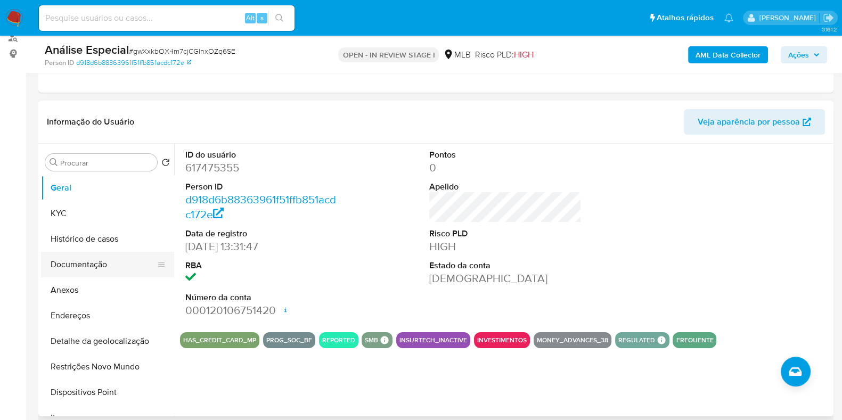
click at [101, 262] on button "Documentação" at bounding box center [103, 265] width 125 height 26
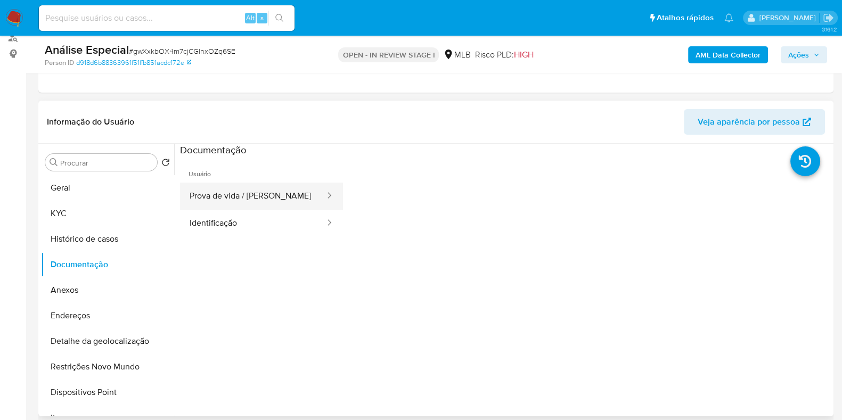
click at [262, 194] on button "Prova de vida / [PERSON_NAME]" at bounding box center [253, 196] width 146 height 27
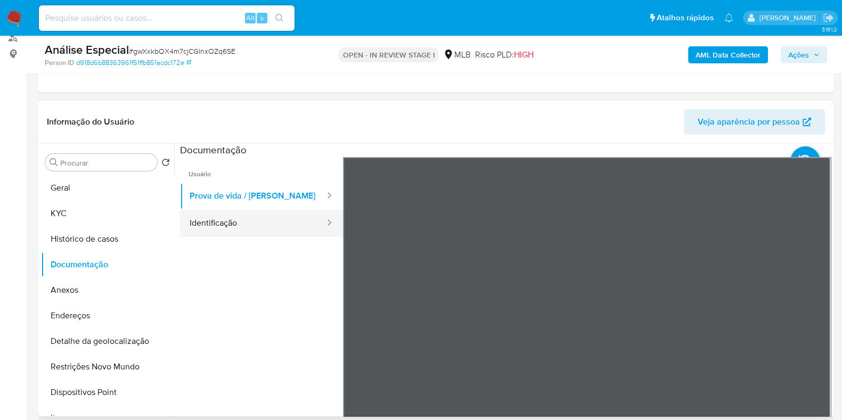
click at [254, 227] on button "Identificação" at bounding box center [253, 223] width 146 height 27
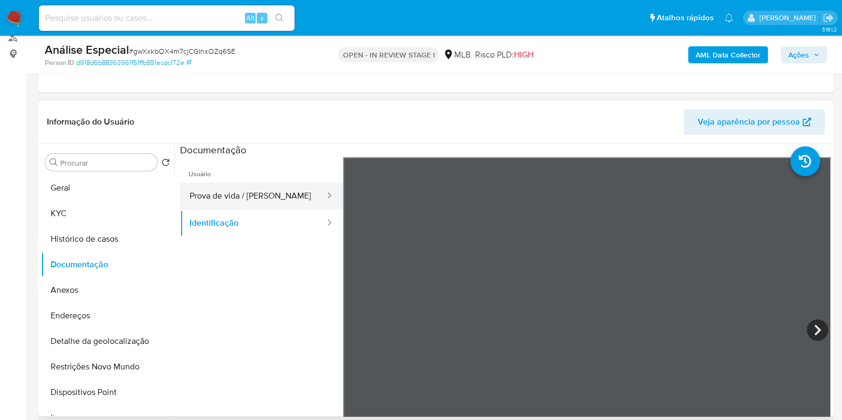
click at [304, 190] on button "Prova de vida / [PERSON_NAME]" at bounding box center [253, 196] width 146 height 27
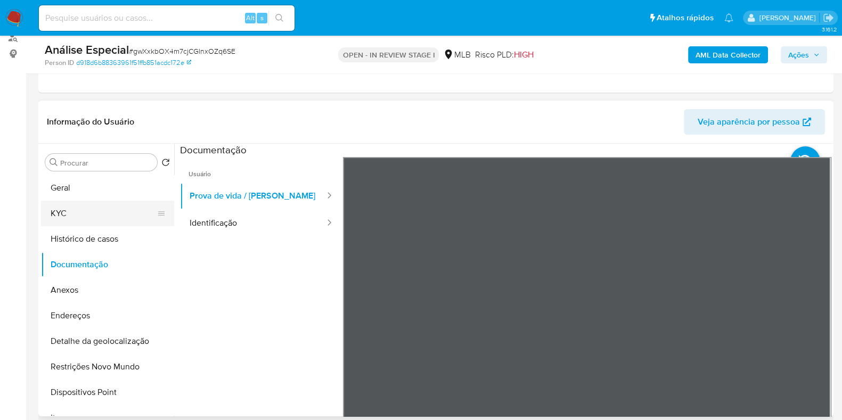
click at [80, 217] on button "KYC" at bounding box center [103, 214] width 125 height 26
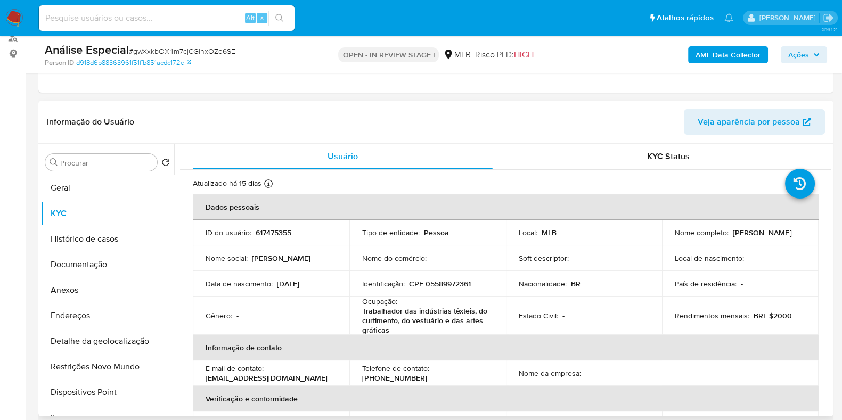
click at [362, 310] on p "Trabalhador das indústrias têxteis, do curtimento, do vestuário e das artes grá…" at bounding box center [425, 320] width 127 height 29
copy div "Ocupação : Trabalhador das indústrias têxteis, do curtimento, do vestuário e da…"
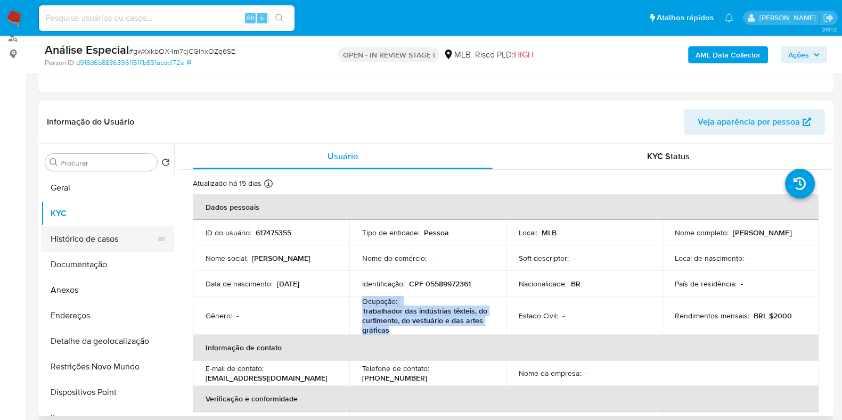
click at [93, 245] on button "Histórico de casos" at bounding box center [103, 239] width 125 height 26
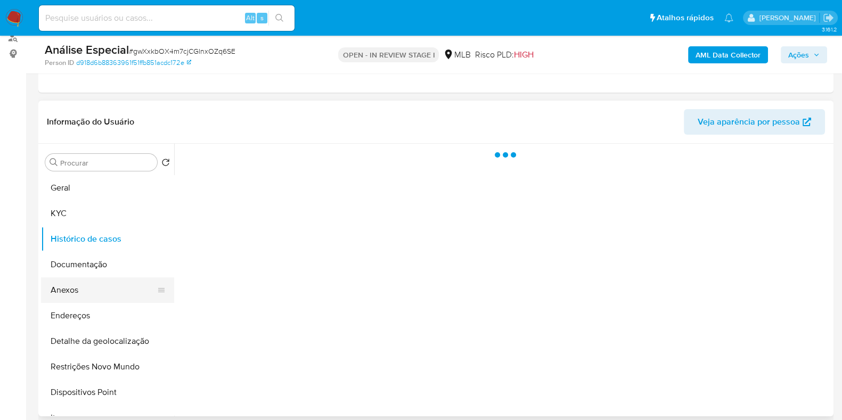
click at [87, 283] on button "Anexos" at bounding box center [103, 291] width 125 height 26
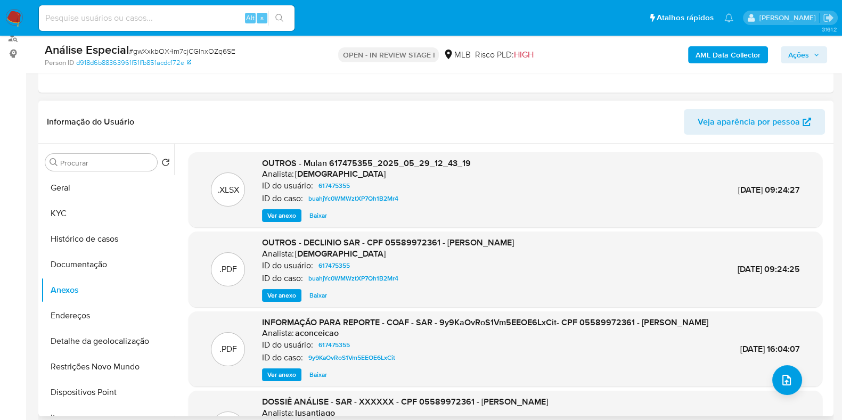
click at [275, 291] on span "Ver anexo" at bounding box center [281, 295] width 29 height 11
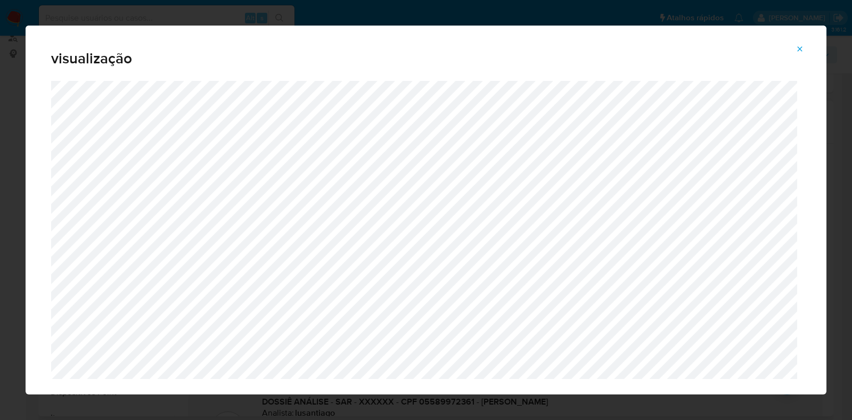
click at [804, 50] on button "Attachment preview" at bounding box center [799, 48] width 23 height 17
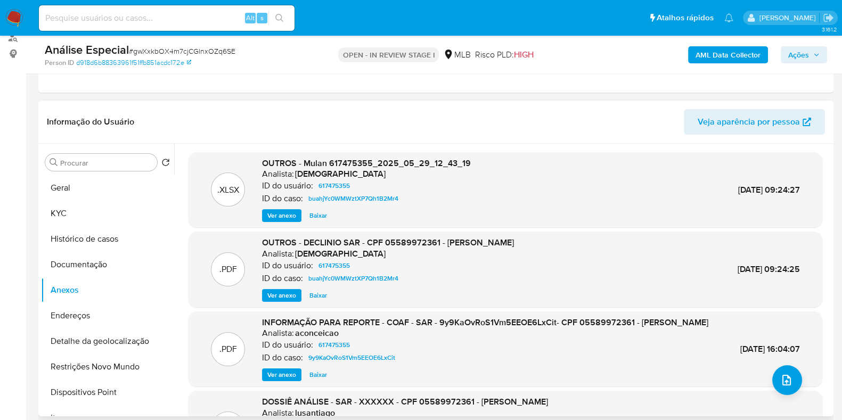
click at [732, 52] on b "AML Data Collector" at bounding box center [728, 54] width 65 height 17
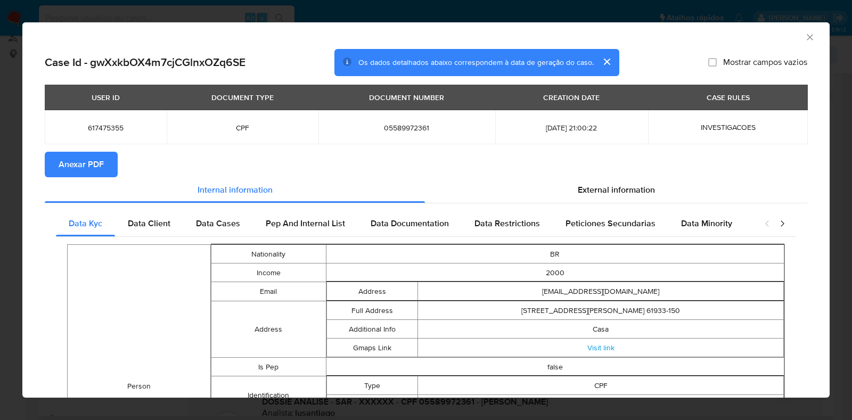
click at [805, 38] on icon "Fechar a janela" at bounding box center [810, 37] width 11 height 11
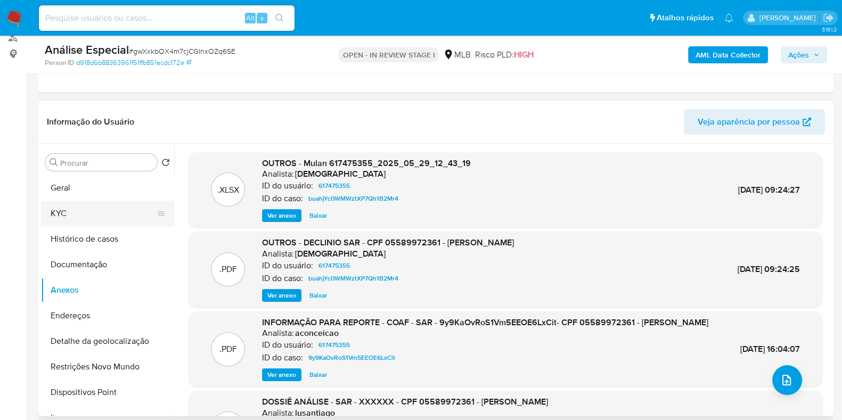
click at [92, 208] on button "KYC" at bounding box center [103, 214] width 125 height 26
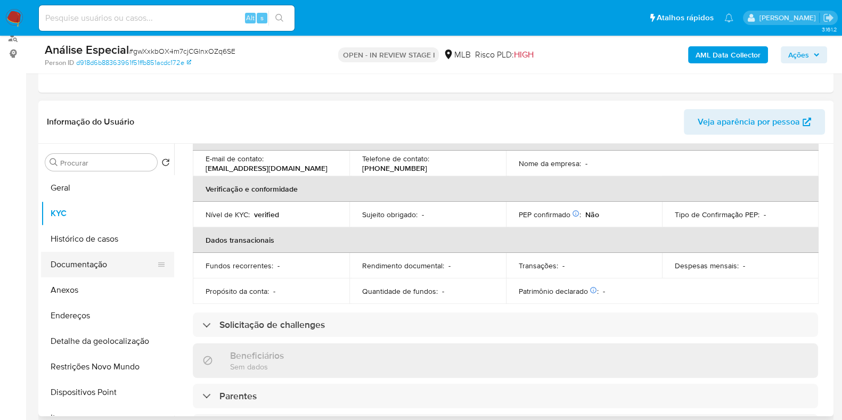
scroll to position [209, 0]
click at [92, 294] on button "Anexos" at bounding box center [103, 291] width 125 height 26
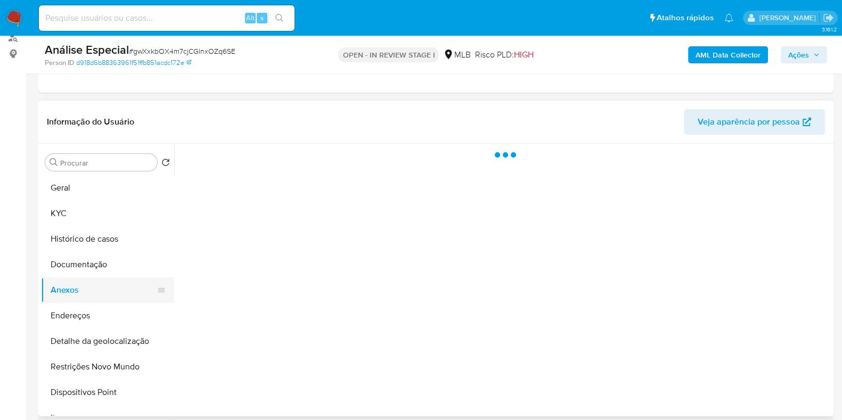
scroll to position [0, 0]
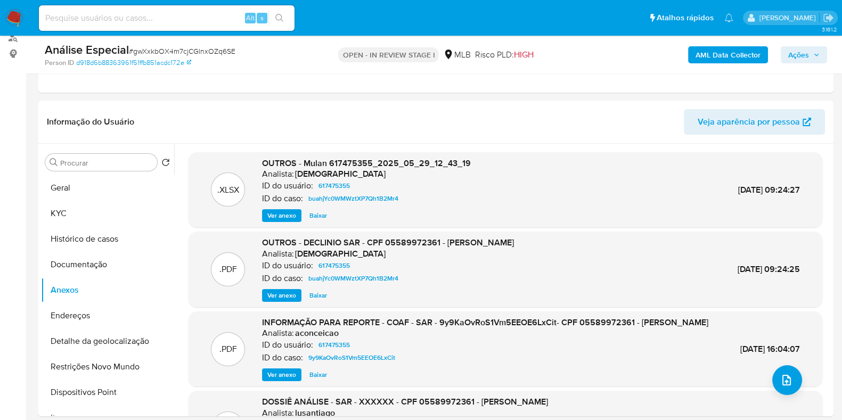
click at [703, 60] on b "AML Data Collector" at bounding box center [728, 54] width 65 height 17
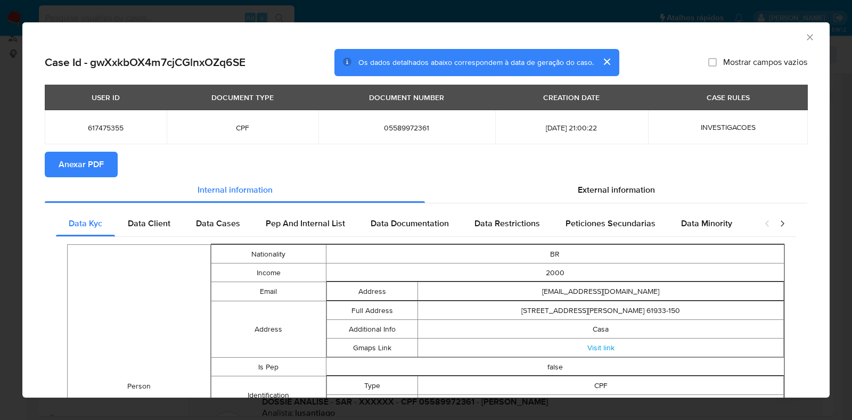
drag, startPoint x: 79, startPoint y: 160, endPoint x: 175, endPoint y: 126, distance: 101.8
click at [80, 160] on span "Anexar PDF" at bounding box center [81, 164] width 45 height 23
click at [805, 37] on icon "Fechar a janela" at bounding box center [810, 37] width 11 height 11
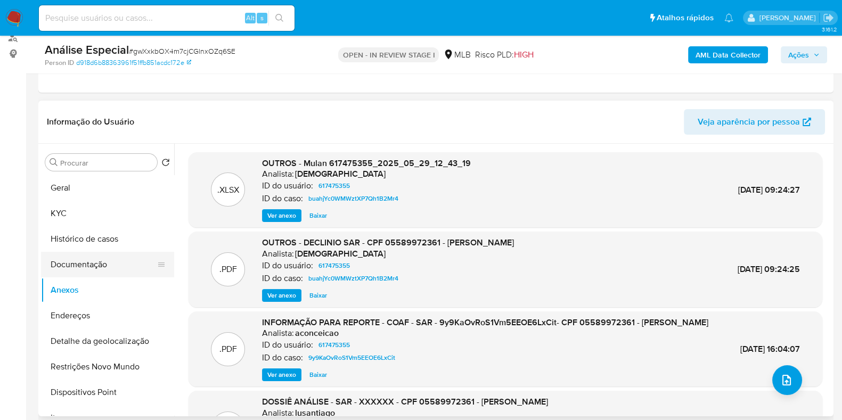
click at [92, 259] on button "Documentação" at bounding box center [103, 265] width 125 height 26
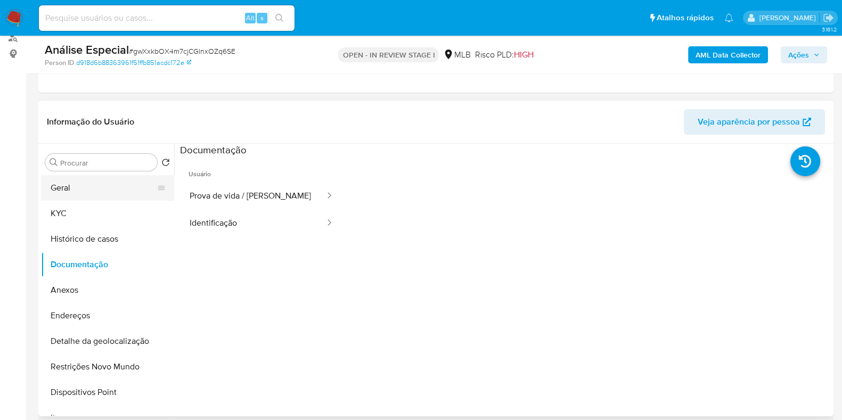
click at [103, 192] on button "Geral" at bounding box center [103, 188] width 125 height 26
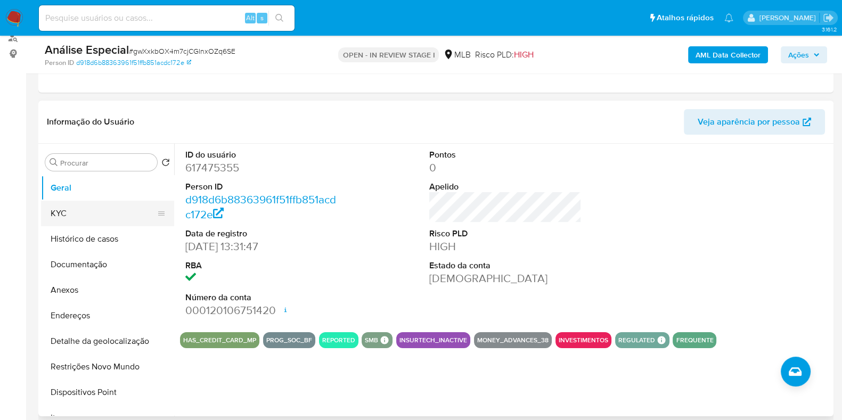
click at [100, 213] on button "KYC" at bounding box center [103, 214] width 125 height 26
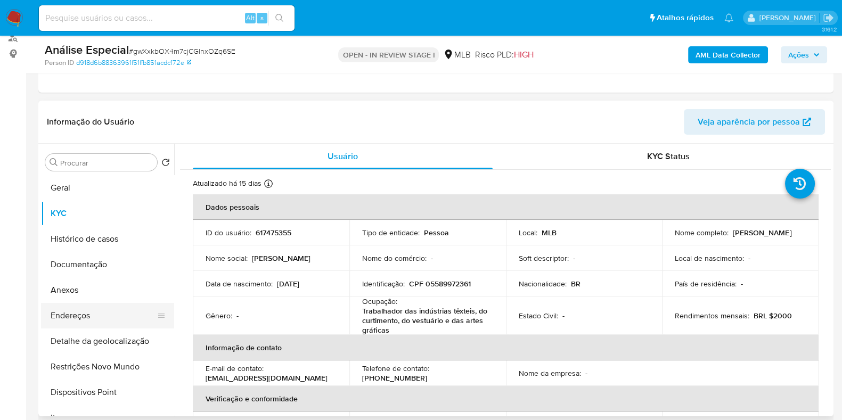
click at [87, 311] on button "Endereços" at bounding box center [103, 316] width 125 height 26
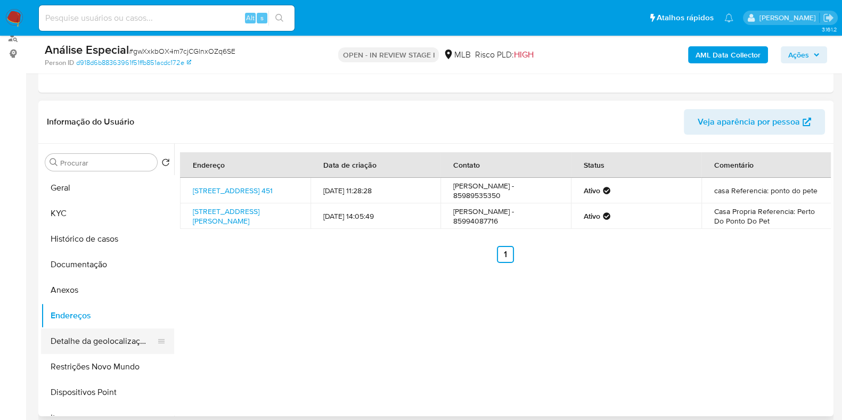
click at [92, 342] on button "Detalhe da geolocalização" at bounding box center [103, 342] width 125 height 26
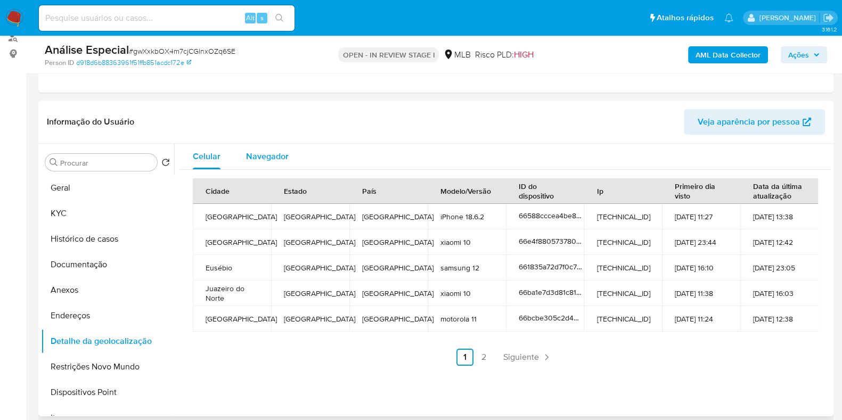
click at [247, 156] on span "Navegador" at bounding box center [267, 156] width 43 height 12
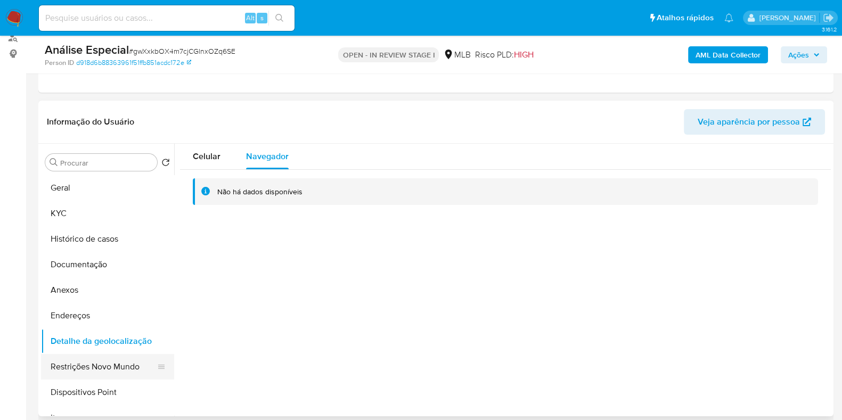
click at [92, 360] on button "Restrições Novo Mundo" at bounding box center [103, 367] width 125 height 26
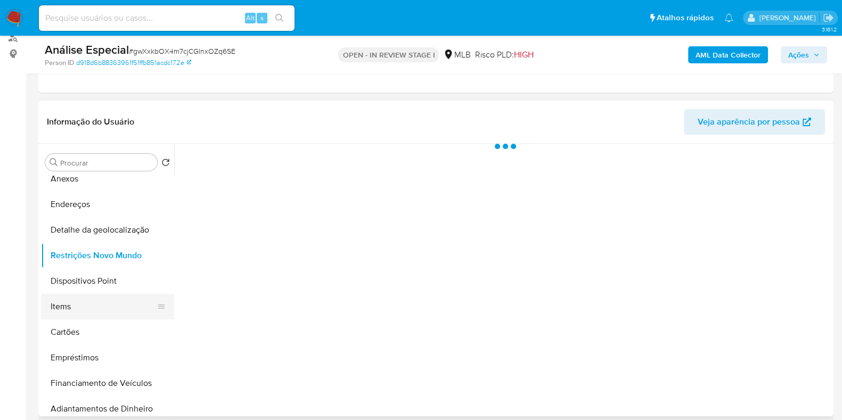
scroll to position [133, 0]
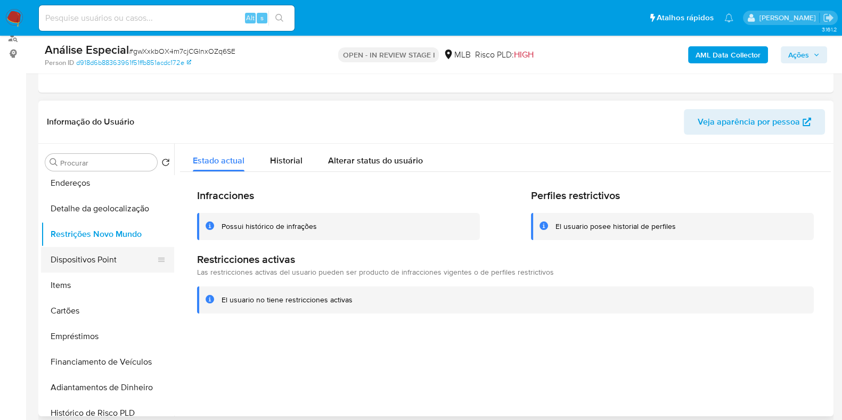
click at [96, 257] on button "Dispositivos Point" at bounding box center [103, 260] width 125 height 26
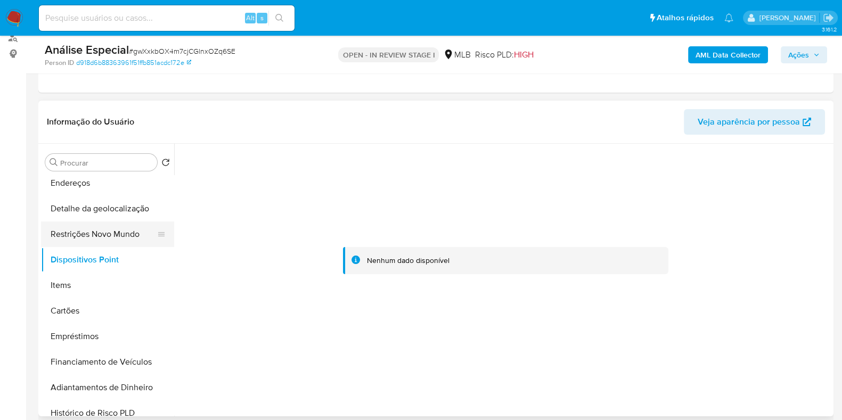
scroll to position [0, 0]
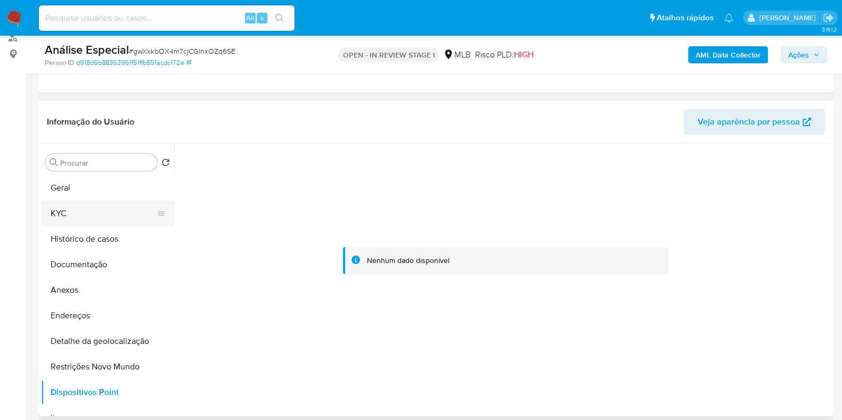
click at [77, 218] on button "KYC" at bounding box center [103, 214] width 125 height 26
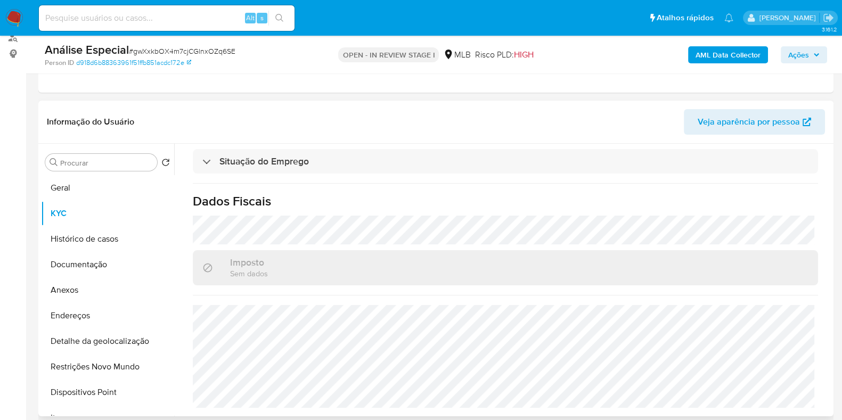
scroll to position [333, 0]
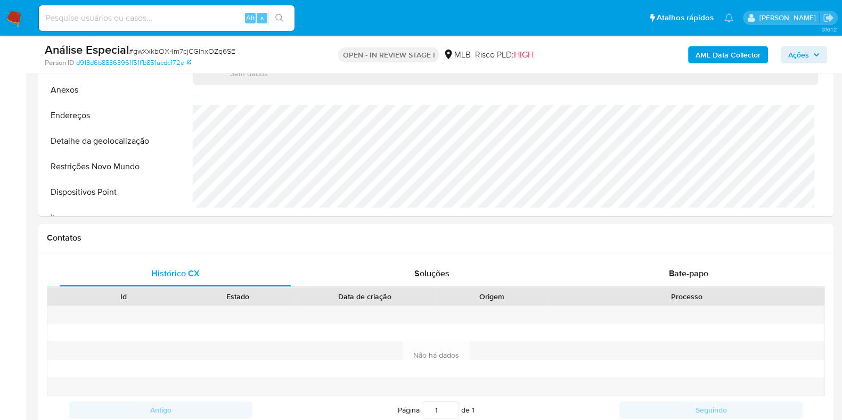
click at [801, 58] on span "Ações" at bounding box center [798, 54] width 21 height 17
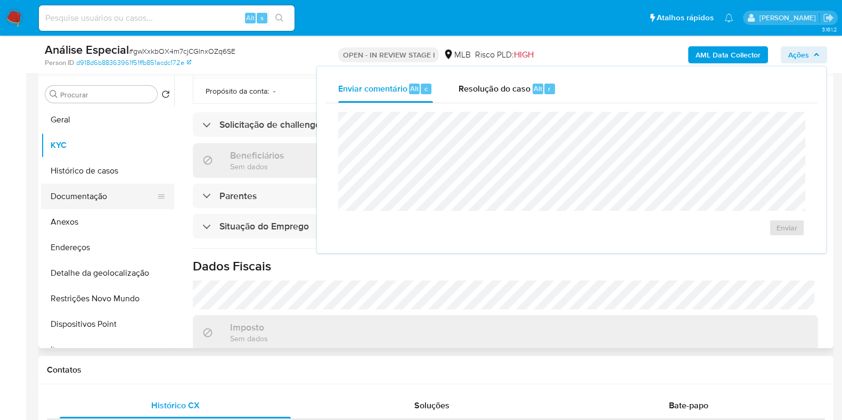
scroll to position [200, 0]
drag, startPoint x: 88, startPoint y: 221, endPoint x: 93, endPoint y: 222, distance: 5.4
click at [88, 221] on button "Anexos" at bounding box center [103, 223] width 125 height 26
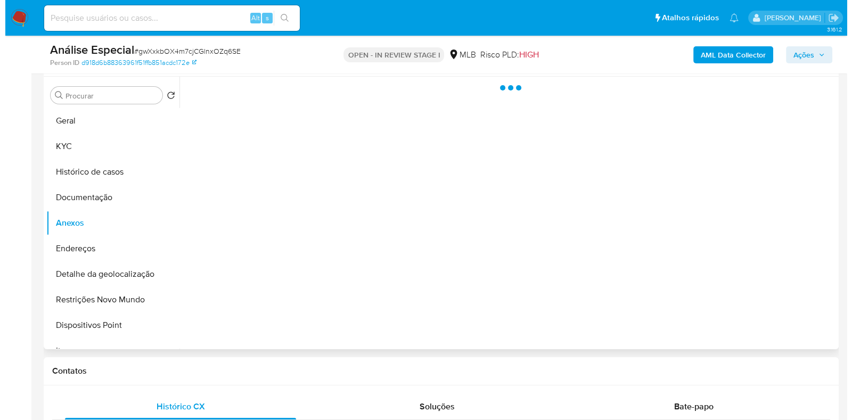
scroll to position [133, 0]
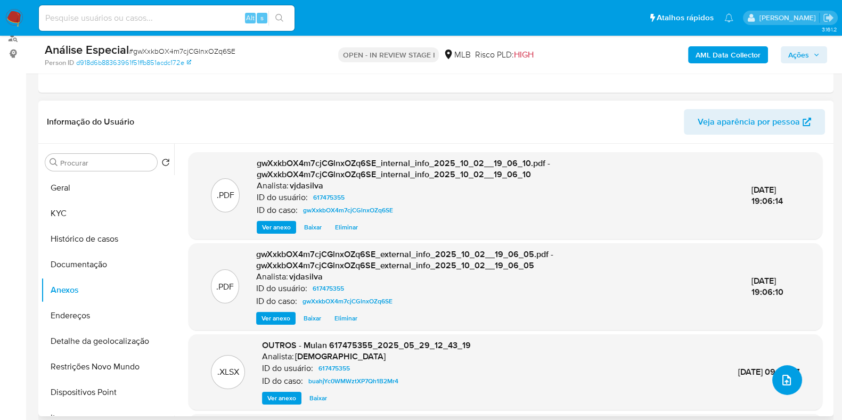
click at [772, 373] on button "upload-file" at bounding box center [787, 380] width 30 height 30
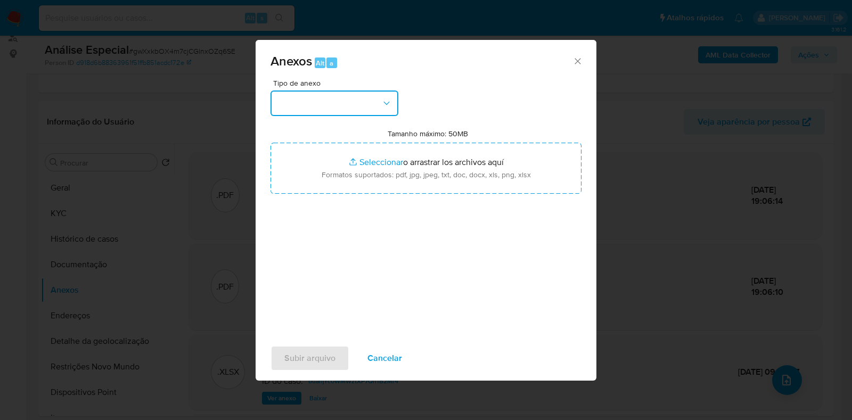
click at [392, 102] on button "button" at bounding box center [335, 104] width 128 height 26
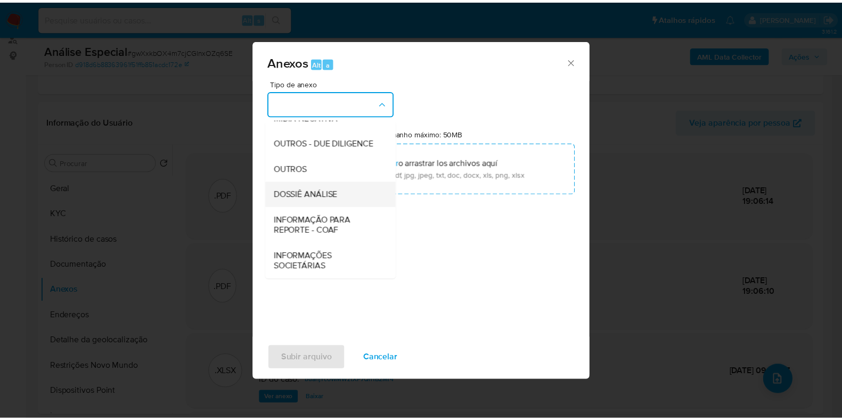
scroll to position [164, 0]
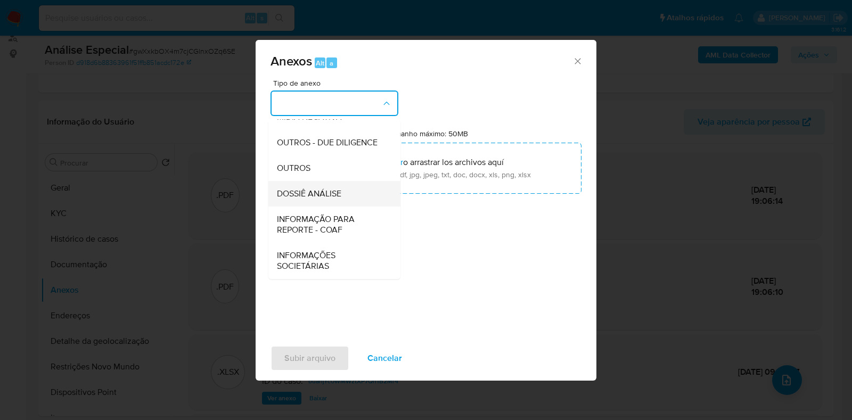
click at [360, 193] on div "DOSSIÊ ANÁLISE" at bounding box center [331, 194] width 109 height 26
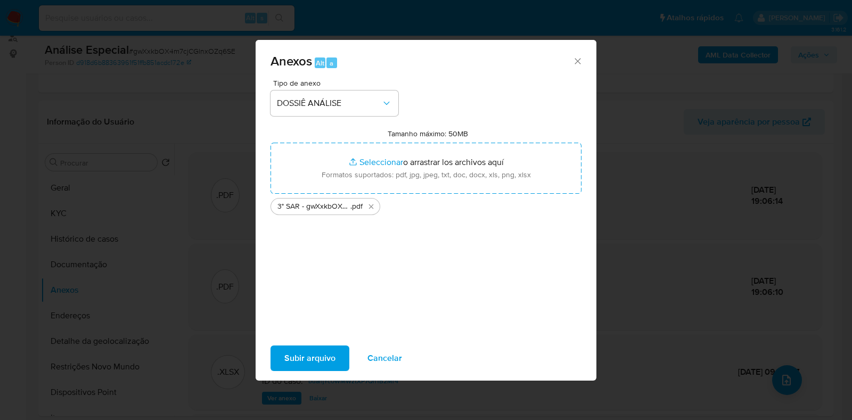
click at [311, 355] on span "Subir arquivo" at bounding box center [309, 358] width 51 height 23
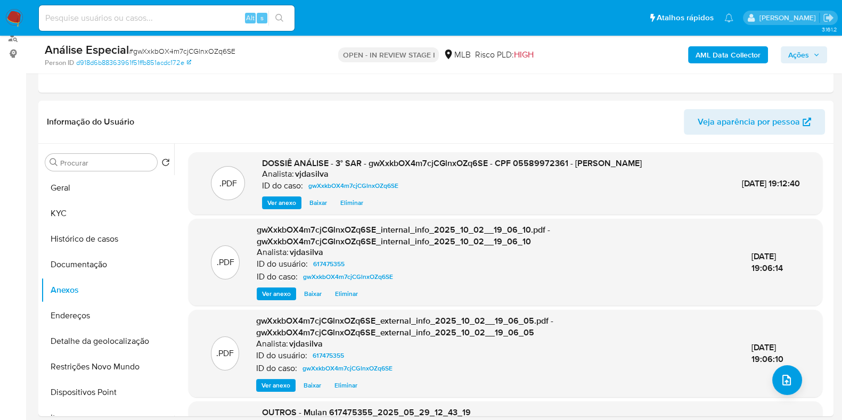
click at [817, 54] on icon "button" at bounding box center [816, 55] width 6 height 6
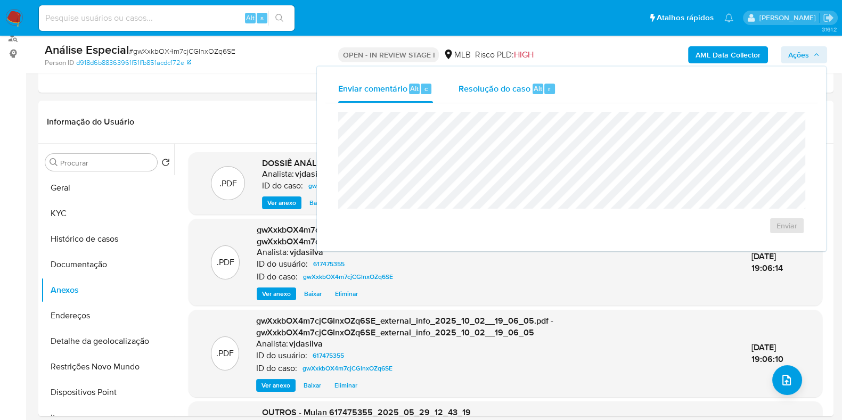
click at [481, 84] on span "Resolução do caso" at bounding box center [495, 88] width 72 height 12
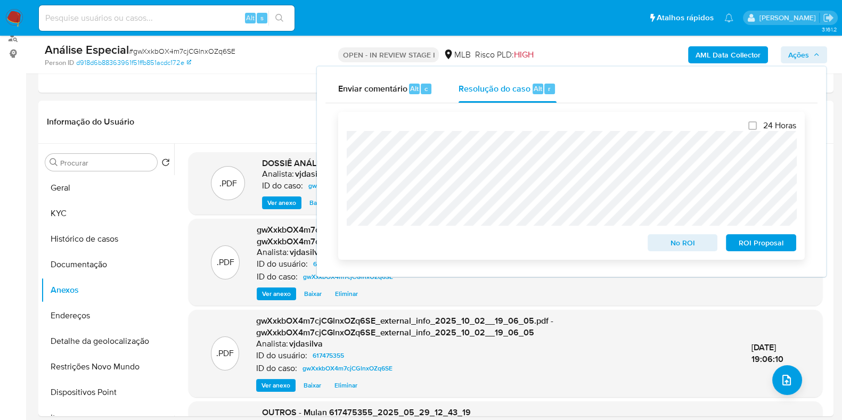
click at [741, 241] on span "ROI Proposal" at bounding box center [761, 242] width 55 height 15
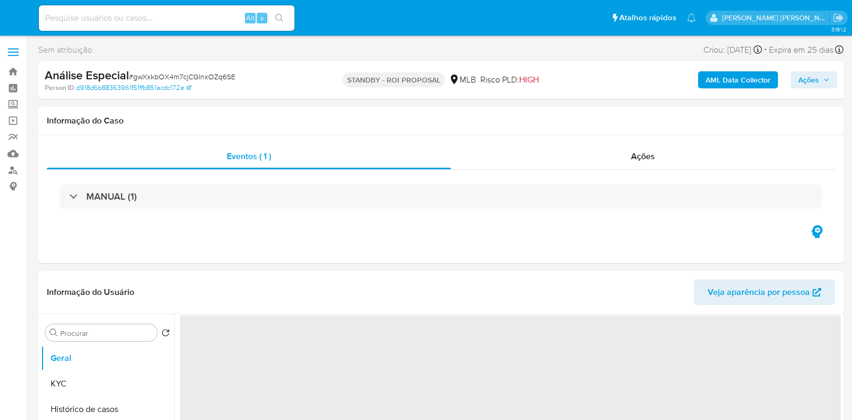
select select "10"
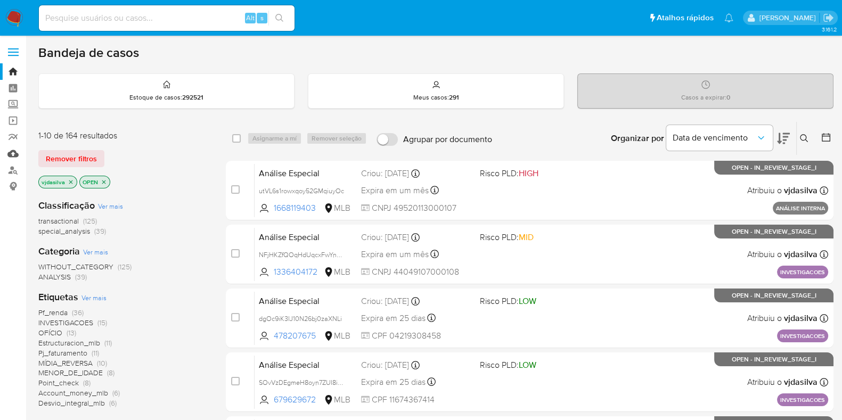
click at [16, 152] on link "Mulan" at bounding box center [63, 153] width 127 height 17
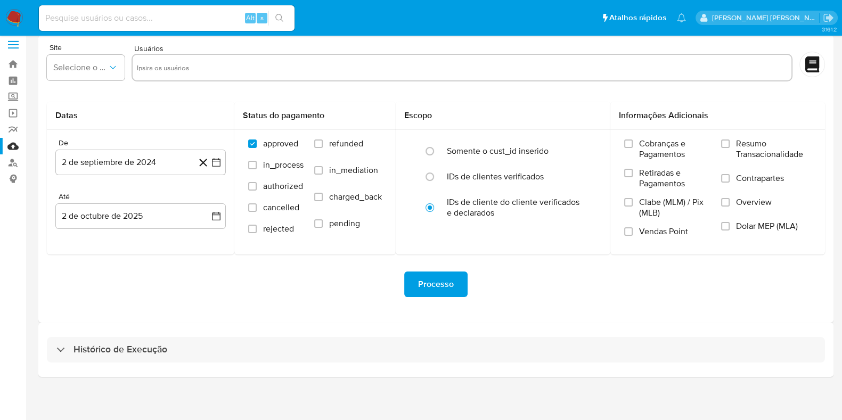
scroll to position [9, 0]
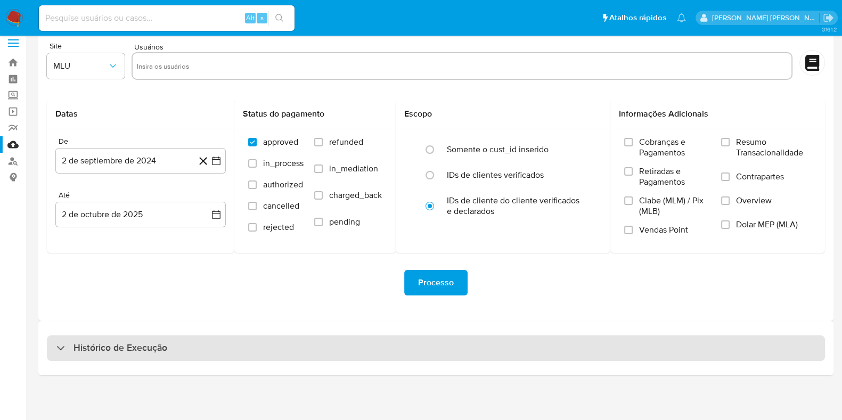
click at [335, 346] on div "Histórico de Execução" at bounding box center [436, 349] width 778 height 26
select select "10"
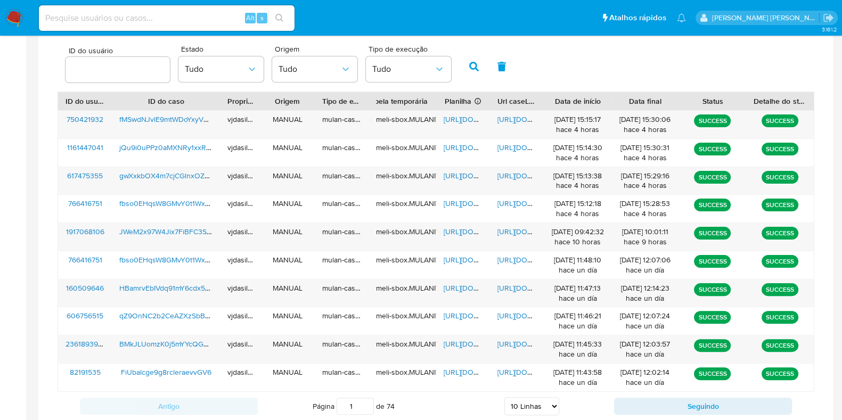
scroll to position [342, 0]
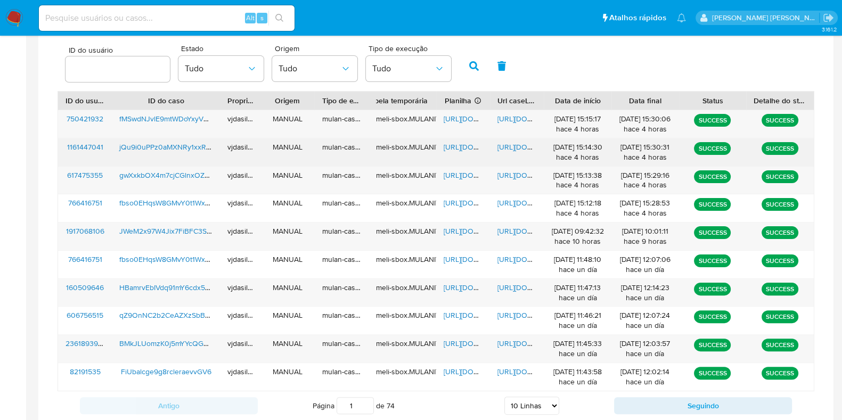
click at [502, 145] on span "https://docs.google.com/document/d/1XIZOCYK5GjGnE-muqt7eOO36P9PP55MxeGiiTAm7-Tw…" at bounding box center [535, 147] width 74 height 11
click at [461, 148] on span "https://docs.google.com/spreadsheets/d/1BAR5MKSznDb9cXS_gHTrCttK1ouJ9oLF4Zlyb-R…" at bounding box center [481, 147] width 74 height 11
click at [160, 148] on span "jQu9i0uPPz0aMXNRy1xxRFBc" at bounding box center [169, 147] width 100 height 11
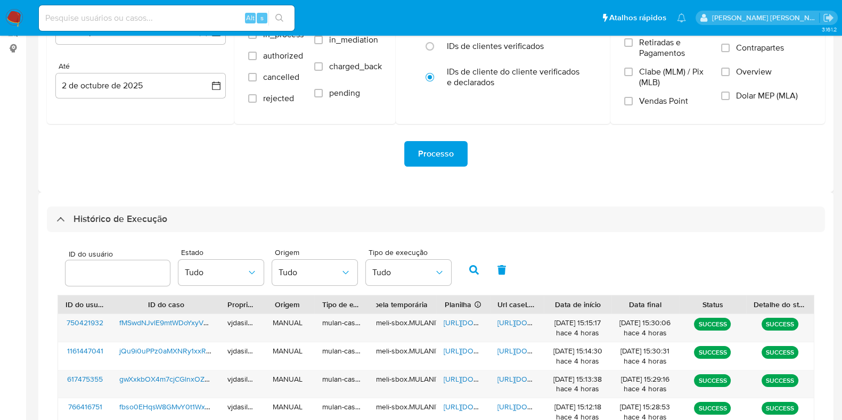
scroll to position [0, 0]
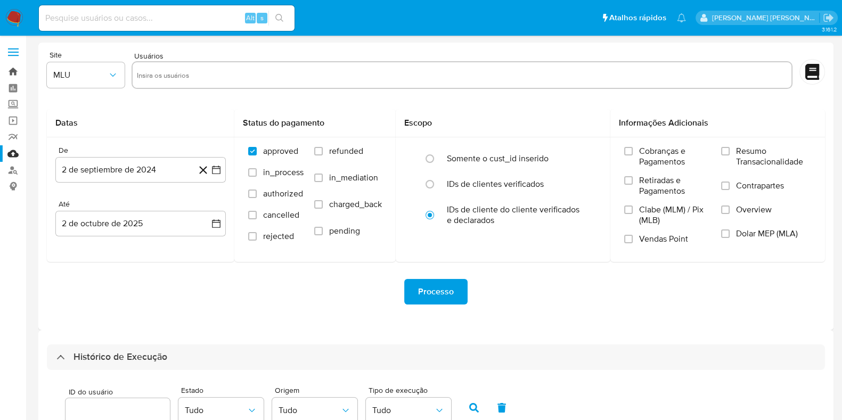
click at [14, 75] on link "Bandeja" at bounding box center [63, 71] width 127 height 17
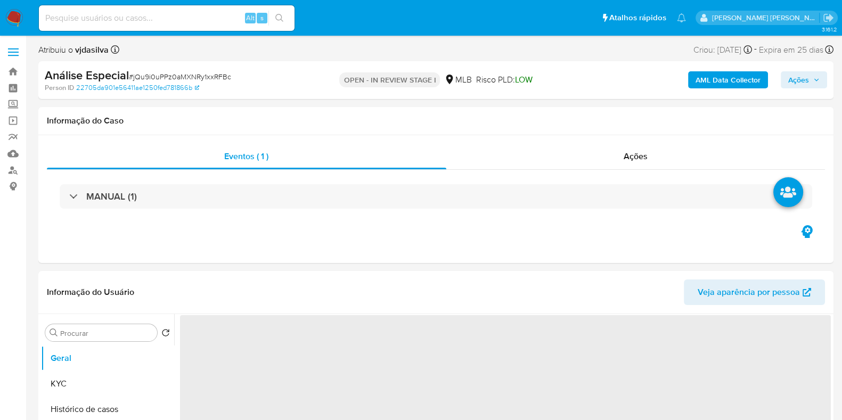
select select "10"
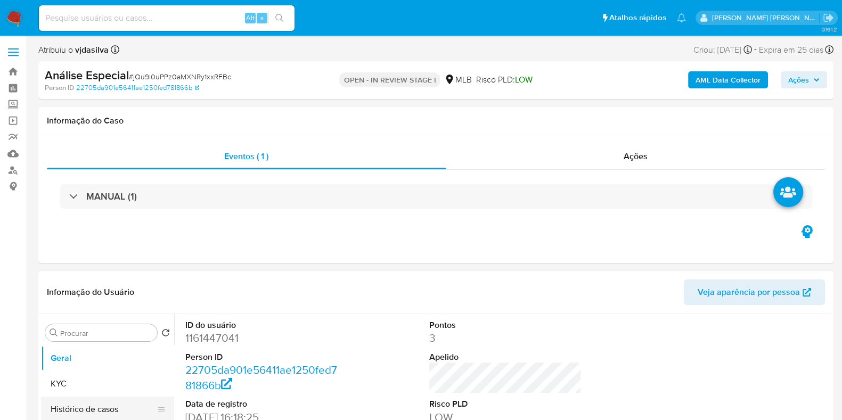
click at [83, 403] on button "Histórico de casos" at bounding box center [103, 410] width 125 height 26
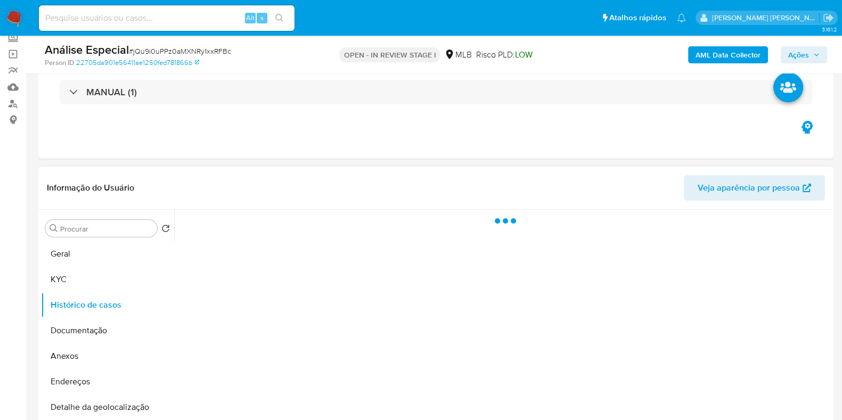
scroll to position [133, 0]
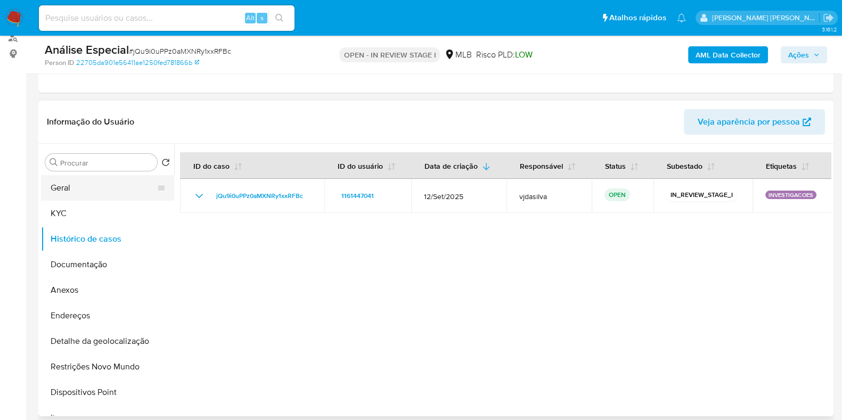
click at [89, 186] on button "Geral" at bounding box center [103, 188] width 125 height 26
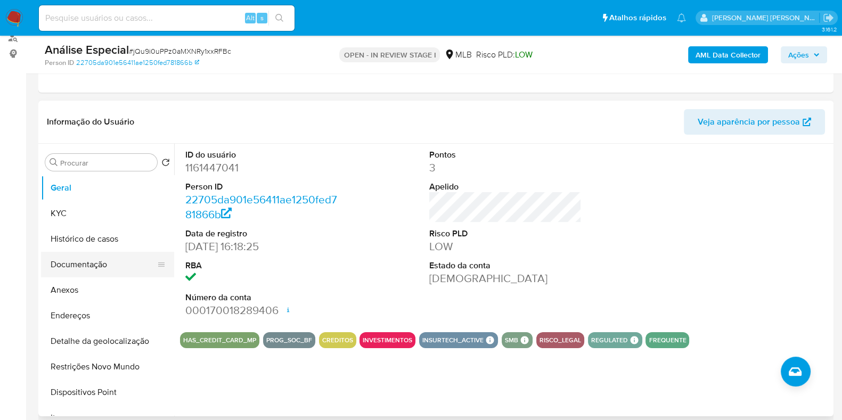
click at [56, 263] on button "Documentação" at bounding box center [103, 265] width 125 height 26
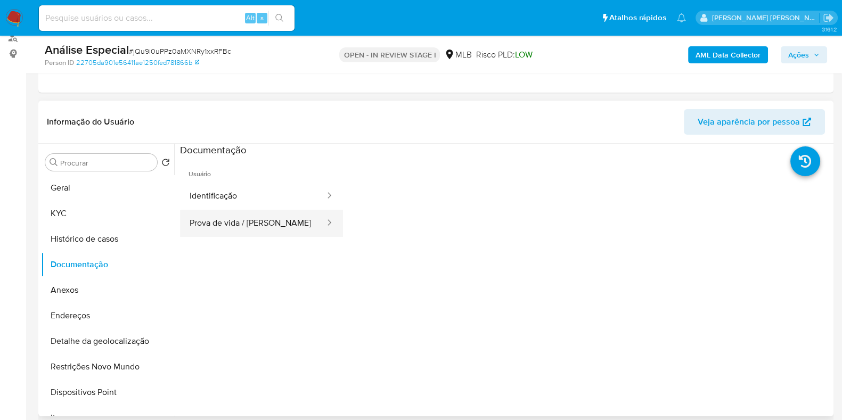
drag, startPoint x: 188, startPoint y: 230, endPoint x: 196, endPoint y: 226, distance: 8.3
click at [189, 230] on button "Prova de vida / [PERSON_NAME]" at bounding box center [253, 223] width 146 height 27
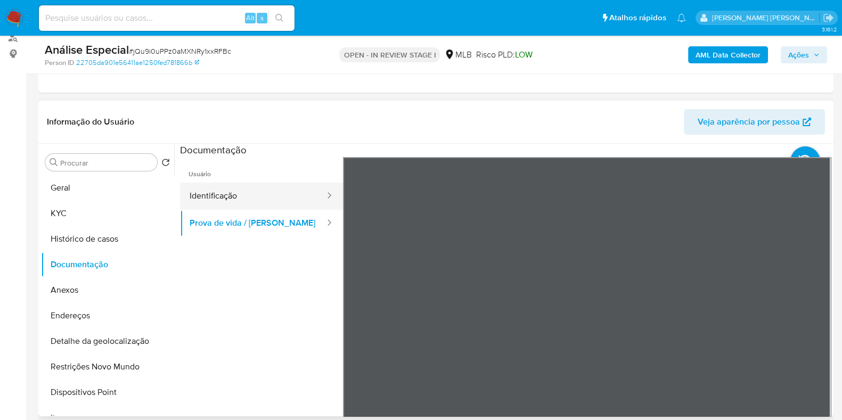
click at [257, 198] on button "Identificação" at bounding box center [253, 196] width 146 height 27
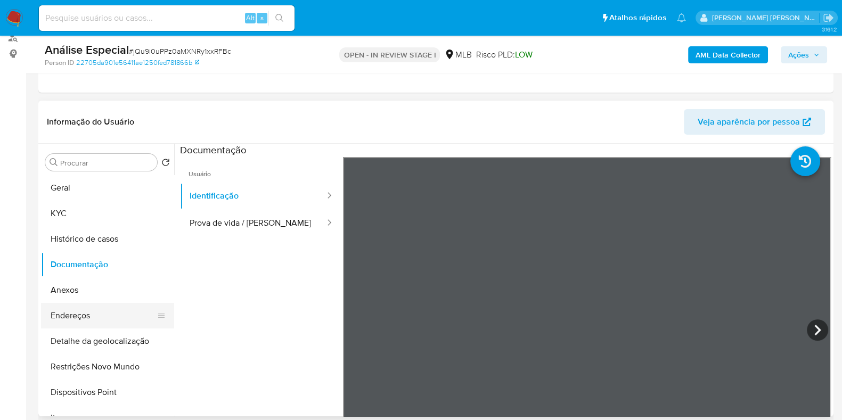
click at [75, 316] on button "Endereços" at bounding box center [103, 316] width 125 height 26
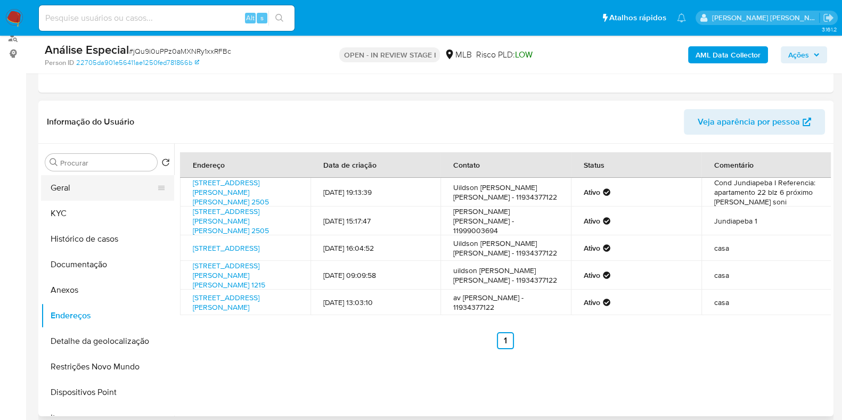
click at [107, 196] on button "Geral" at bounding box center [103, 188] width 125 height 26
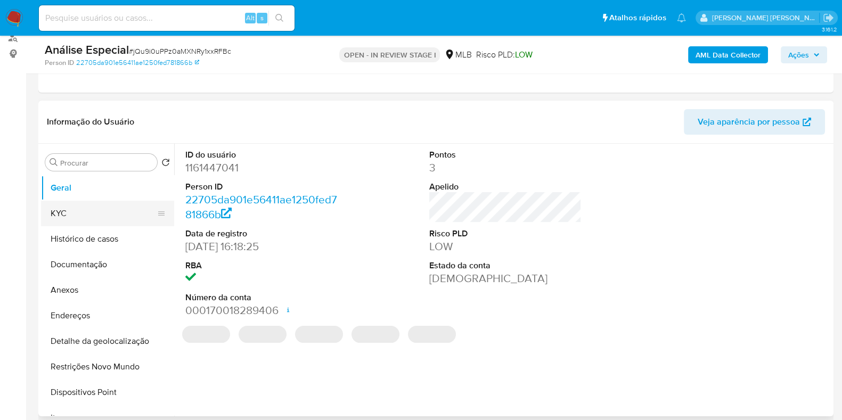
click at [72, 214] on button "KYC" at bounding box center [103, 214] width 125 height 26
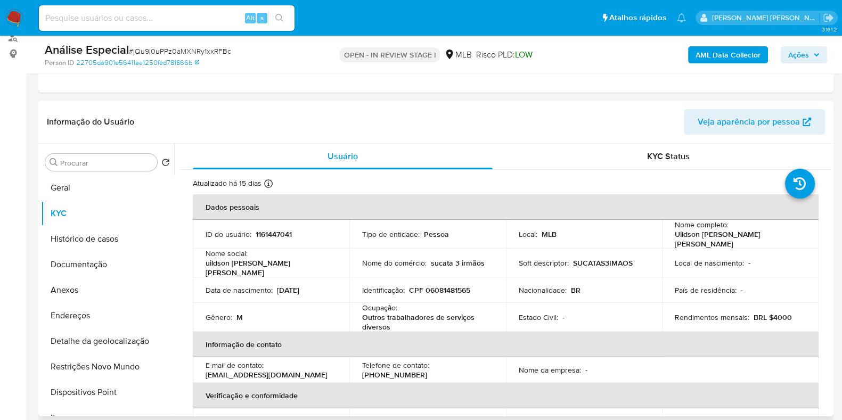
click at [381, 313] on p "Outros trabalhadores de serviços diversos" at bounding box center [425, 322] width 127 height 19
copy div "Ocupação : Outros trabalhadores de serviços diversos"
click at [105, 245] on button "Histórico de casos" at bounding box center [103, 239] width 125 height 26
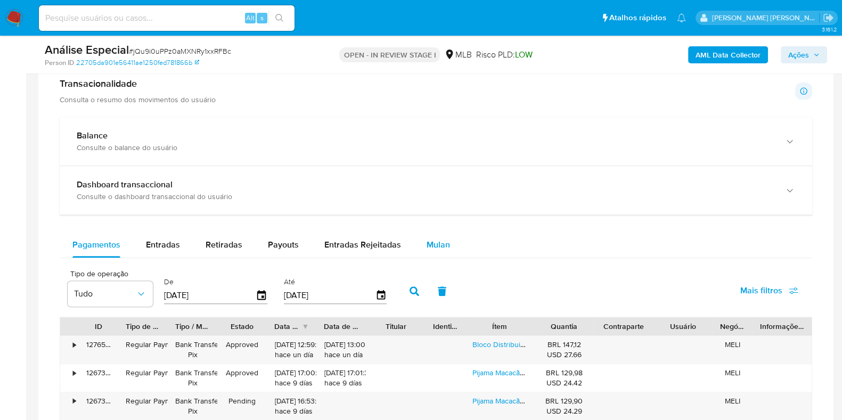
click at [427, 243] on span "Mulan" at bounding box center [438, 245] width 23 height 12
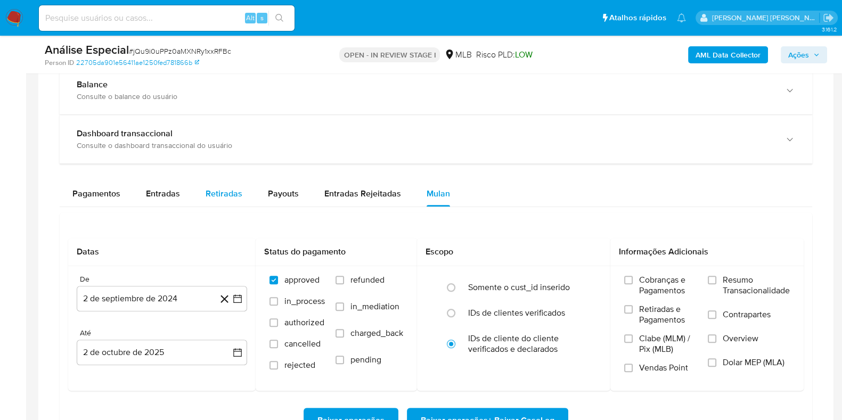
scroll to position [799, 0]
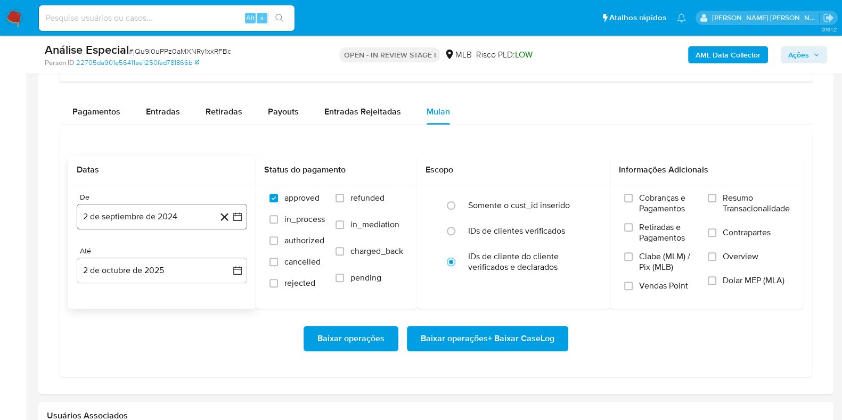
click at [187, 213] on button "2 de septiembre de 2024" at bounding box center [162, 217] width 170 height 26
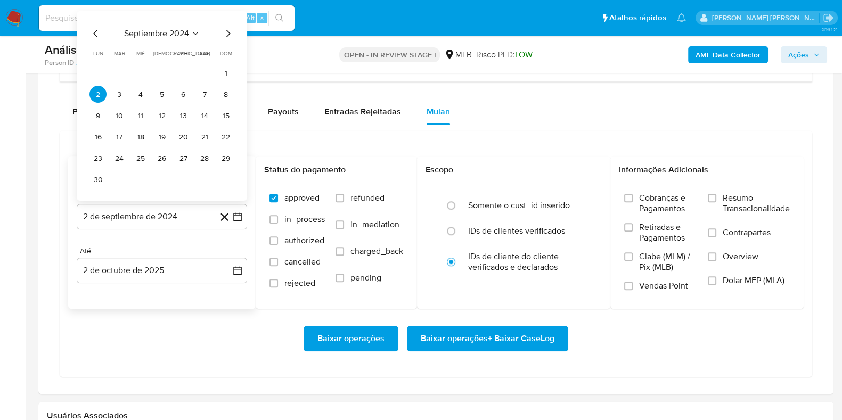
click at [153, 28] on span "septiembre 2024" at bounding box center [156, 33] width 65 height 11
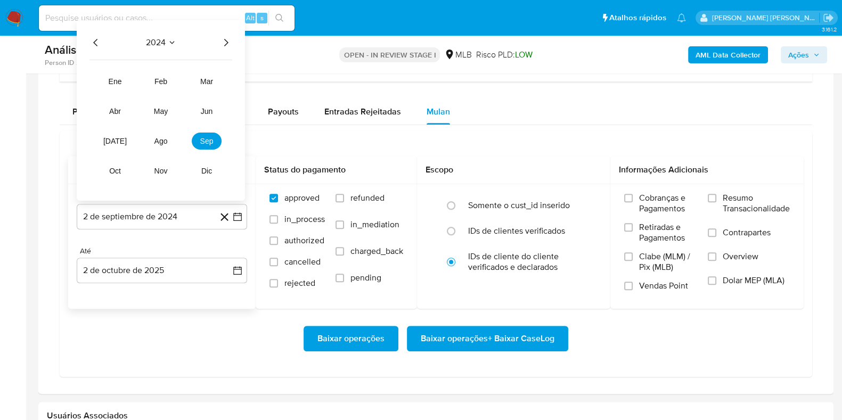
click at [230, 40] on icon "Año siguiente" at bounding box center [225, 42] width 13 height 13
click at [162, 140] on span "ago" at bounding box center [160, 141] width 13 height 9
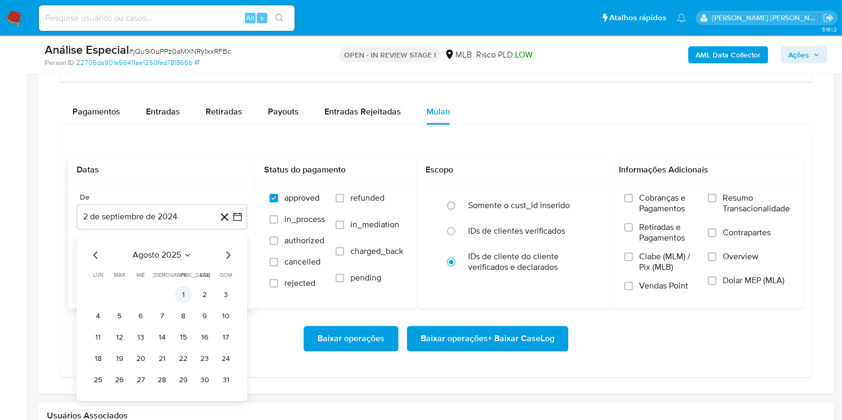
click at [183, 292] on button "1" at bounding box center [183, 295] width 17 height 17
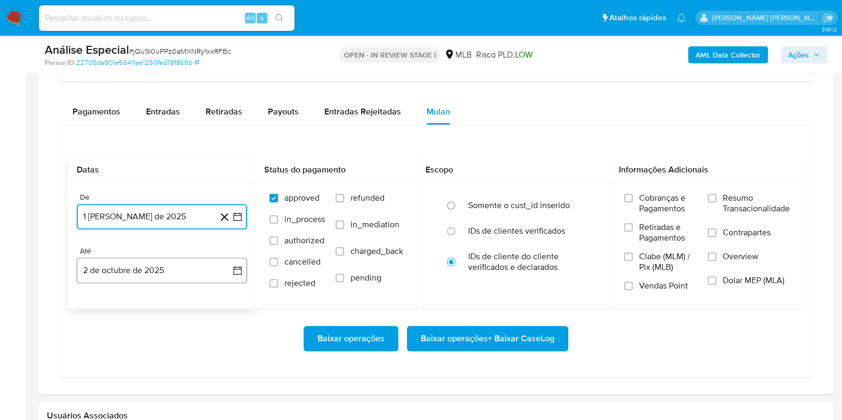
click at [184, 274] on button "2 de octubre de 2025" at bounding box center [162, 271] width 170 height 26
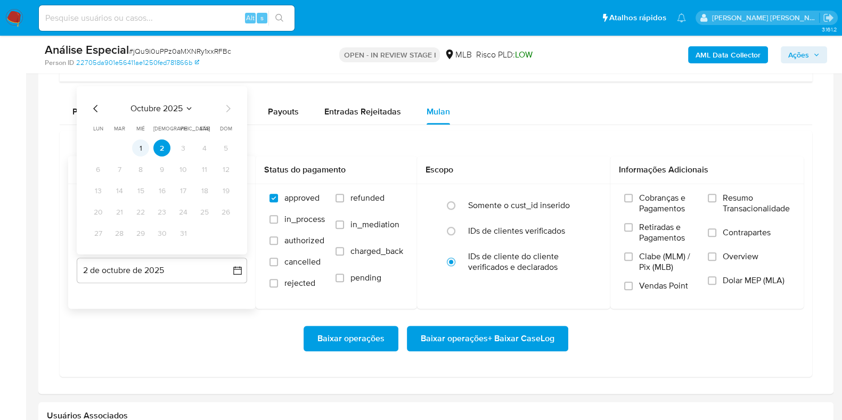
click at [139, 149] on button "1" at bounding box center [140, 148] width 17 height 17
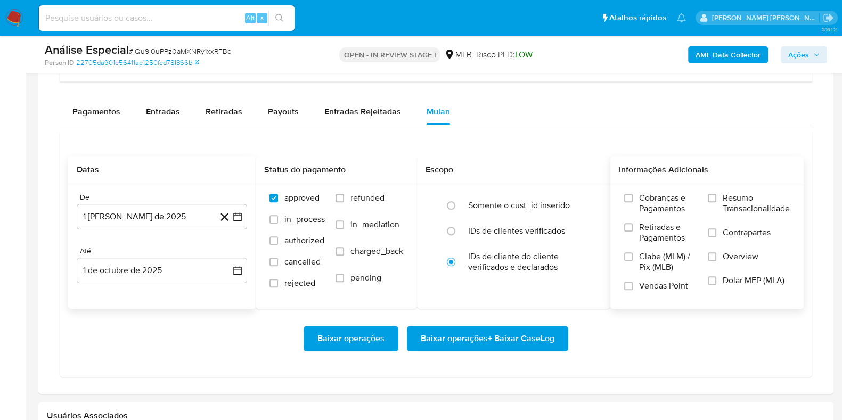
click at [744, 188] on div "Cobranças e Pagamentos Retiradas e Pagamentos Clabe (MLM) / Pix (MLB) Vendas Po…" at bounding box center [707, 246] width 193 height 124
click at [736, 201] on span "Resumo Transacionalidade" at bounding box center [756, 203] width 67 height 21
click at [717, 201] on input "Resumo Transacionalidade" at bounding box center [712, 198] width 9 height 9
click at [727, 227] on span "Contrapartes" at bounding box center [747, 232] width 48 height 11
click at [717, 229] on input "Contrapartes" at bounding box center [712, 233] width 9 height 9
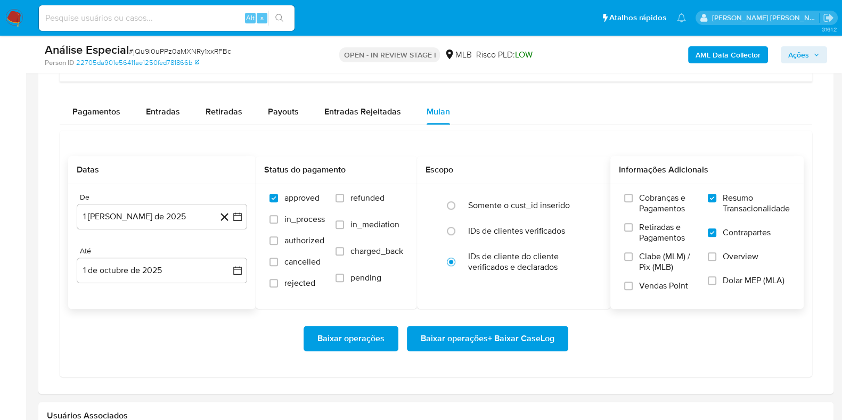
click at [502, 339] on span "Baixar operações + Baixar CaseLog" at bounding box center [488, 338] width 134 height 23
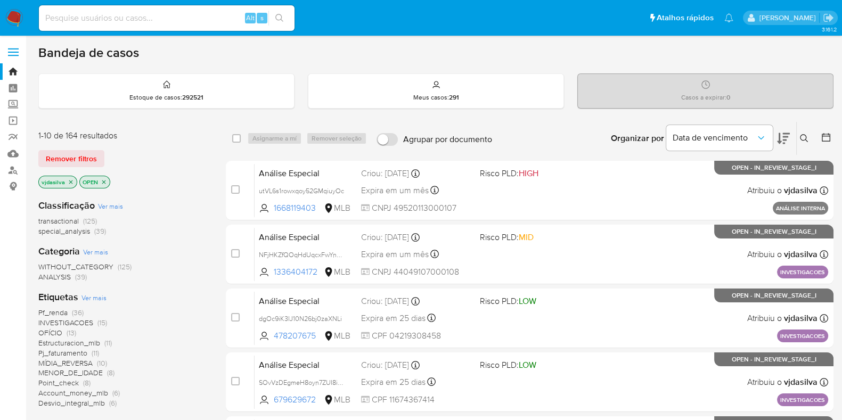
click at [88, 322] on span "INVESTIGACOES" at bounding box center [65, 323] width 55 height 11
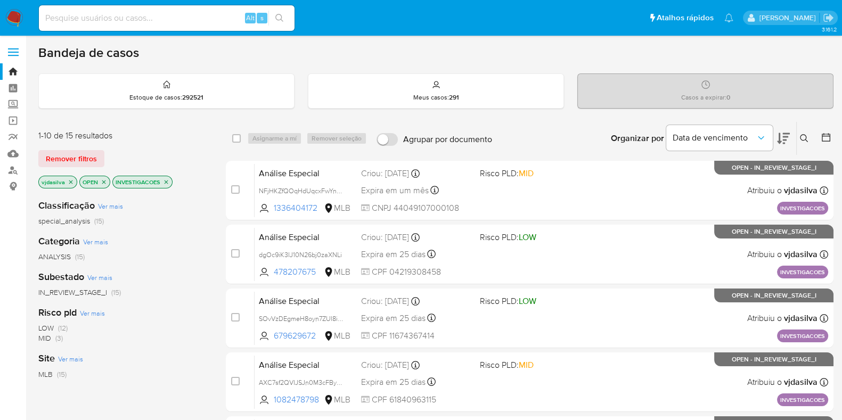
click at [780, 137] on icon at bounding box center [783, 138] width 13 height 13
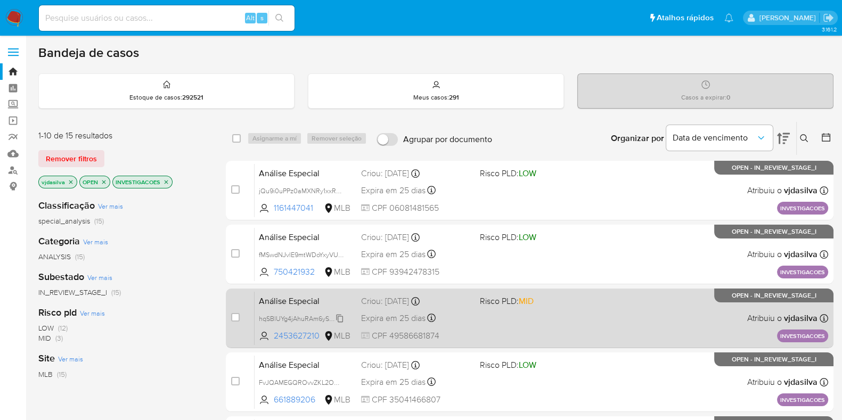
click at [340, 316] on span "hqSBlUYg4jAhuRAm6ySoTo0W" at bounding box center [303, 318] width 89 height 12
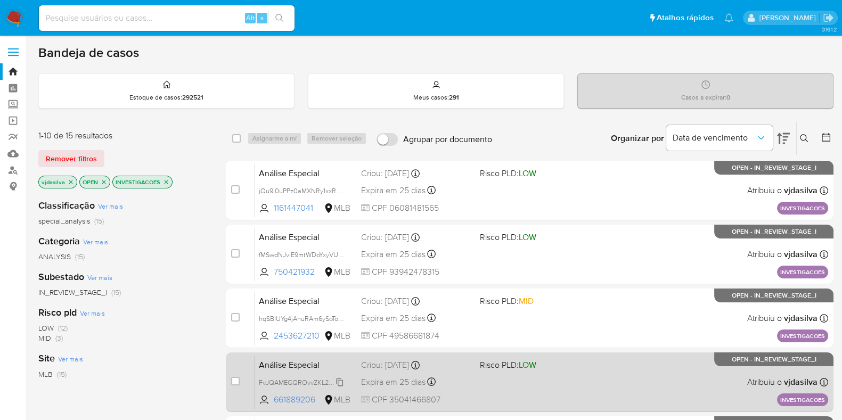
click at [340, 382] on span "FvJQAMEGQROvvZKL2OWU9QAp" at bounding box center [310, 382] width 103 height 12
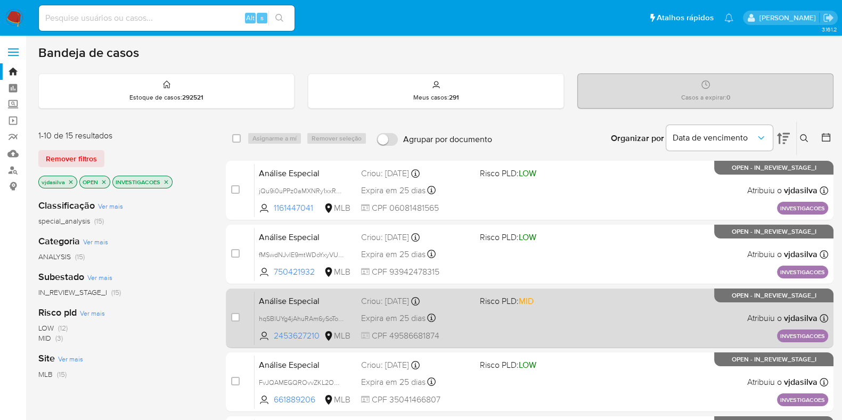
click at [562, 309] on div "Análise Especial hqSBlUYg4jAhuRAm6ySoTo0W 2453627210 MLB Risco PLD: MID Criou: …" at bounding box center [542, 318] width 574 height 54
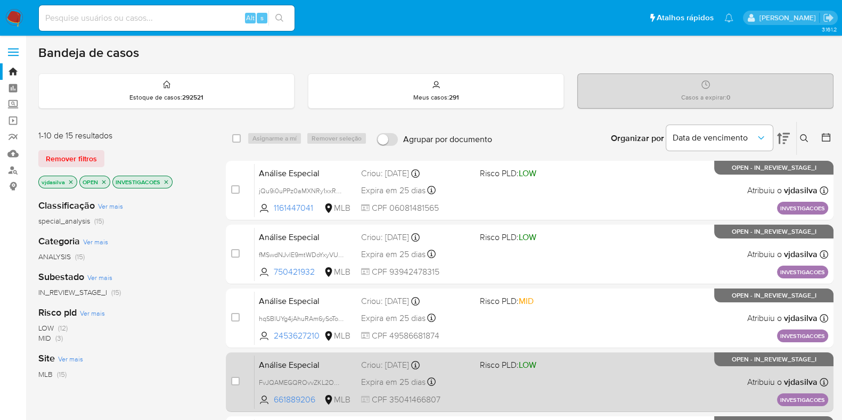
click at [581, 373] on div "Análise Especial FvJQAMEGQROvvZKL2OWU9QAp 661889206 MLB Risco PLD: LOW Criou: 1…" at bounding box center [542, 382] width 574 height 54
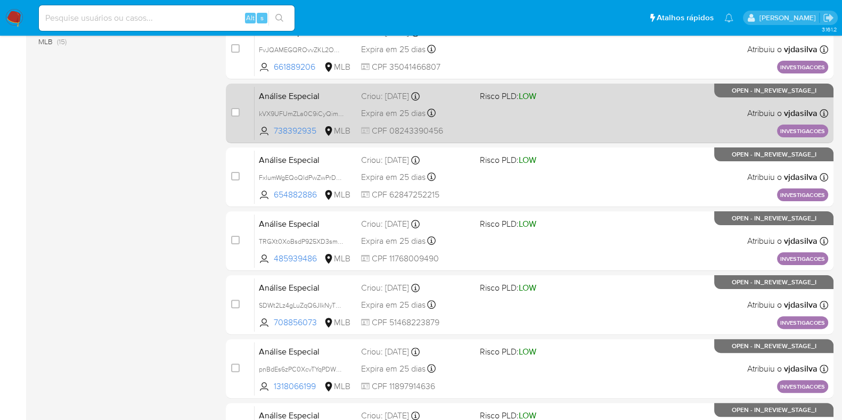
scroll to position [400, 0]
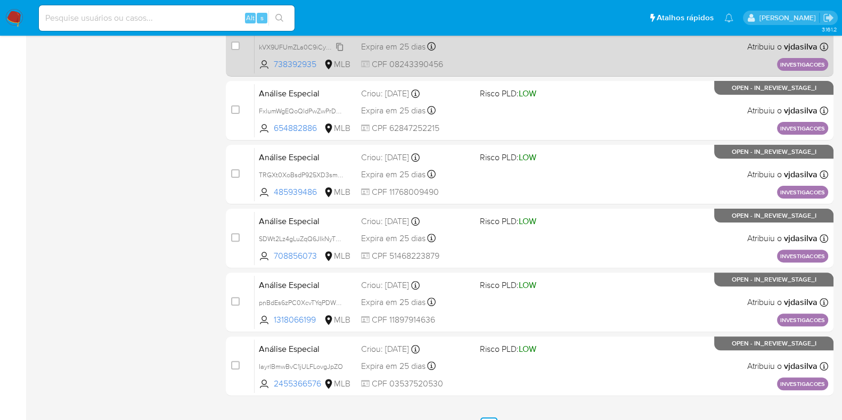
click at [341, 47] on span "kVX9UFUmZLa0C9iCyQimeZu2" at bounding box center [306, 46] width 94 height 12
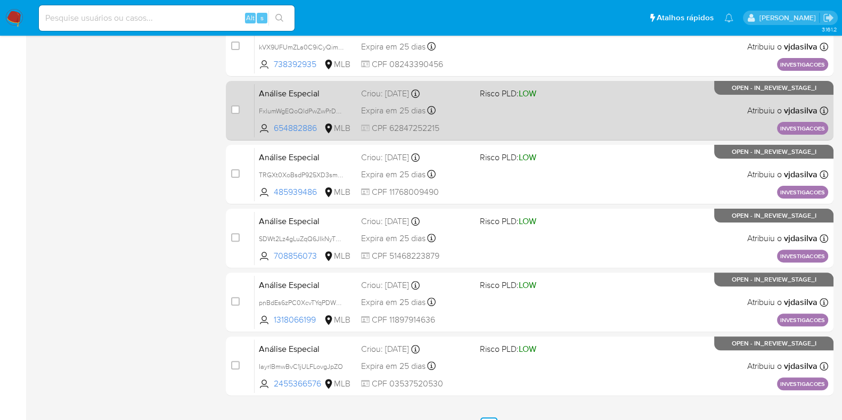
drag, startPoint x: 341, startPoint y: 111, endPoint x: 329, endPoint y: 95, distance: 19.4
click at [339, 111] on span "FxlumWgEQoQldPwZwPrDxB5J" at bounding box center [305, 110] width 92 height 12
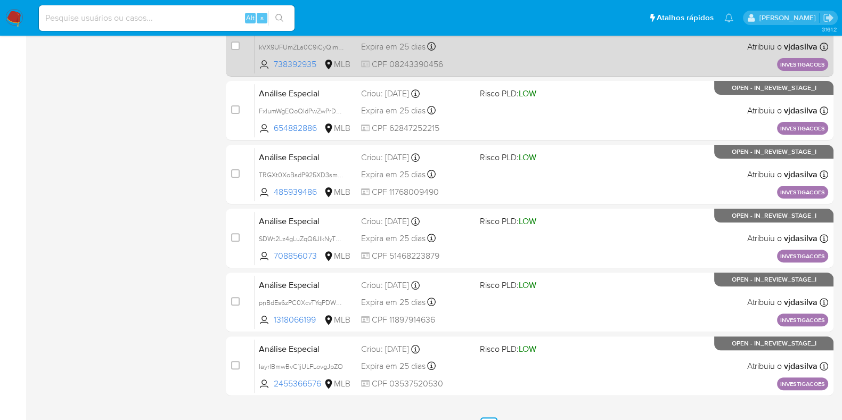
click at [522, 63] on div "Análise Especial kVX9UFUmZLa0C9iCyQimeZu2 738392935 MLB Risco PLD: LOW Criou: 1…" at bounding box center [542, 47] width 574 height 54
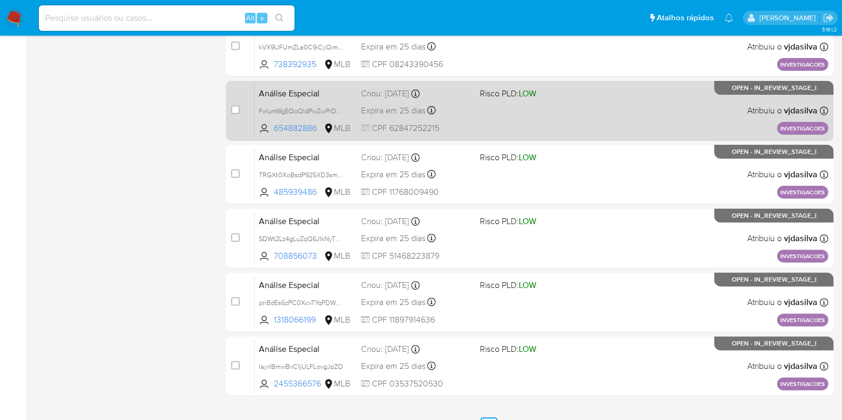
click at [549, 120] on div "Análise Especial FxlumWgEQoQldPwZwPrDxB5J 654882886 MLB Risco PLD: LOW Criou: 1…" at bounding box center [542, 111] width 574 height 54
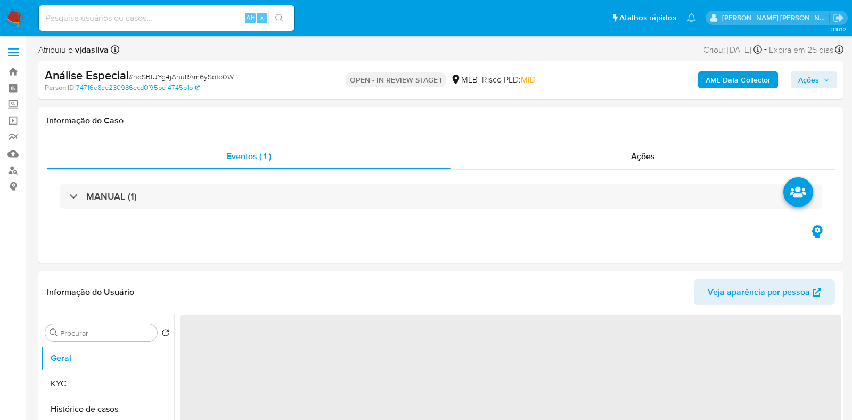
select select "10"
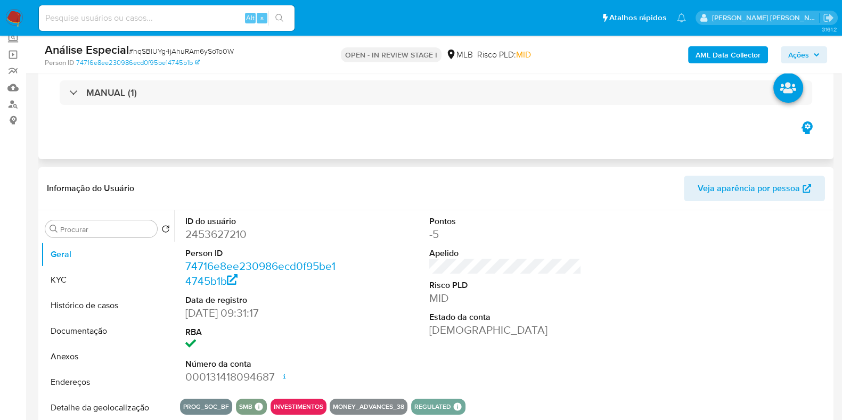
scroll to position [133, 0]
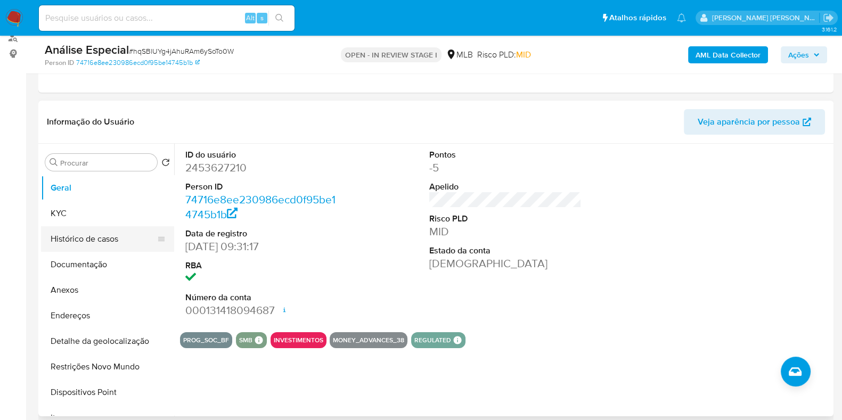
click at [79, 237] on button "Histórico de casos" at bounding box center [103, 239] width 125 height 26
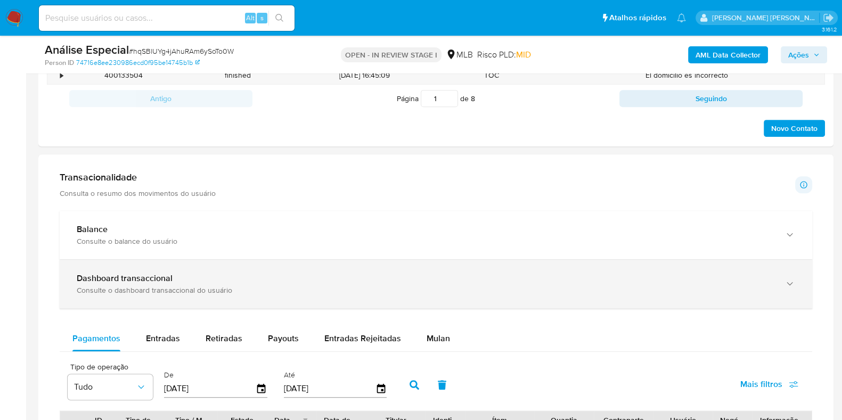
scroll to position [666, 0]
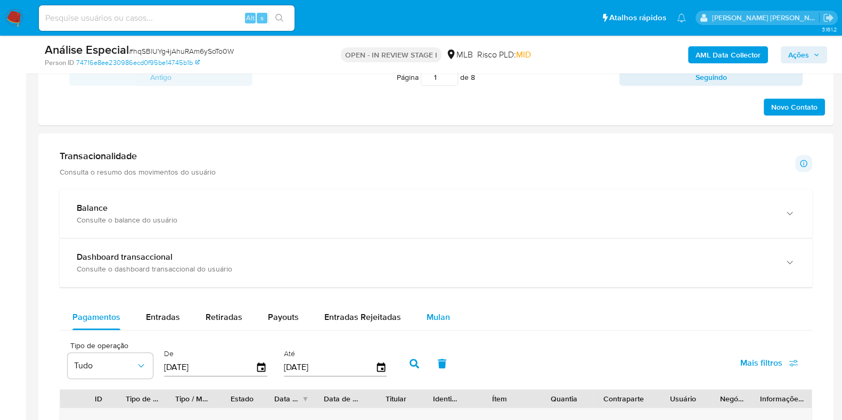
click at [427, 311] on span "Mulan" at bounding box center [438, 317] width 23 height 12
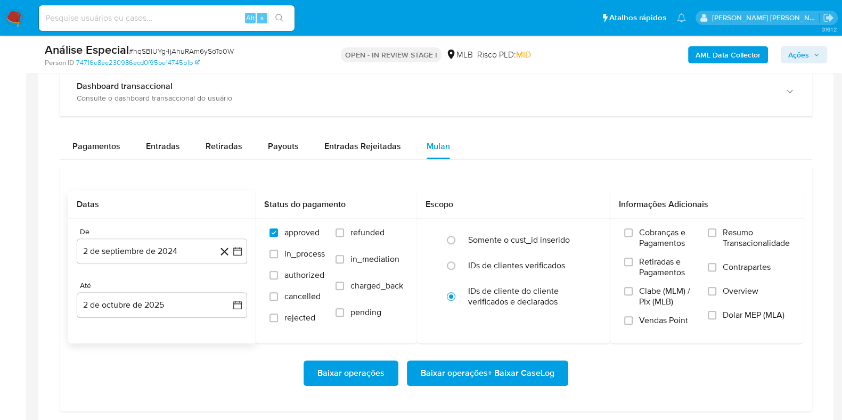
scroll to position [865, 0]
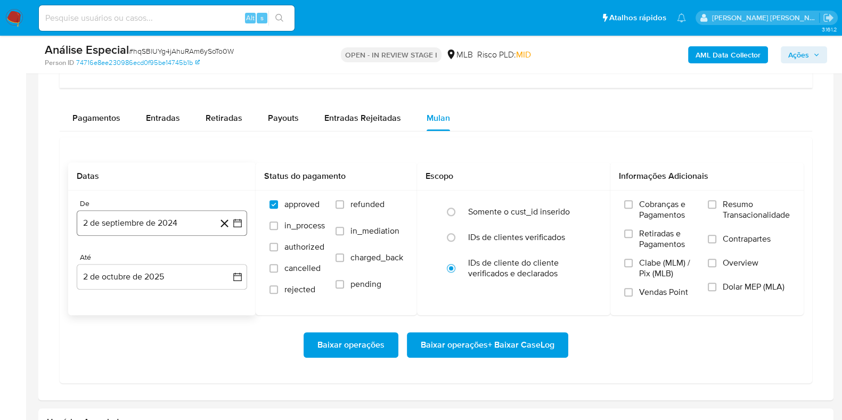
click at [174, 227] on button "2 de septiembre de 2024" at bounding box center [162, 223] width 170 height 26
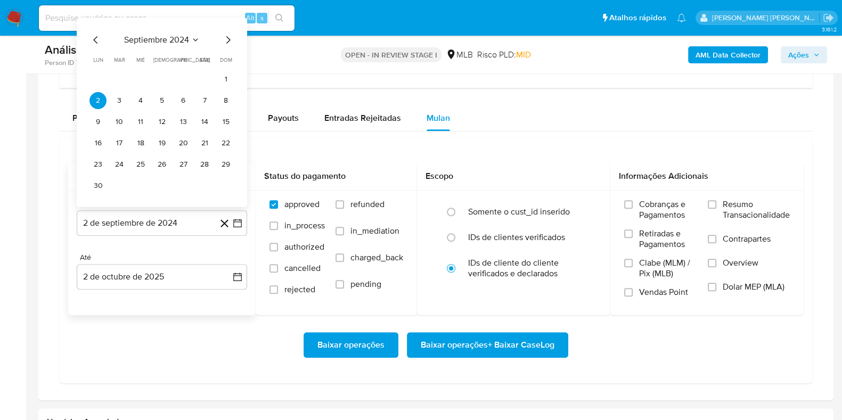
click at [173, 35] on span "septiembre 2024" at bounding box center [156, 40] width 65 height 11
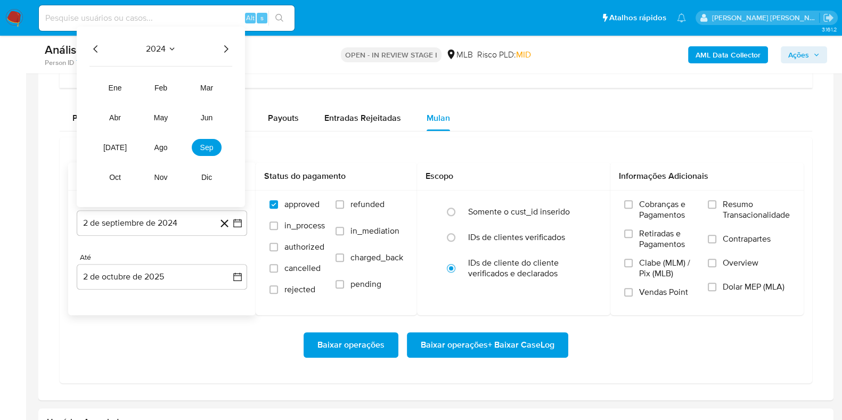
click at [226, 47] on icon "Año siguiente" at bounding box center [225, 49] width 13 height 13
click at [155, 148] on span "ago" at bounding box center [160, 147] width 13 height 9
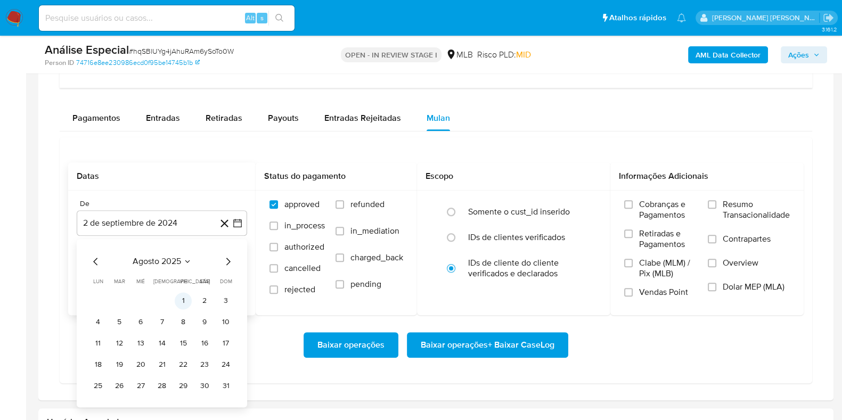
click at [184, 297] on button "1" at bounding box center [183, 300] width 17 height 17
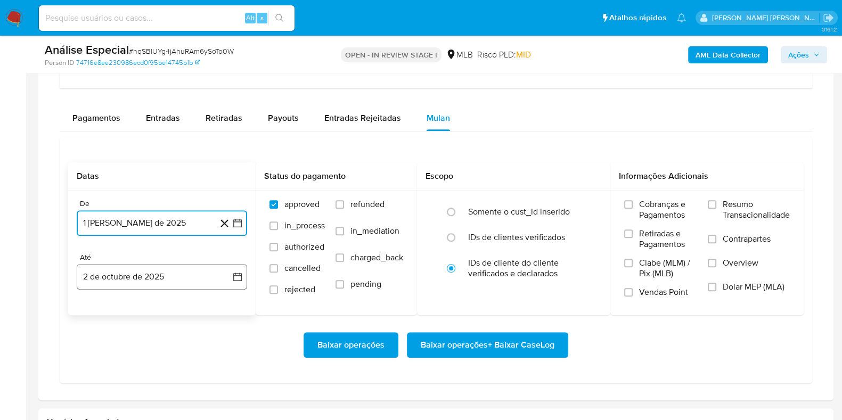
click at [168, 275] on button "2 de octubre de 2025" at bounding box center [162, 277] width 170 height 26
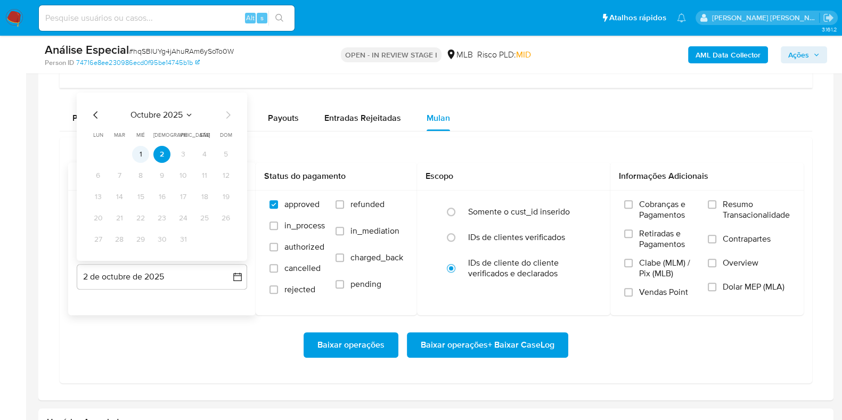
click at [144, 157] on button "1" at bounding box center [140, 154] width 17 height 17
click at [717, 200] on label "Resumo Transacionalidade" at bounding box center [749, 216] width 82 height 35
click at [717, 200] on input "Resumo Transacionalidade" at bounding box center [712, 204] width 9 height 9
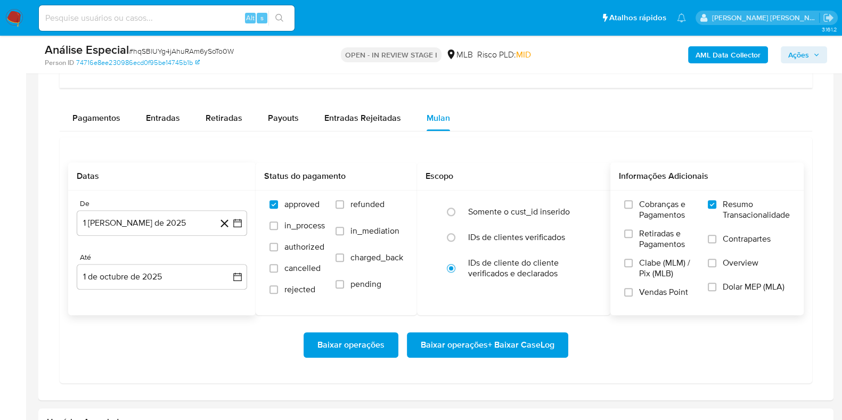
click at [719, 242] on label "Contrapartes" at bounding box center [749, 246] width 82 height 24
click at [717, 242] on input "Contrapartes" at bounding box center [712, 239] width 9 height 9
click at [511, 341] on span "Baixar operações + Baixar CaseLog" at bounding box center [488, 344] width 134 height 23
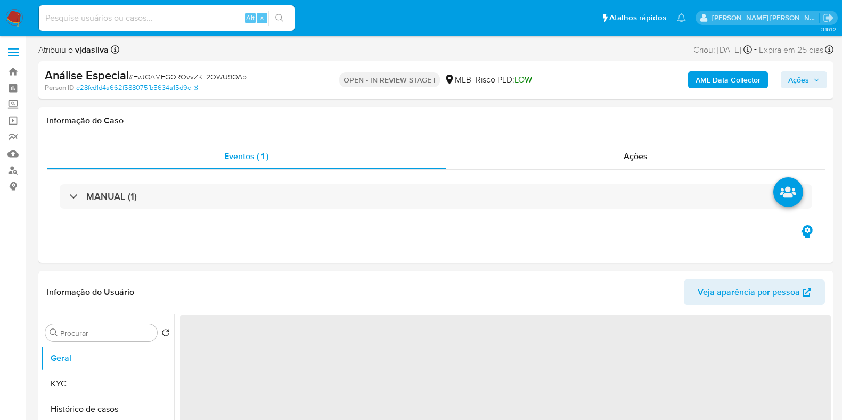
select select "10"
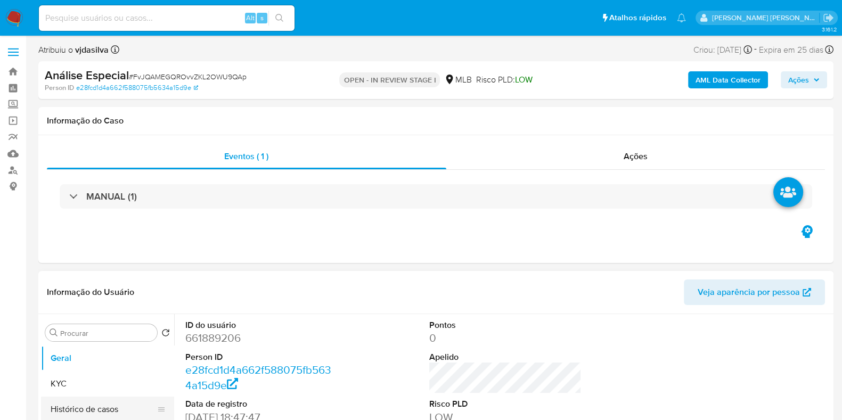
click at [111, 411] on button "Histórico de casos" at bounding box center [103, 410] width 125 height 26
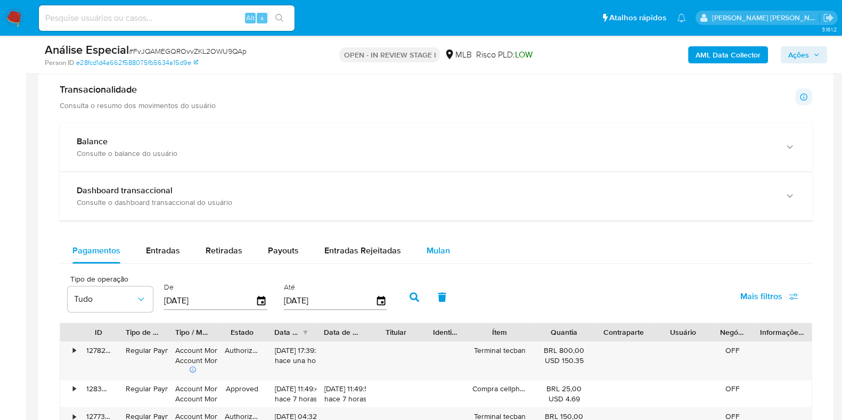
click at [434, 249] on span "Mulan" at bounding box center [438, 251] width 23 height 12
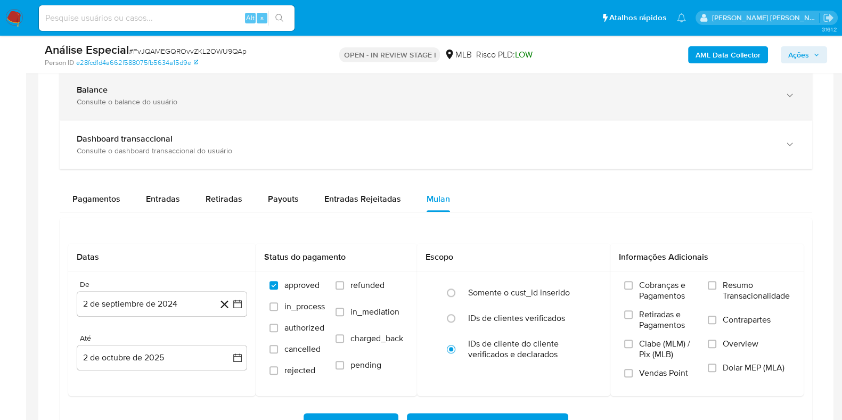
scroll to position [865, 0]
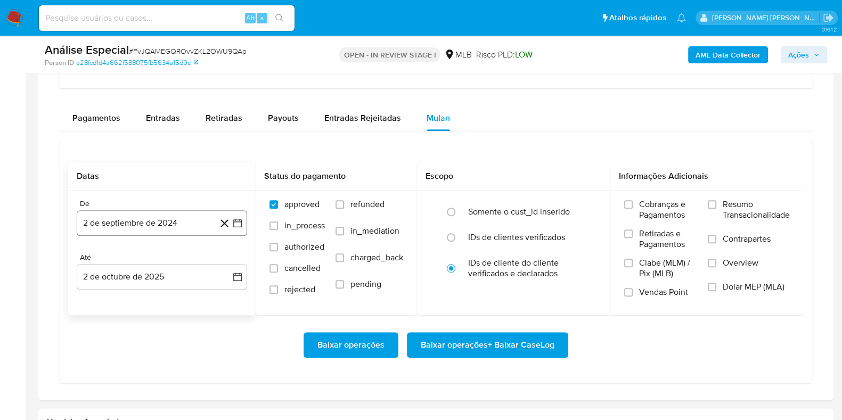
click at [181, 216] on button "2 de septiembre de 2024" at bounding box center [162, 223] width 170 height 26
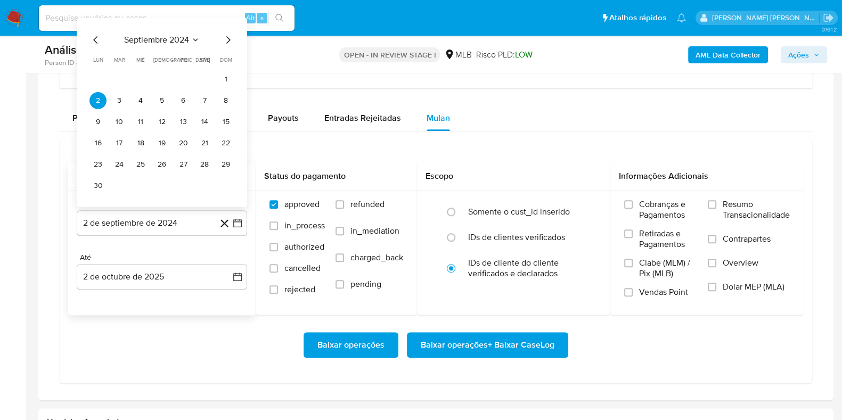
click at [168, 37] on span "septiembre 2024" at bounding box center [156, 40] width 65 height 11
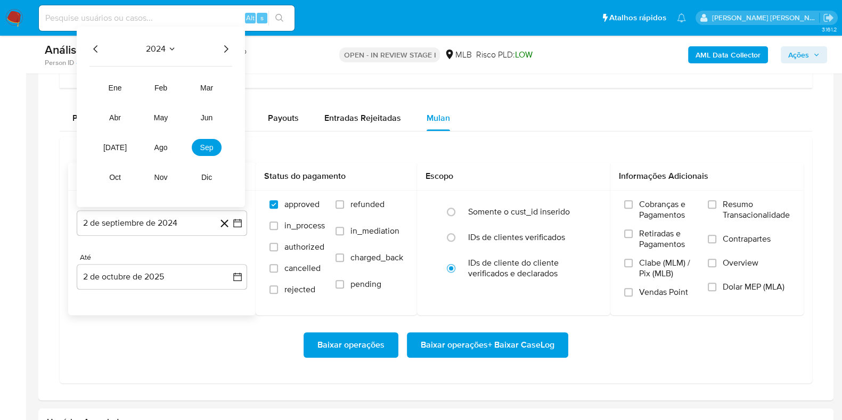
click at [225, 45] on icon "Año siguiente" at bounding box center [225, 49] width 13 height 13
click at [154, 147] on span "ago" at bounding box center [160, 147] width 13 height 9
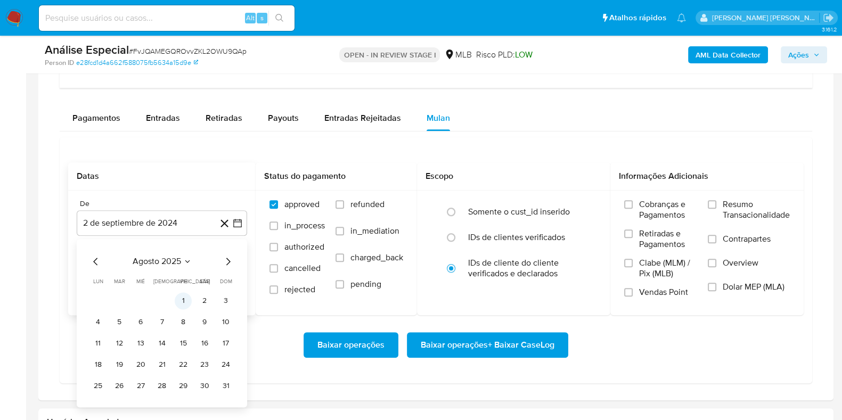
click at [181, 295] on button "1" at bounding box center [183, 300] width 17 height 17
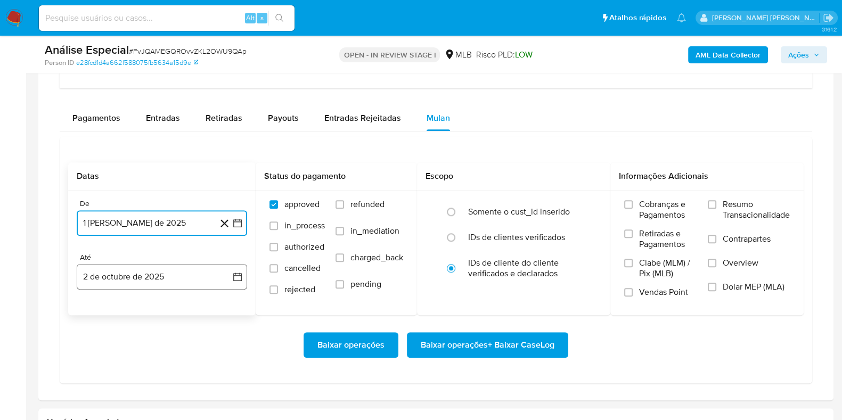
click at [157, 272] on button "2 de octubre de 2025" at bounding box center [162, 277] width 170 height 26
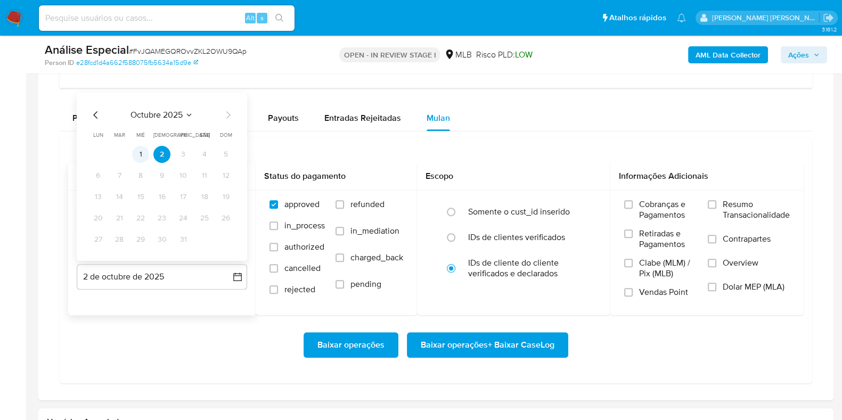
click at [145, 153] on button "1" at bounding box center [140, 154] width 17 height 17
click at [723, 207] on span "Resumo Transacionalidade" at bounding box center [756, 209] width 67 height 21
click at [717, 207] on input "Resumo Transacionalidade" at bounding box center [712, 204] width 9 height 9
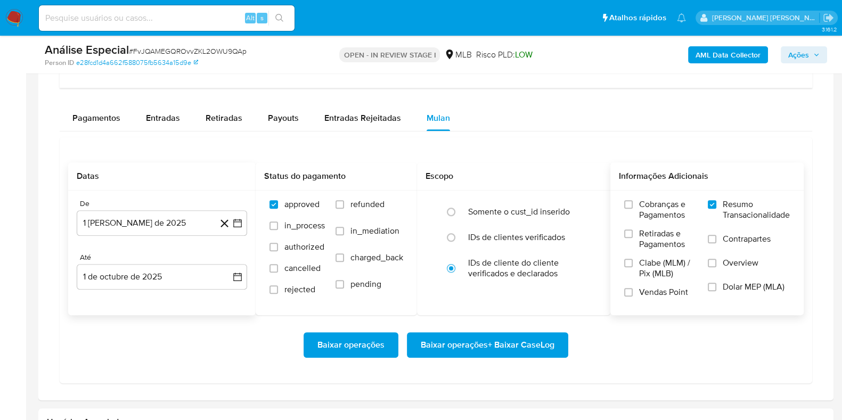
click at [716, 229] on label "Resumo Transacionalidade" at bounding box center [749, 216] width 82 height 35
click at [716, 209] on input "Resumo Transacionalidade" at bounding box center [712, 204] width 9 height 9
click at [721, 241] on label "Contrapartes" at bounding box center [749, 246] width 82 height 24
click at [717, 241] on input "Contrapartes" at bounding box center [712, 239] width 9 height 9
click at [728, 201] on span "Resumo Transacionalidade" at bounding box center [756, 209] width 67 height 21
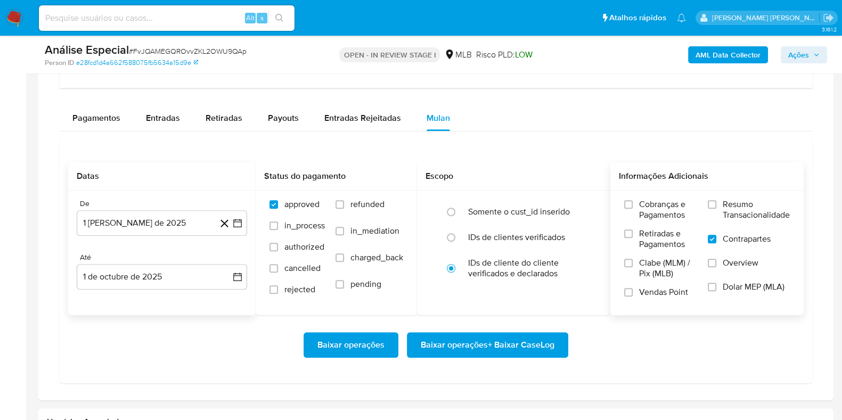
click at [717, 201] on input "Resumo Transacionalidade" at bounding box center [712, 204] width 9 height 9
click at [510, 346] on span "Baixar operações + Baixar CaseLog" at bounding box center [488, 344] width 134 height 23
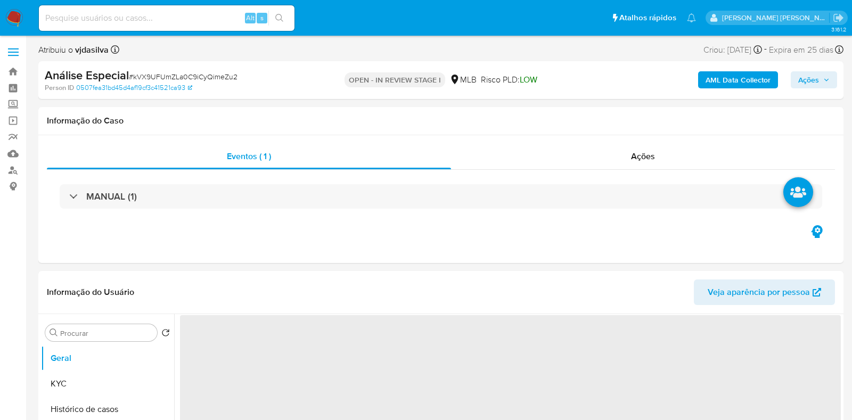
select select "10"
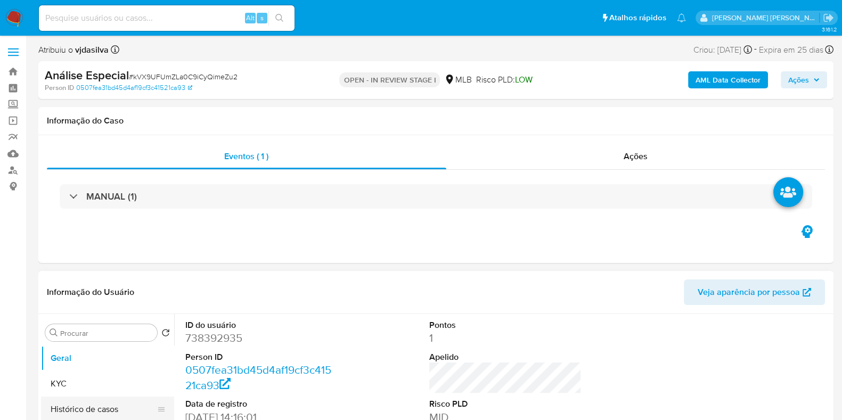
click at [79, 403] on button "Histórico de casos" at bounding box center [103, 410] width 125 height 26
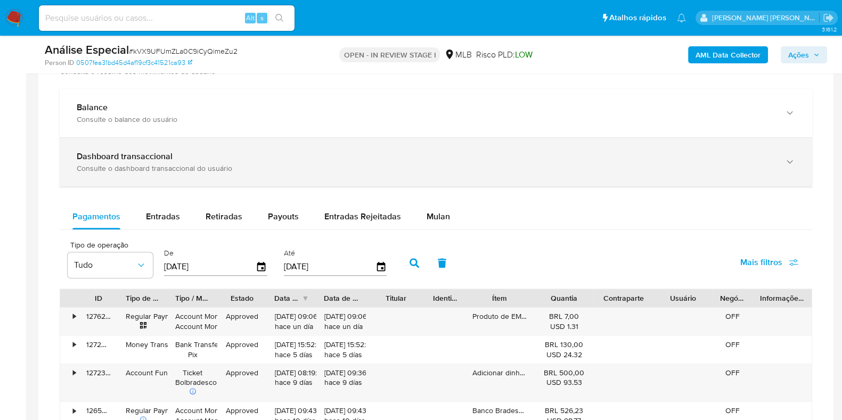
scroll to position [799, 0]
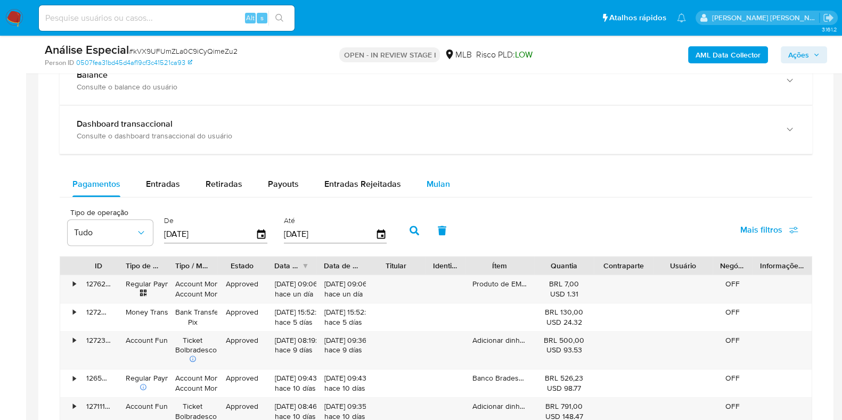
click at [432, 187] on span "Mulan" at bounding box center [438, 184] width 23 height 12
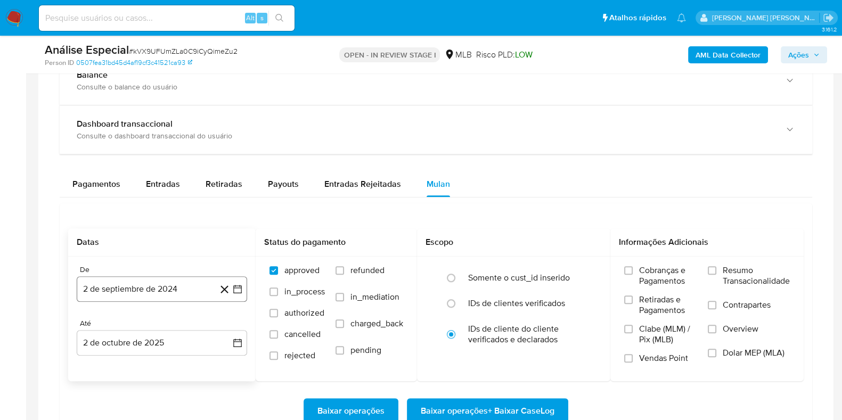
click at [181, 287] on button "2 de septiembre de 2024" at bounding box center [162, 289] width 170 height 26
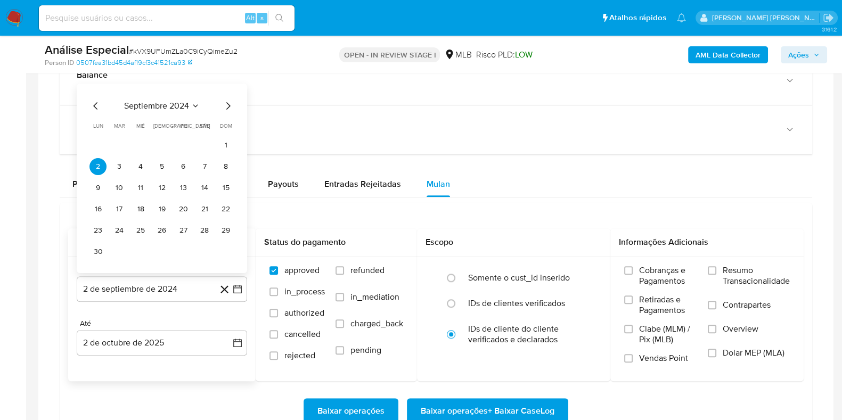
click at [173, 109] on span "septiembre 2024" at bounding box center [156, 106] width 65 height 11
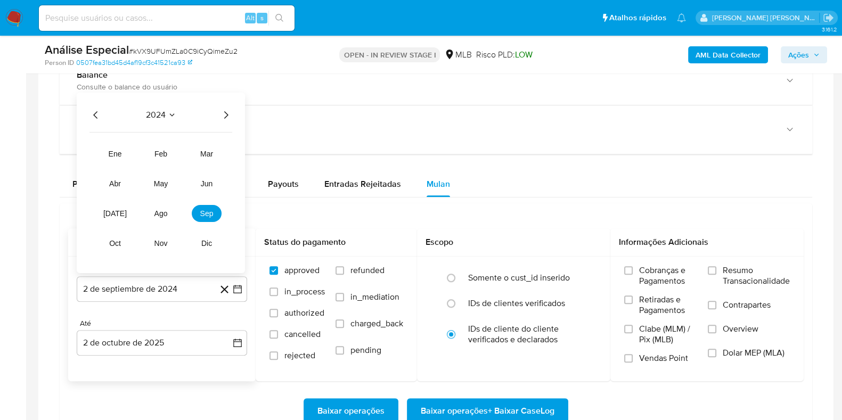
click at [222, 109] on icon "Año siguiente" at bounding box center [225, 115] width 13 height 13
click at [165, 210] on span "ago" at bounding box center [160, 213] width 13 height 9
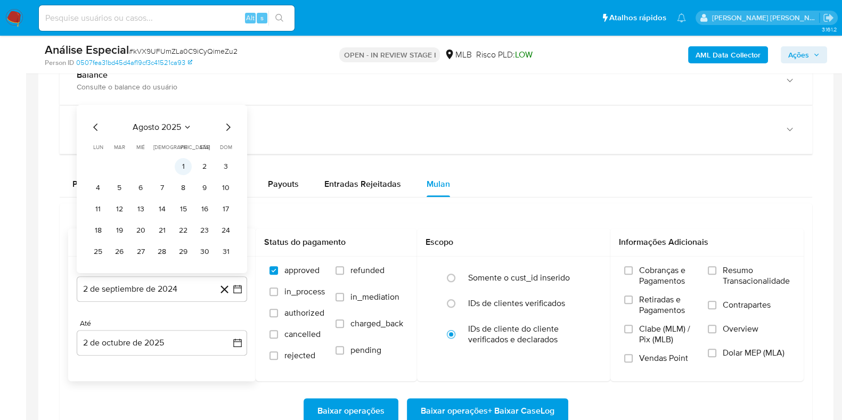
click at [185, 164] on button "1" at bounding box center [183, 166] width 17 height 17
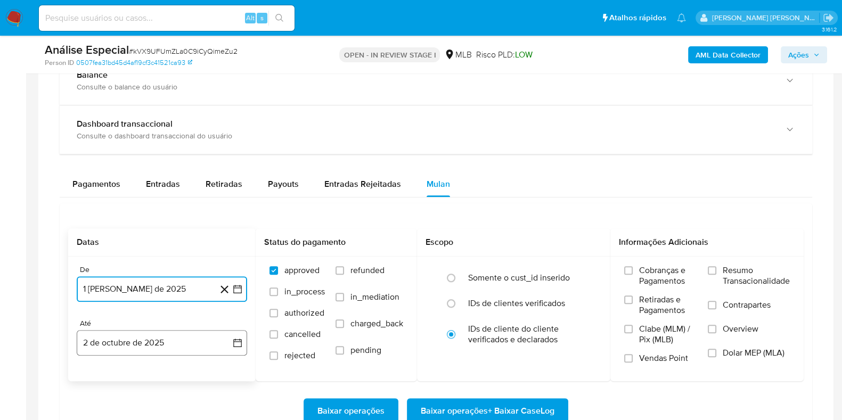
click at [165, 348] on button "2 de octubre de 2025" at bounding box center [162, 343] width 170 height 26
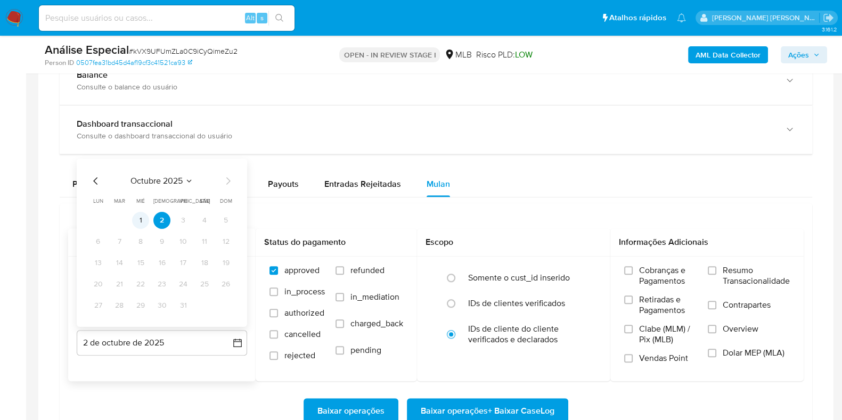
click at [146, 222] on button "1" at bounding box center [140, 220] width 17 height 17
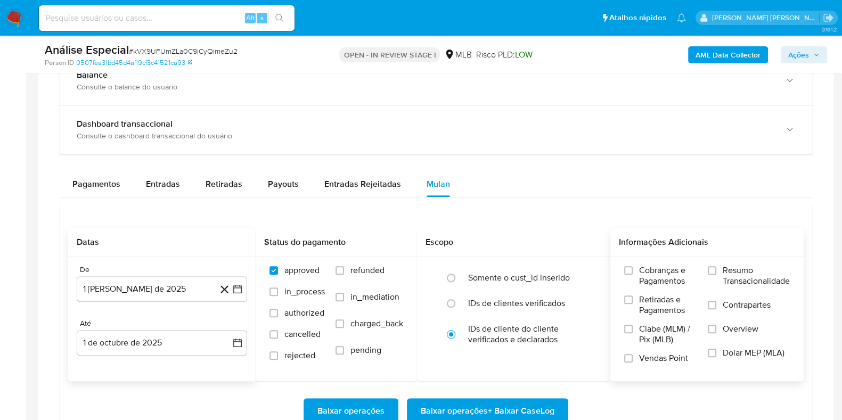
click at [727, 275] on span "Resumo Transacionalidade" at bounding box center [756, 275] width 67 height 21
click at [717, 275] on input "Resumo Transacionalidade" at bounding box center [712, 270] width 9 height 9
click at [713, 304] on input "Contrapartes" at bounding box center [712, 305] width 9 height 9
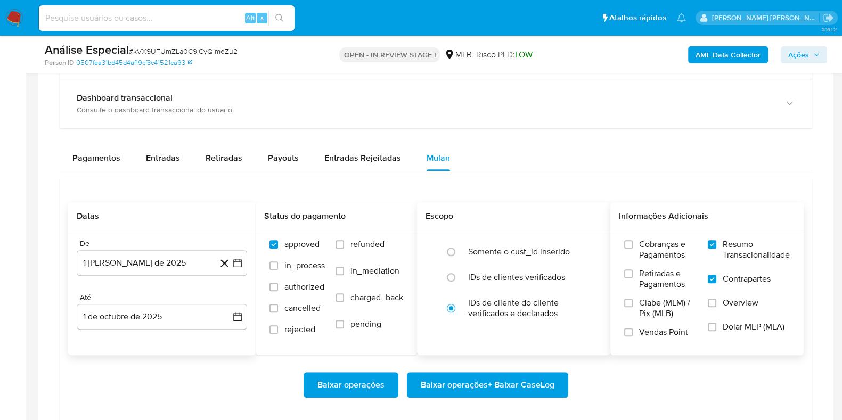
scroll to position [865, 0]
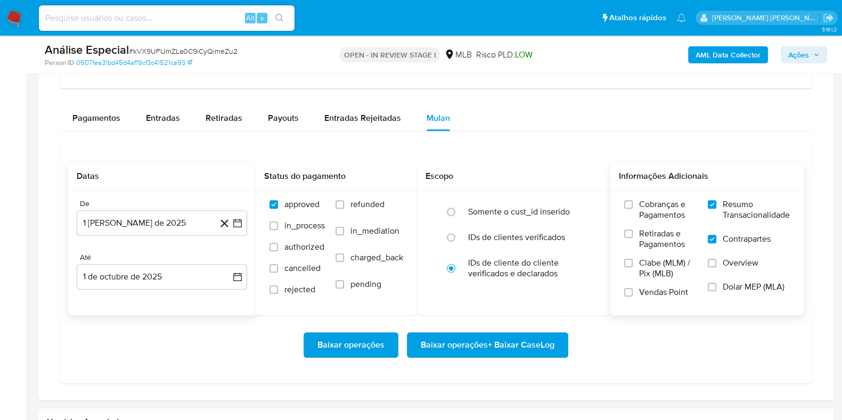
click at [457, 346] on span "Baixar operações + Baixar CaseLog" at bounding box center [488, 344] width 134 height 23
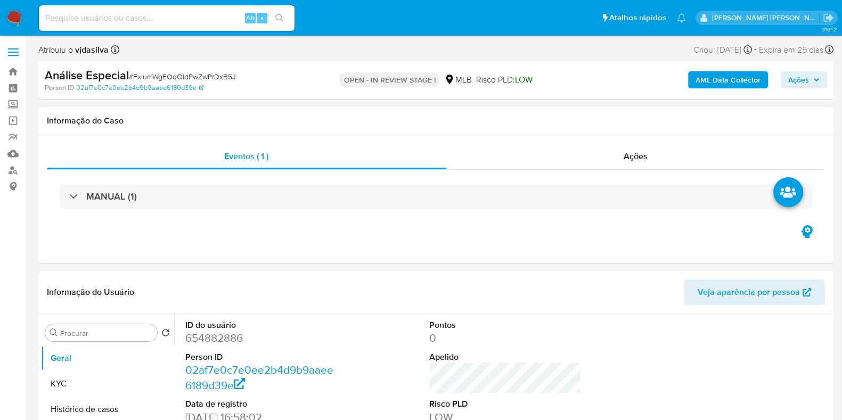
select select "10"
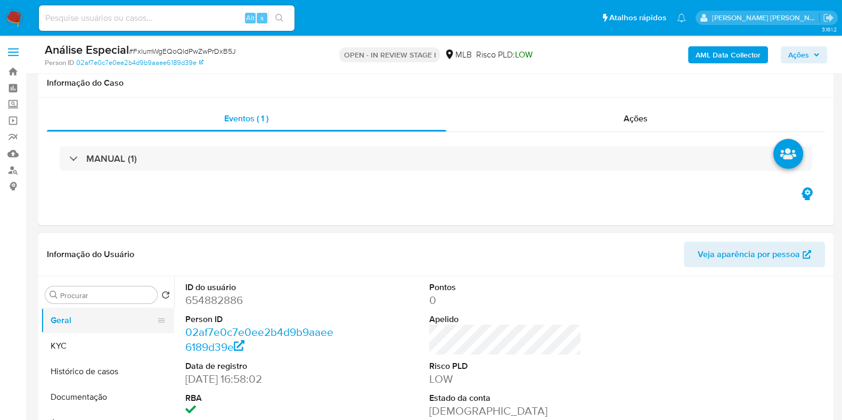
scroll to position [66, 0]
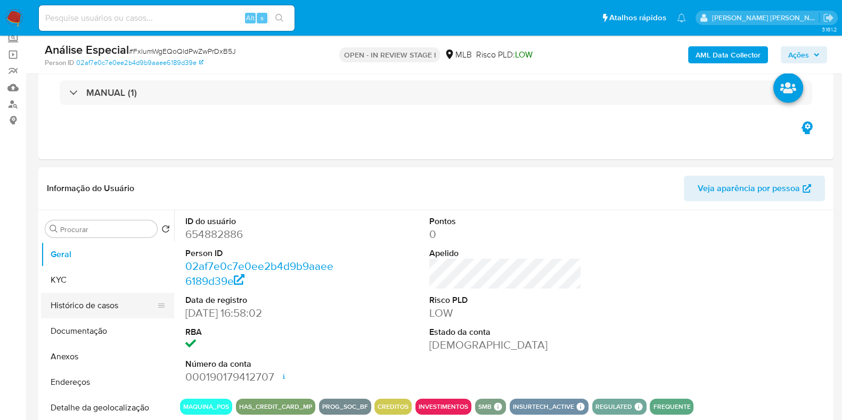
click at [103, 306] on button "Histórico de casos" at bounding box center [103, 306] width 125 height 26
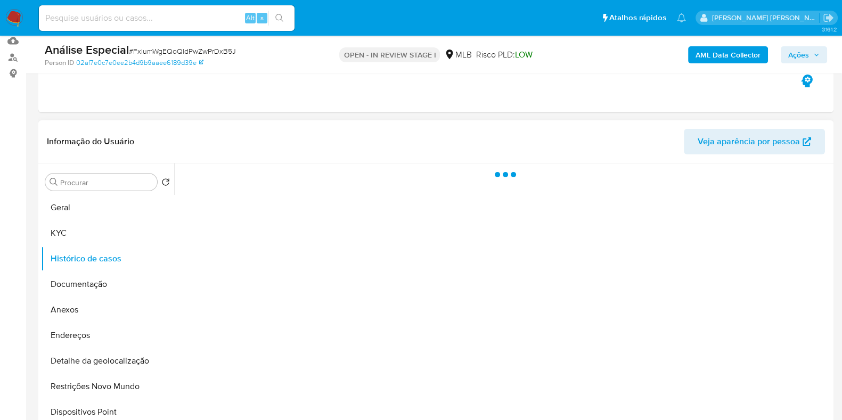
scroll to position [200, 0]
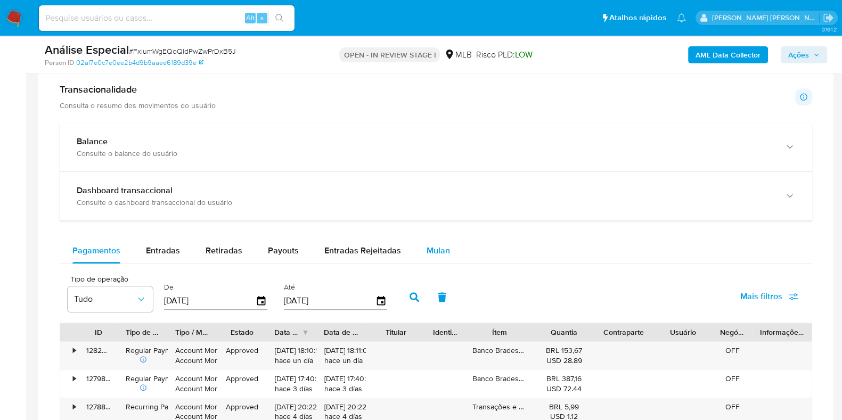
click at [440, 251] on span "Mulan" at bounding box center [438, 251] width 23 height 12
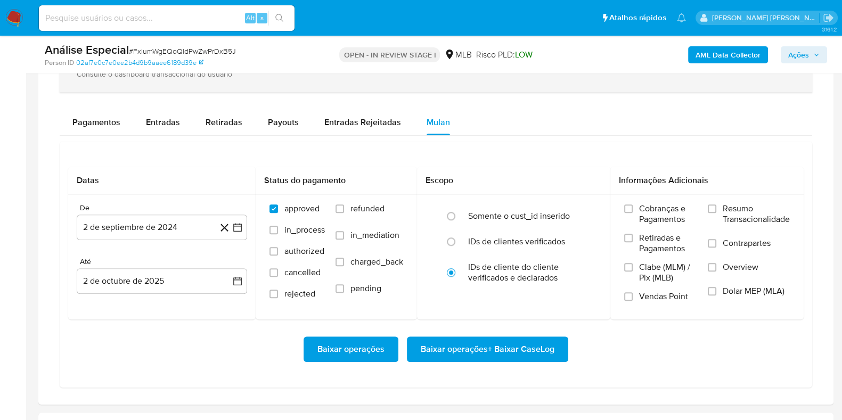
scroll to position [865, 0]
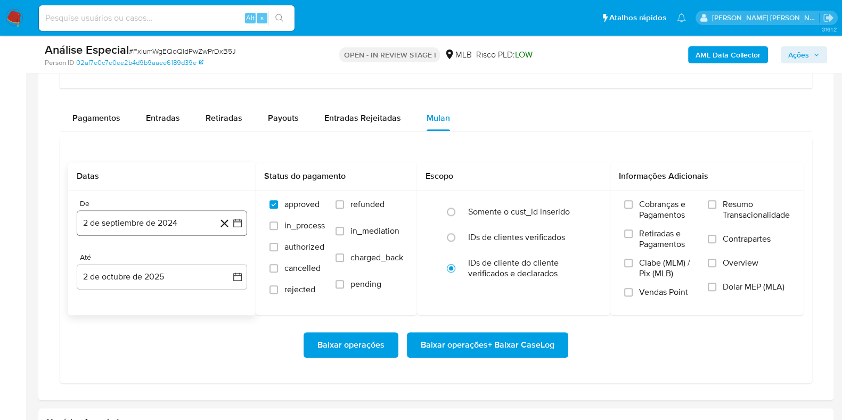
drag, startPoint x: 172, startPoint y: 211, endPoint x: 168, endPoint y: 216, distance: 6.1
click at [170, 214] on button "2 de septiembre de 2024" at bounding box center [162, 223] width 170 height 26
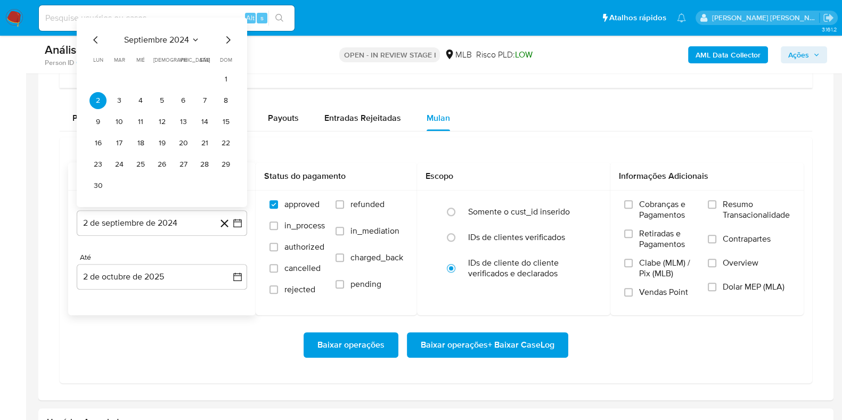
click at [162, 35] on span "septiembre 2024" at bounding box center [156, 40] width 65 height 11
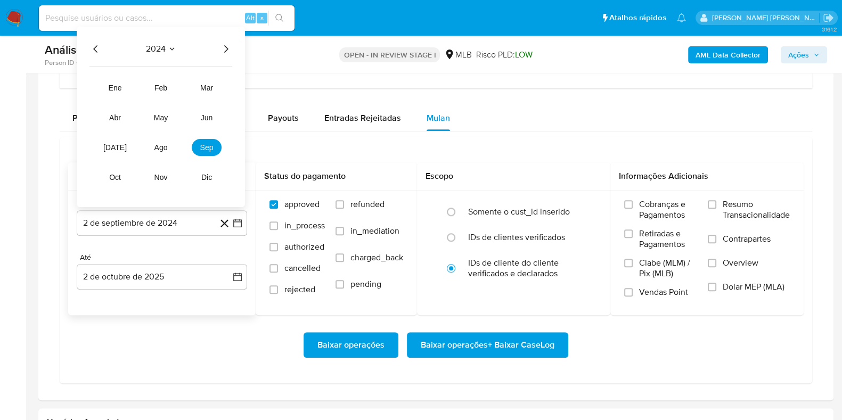
click at [226, 55] on div "2024 2024 ene feb mar abr may jun [DATE] ago sep oct nov dic" at bounding box center [161, 117] width 168 height 181
click at [225, 46] on icon "Año siguiente" at bounding box center [225, 49] width 13 height 13
click at [156, 145] on span "ago" at bounding box center [160, 147] width 13 height 9
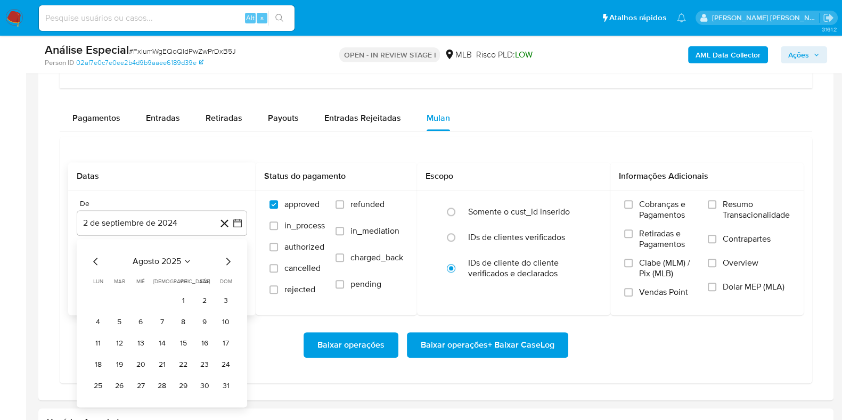
click at [184, 296] on button "1" at bounding box center [183, 300] width 17 height 17
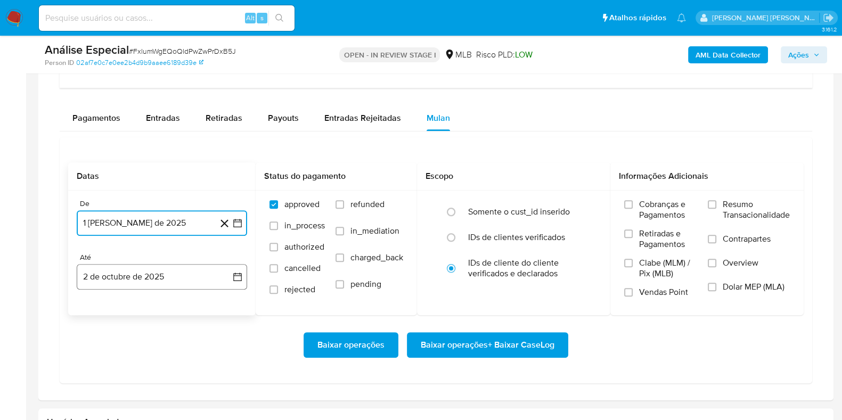
click at [180, 265] on button "2 de octubre de 2025" at bounding box center [162, 277] width 170 height 26
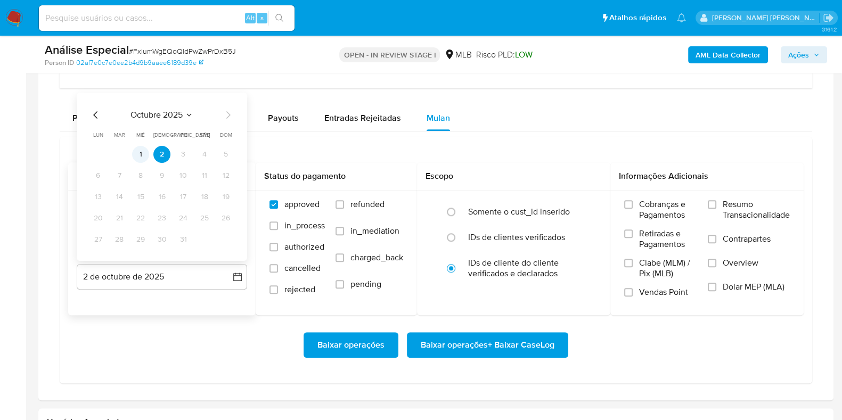
click at [142, 146] on button "1" at bounding box center [140, 154] width 17 height 17
click at [746, 202] on span "Resumo Transacionalidade" at bounding box center [756, 209] width 67 height 21
click at [717, 202] on input "Resumo Transacionalidade" at bounding box center [712, 204] width 9 height 9
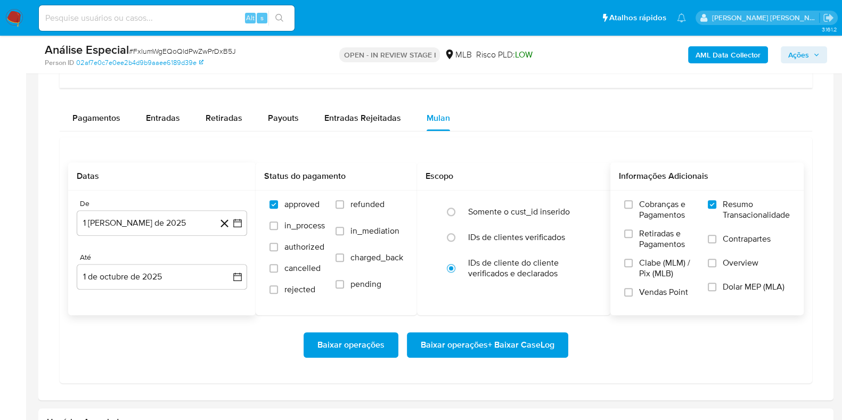
click at [725, 236] on span "Contrapartes" at bounding box center [747, 239] width 48 height 11
click at [717, 236] on input "Contrapartes" at bounding box center [712, 239] width 9 height 9
click at [498, 339] on span "Baixar operações + Baixar CaseLog" at bounding box center [488, 344] width 134 height 23
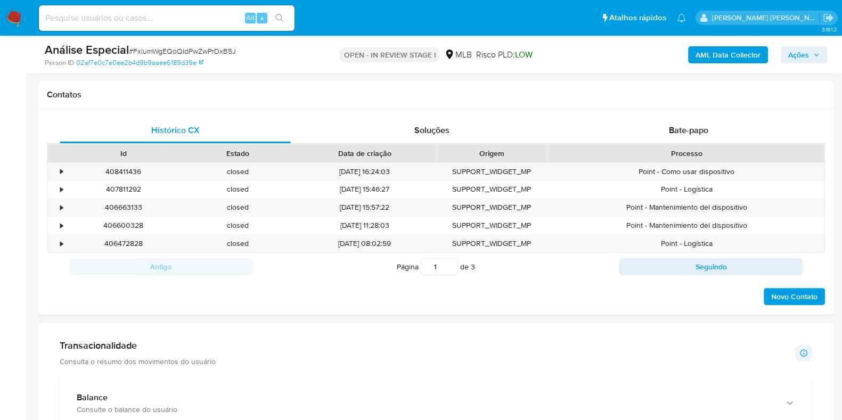
scroll to position [400, 0]
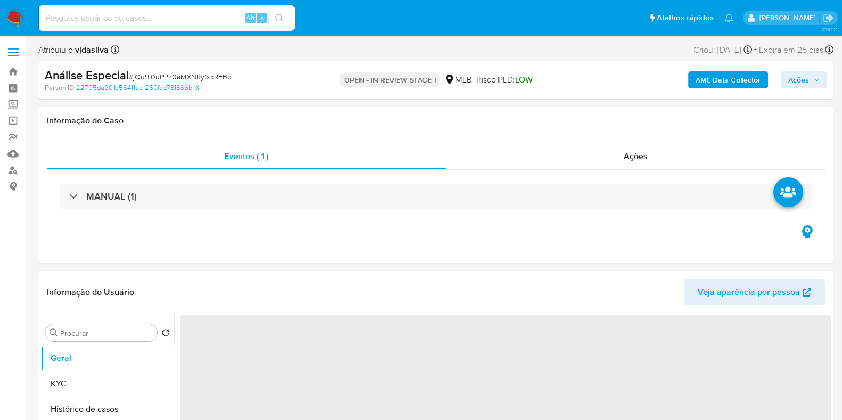
select select "10"
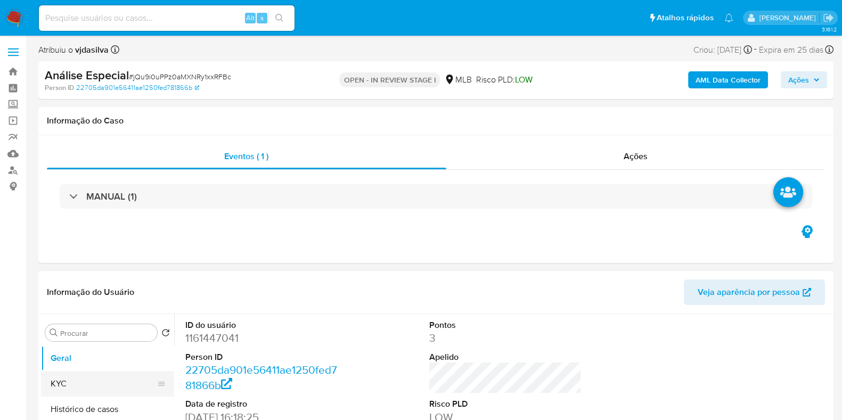
click at [83, 378] on button "KYC" at bounding box center [103, 384] width 125 height 26
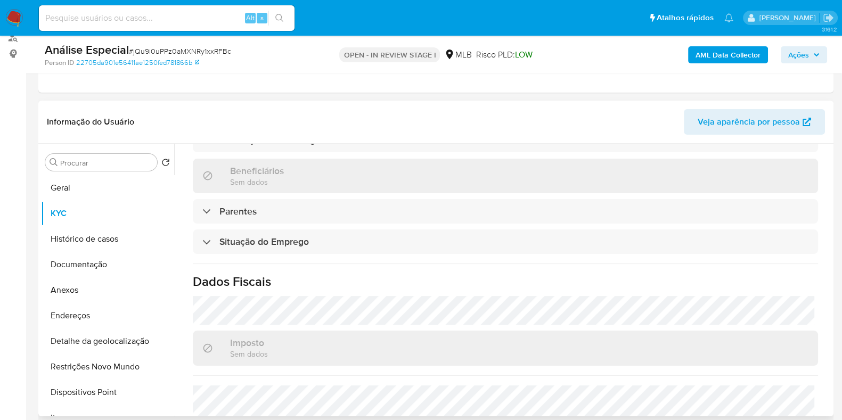
scroll to position [466, 0]
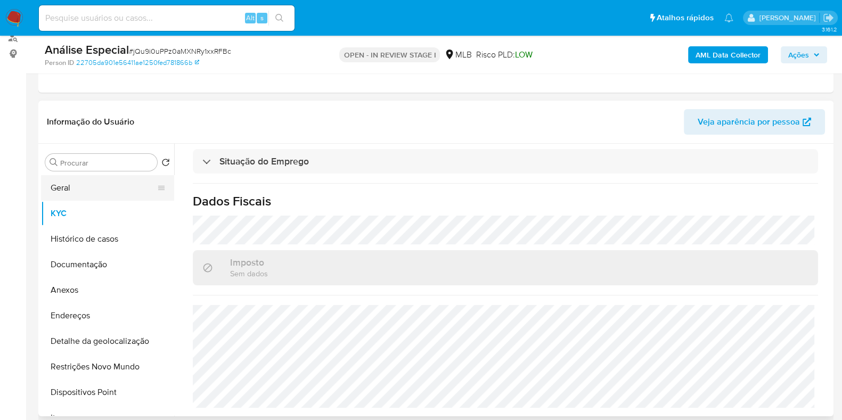
click at [60, 185] on button "Geral" at bounding box center [103, 188] width 125 height 26
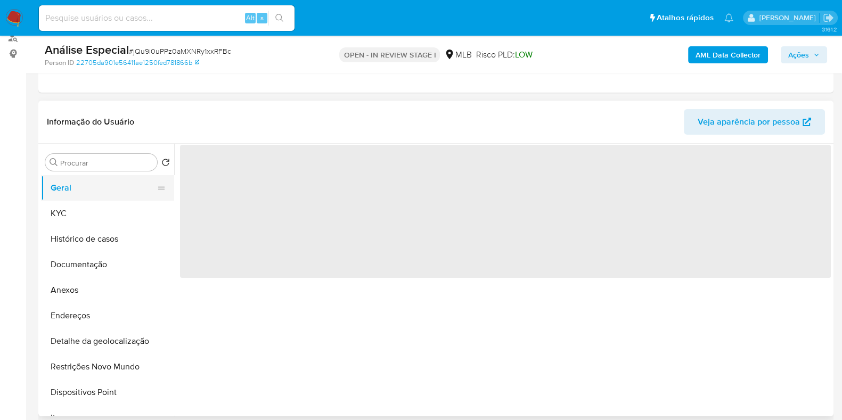
scroll to position [0, 0]
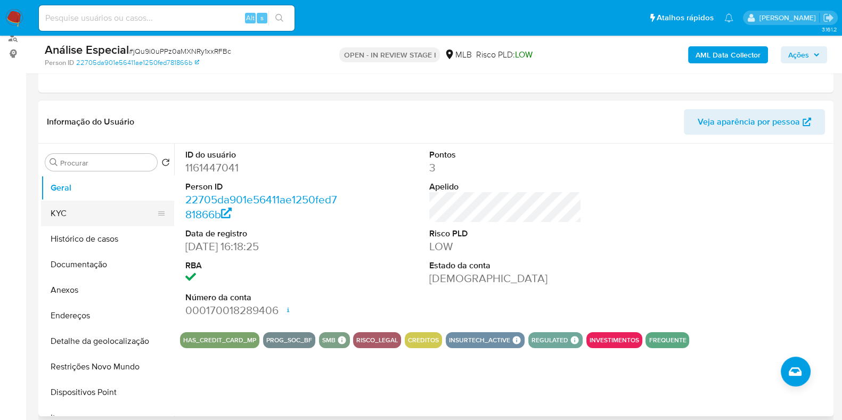
click at [91, 216] on button "KYC" at bounding box center [103, 214] width 125 height 26
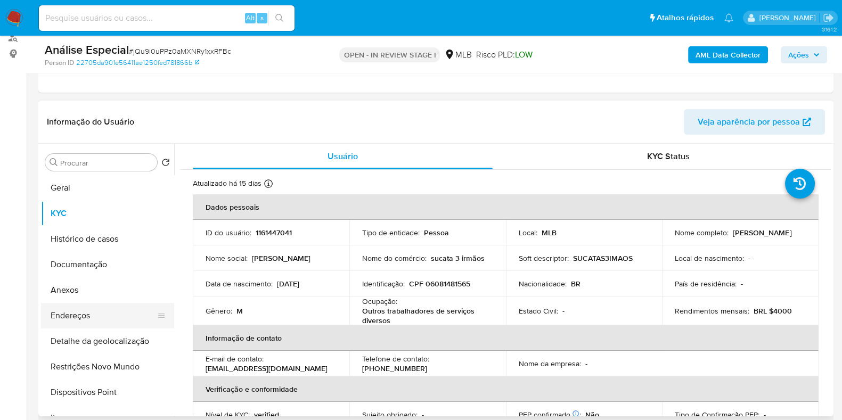
click at [86, 312] on button "Endereços" at bounding box center [103, 316] width 125 height 26
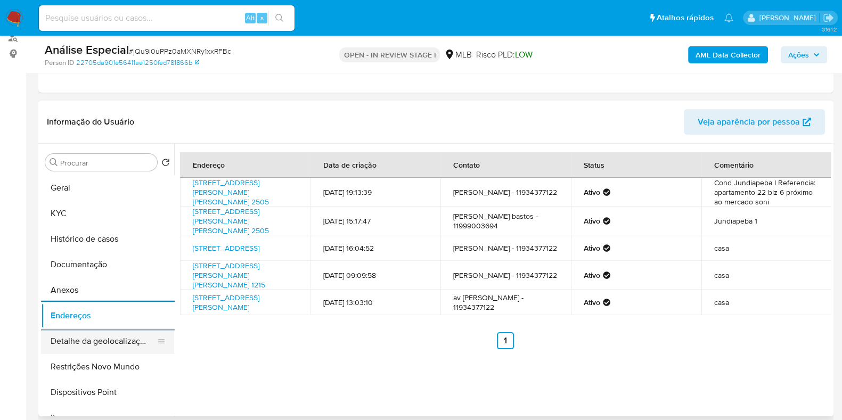
click at [102, 349] on button "Detalhe da geolocalização" at bounding box center [103, 342] width 125 height 26
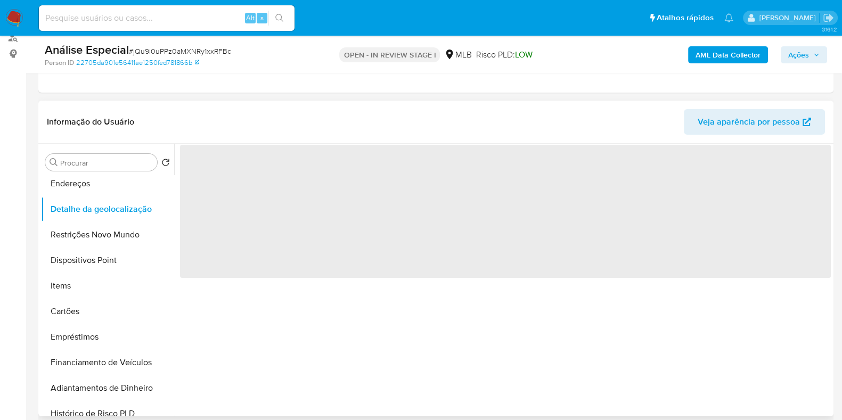
scroll to position [133, 0]
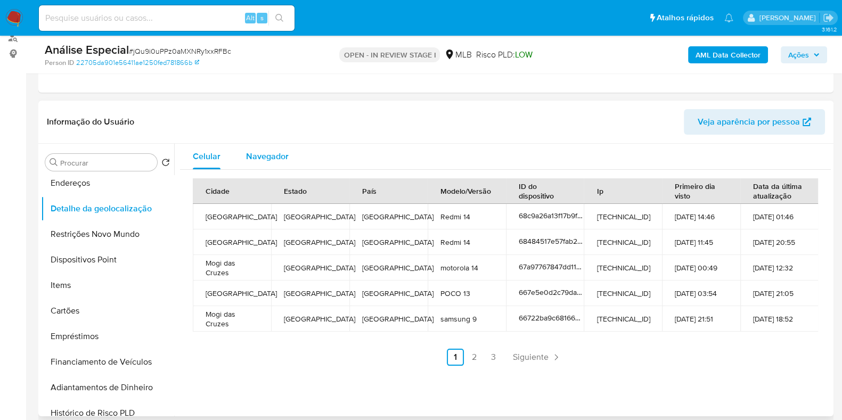
click at [253, 160] on span "Navegador" at bounding box center [267, 156] width 43 height 12
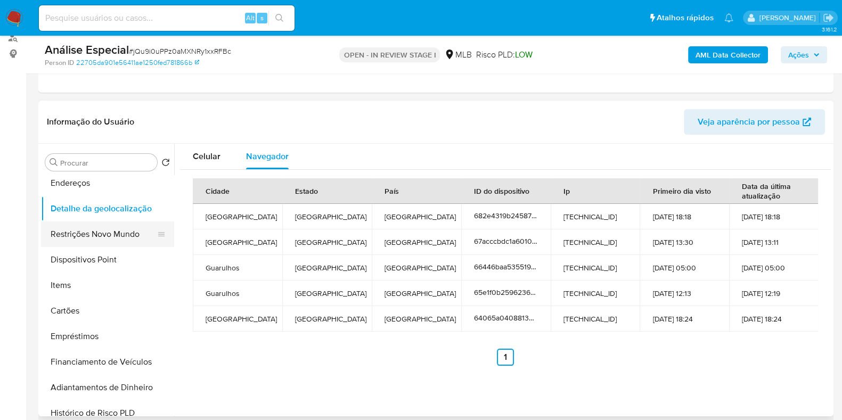
click at [104, 231] on button "Restrições Novo Mundo" at bounding box center [103, 235] width 125 height 26
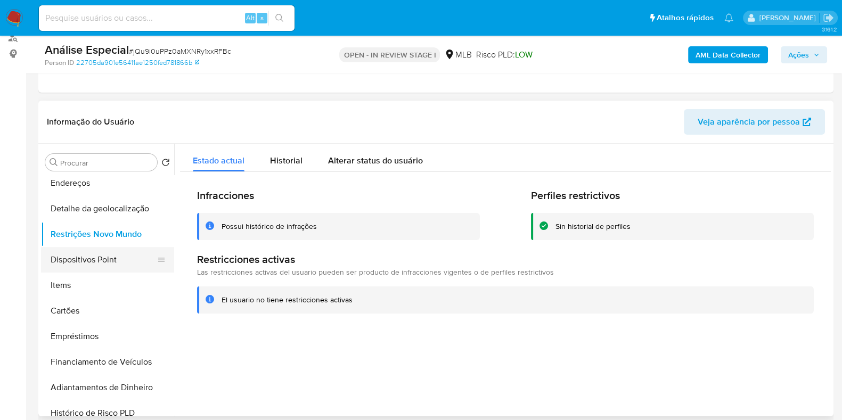
click at [93, 265] on button "Dispositivos Point" at bounding box center [103, 260] width 125 height 26
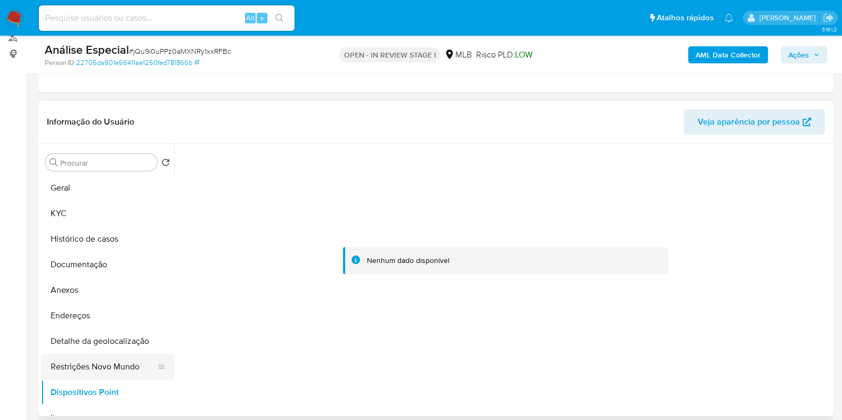
scroll to position [0, 0]
click at [93, 222] on button "KYC" at bounding box center [103, 214] width 125 height 26
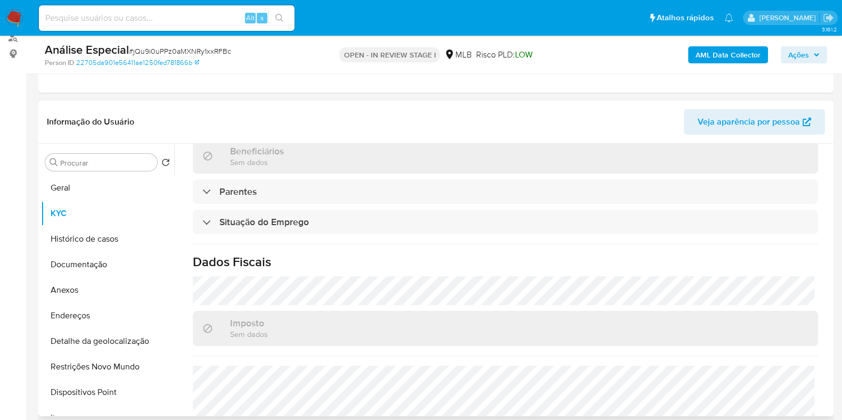
scroll to position [466, 0]
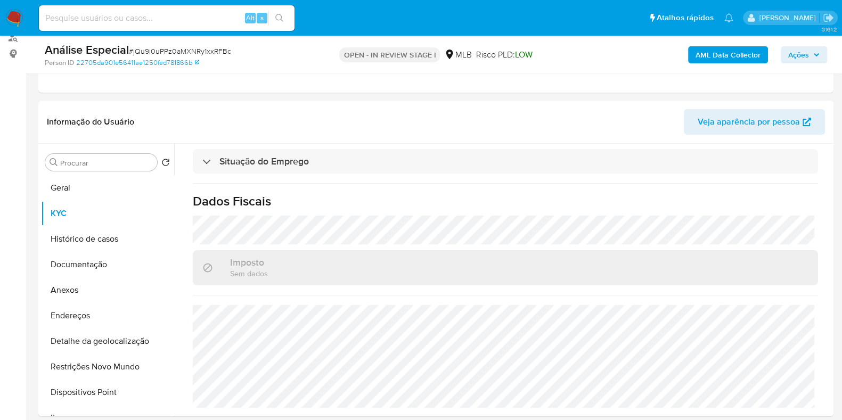
click at [706, 59] on b "AML Data Collector" at bounding box center [728, 54] width 65 height 17
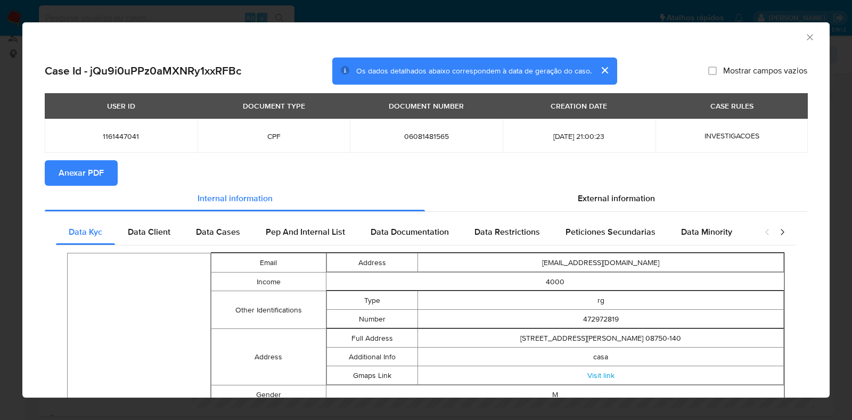
click at [69, 170] on span "Anexar PDF" at bounding box center [81, 172] width 45 height 23
click at [805, 37] on icon "Fechar a janela" at bounding box center [810, 37] width 11 height 11
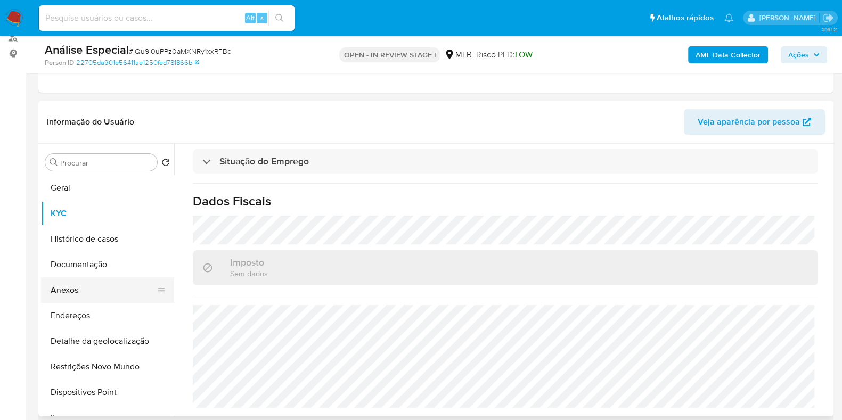
click at [96, 295] on button "Anexos" at bounding box center [103, 291] width 125 height 26
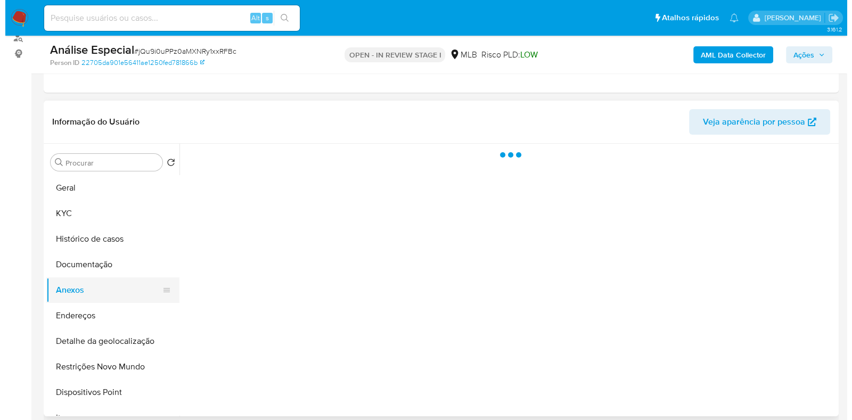
scroll to position [0, 0]
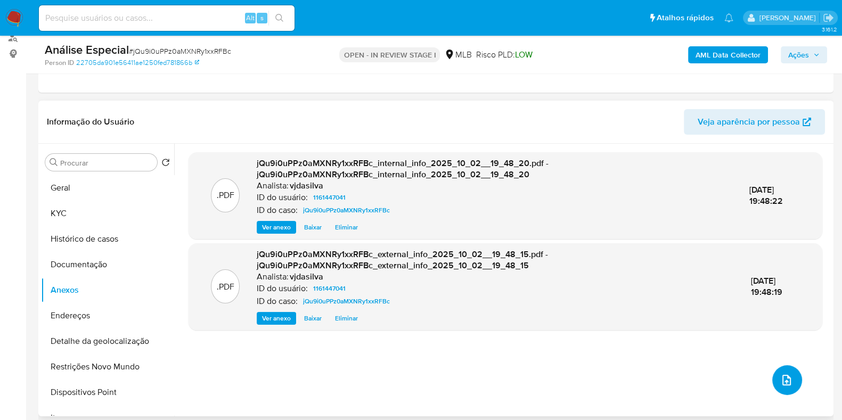
click at [787, 375] on icon "upload-file" at bounding box center [786, 380] width 13 height 13
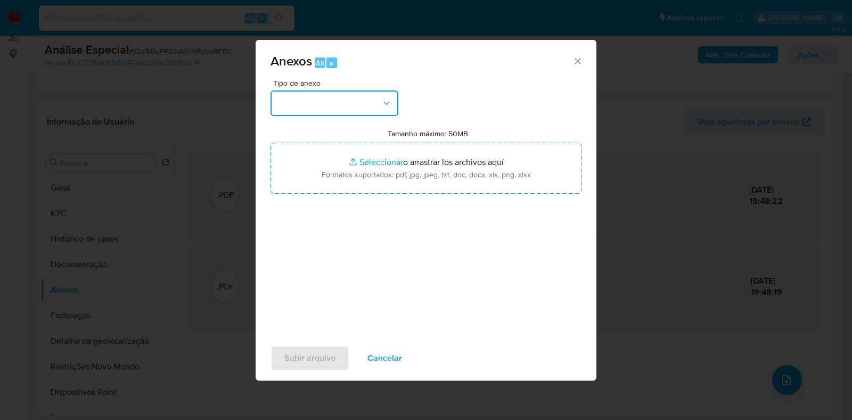
click at [362, 95] on button "button" at bounding box center [335, 104] width 128 height 26
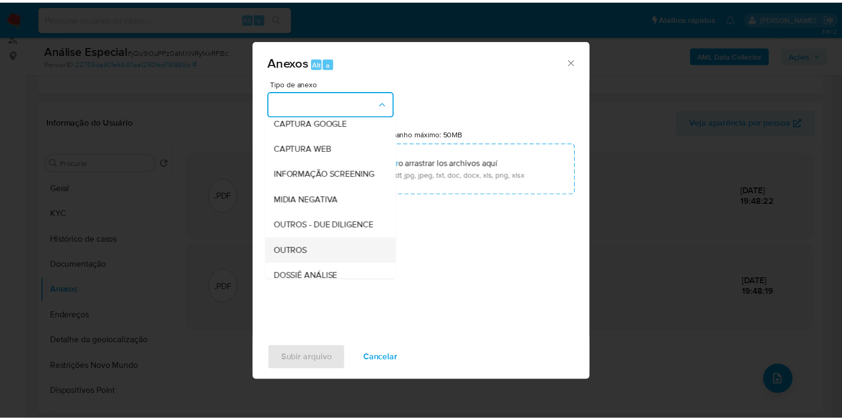
scroll to position [164, 0]
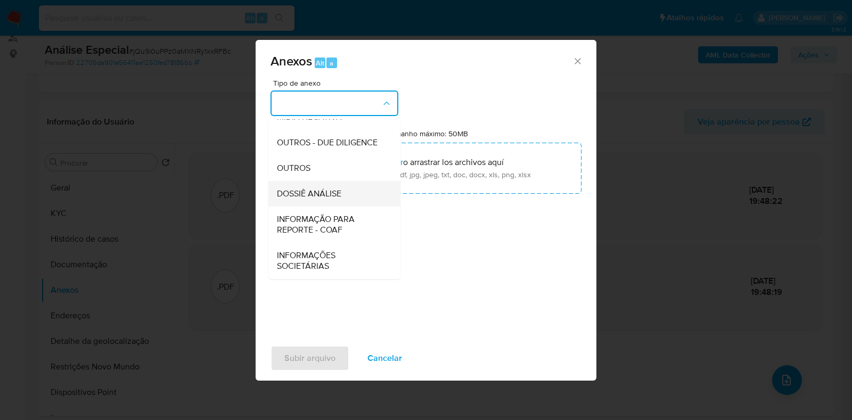
click at [341, 196] on span "DOSSIÊ ANÁLISE" at bounding box center [309, 194] width 64 height 11
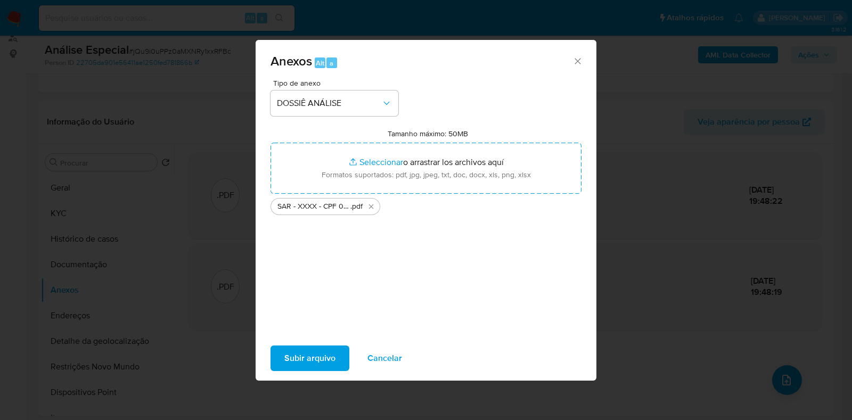
click at [298, 360] on span "Subir arquivo" at bounding box center [309, 358] width 51 height 23
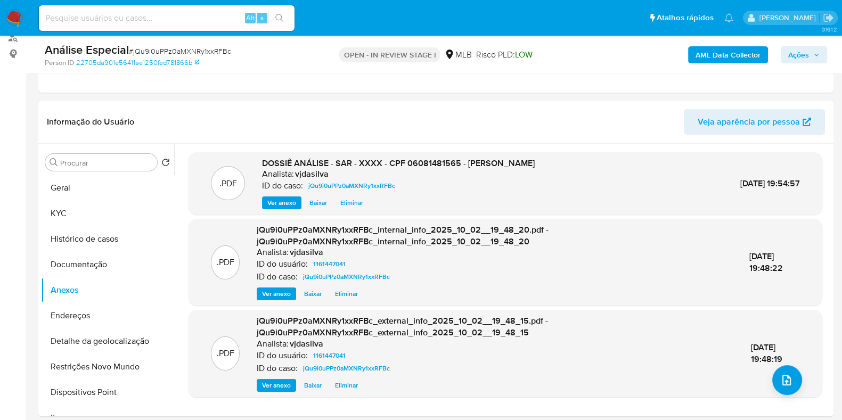
click at [786, 57] on button "Ações" at bounding box center [804, 54] width 46 height 17
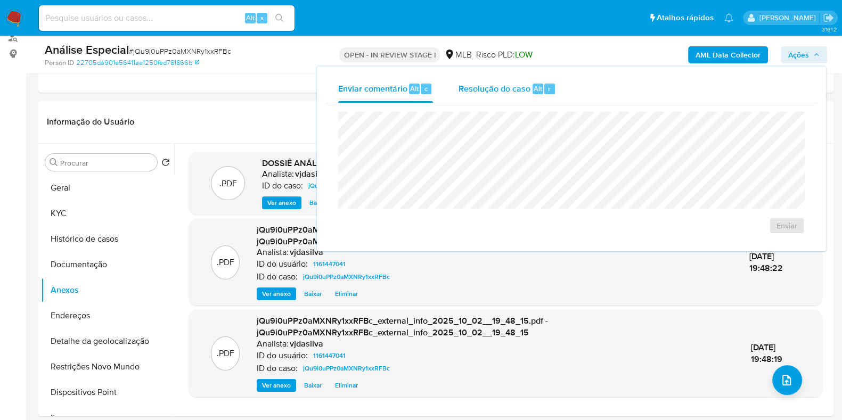
click at [506, 85] on span "Resolução do caso" at bounding box center [495, 88] width 72 height 12
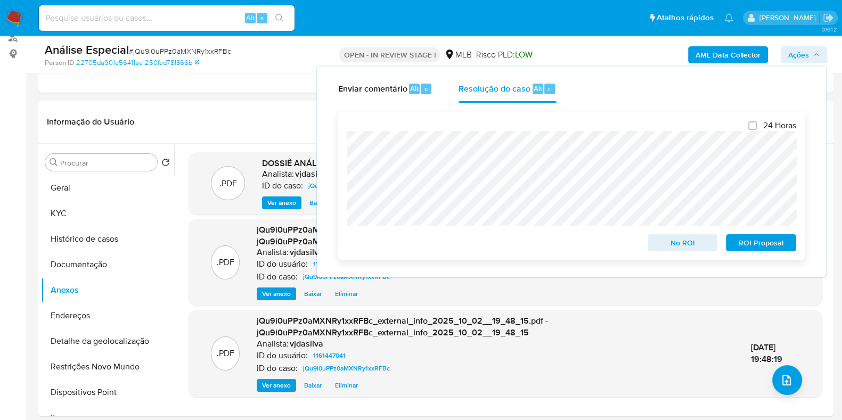
click at [778, 243] on span "ROI Proposal" at bounding box center [761, 242] width 55 height 15
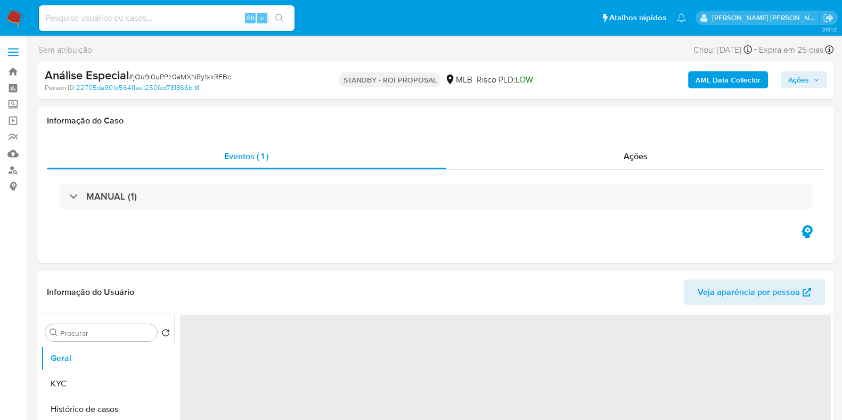
select select "10"
